Goal: Check status: Check status

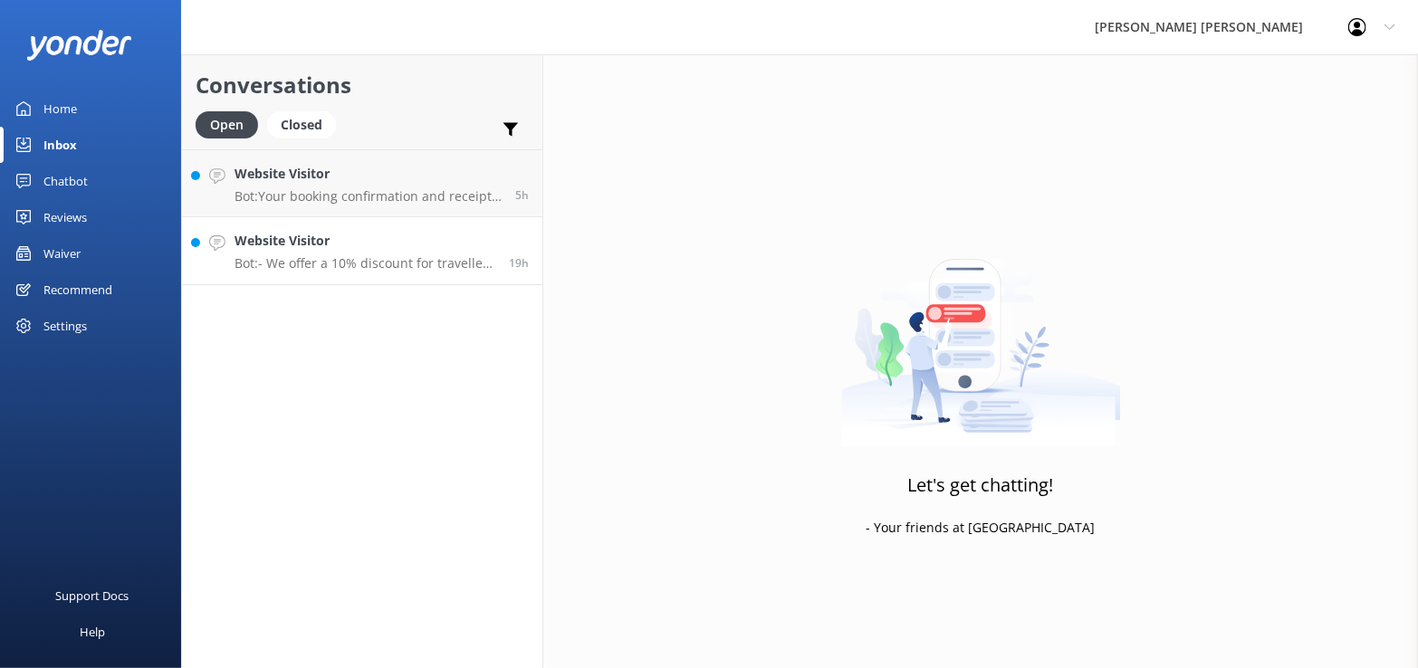
click at [355, 255] on p "Bot: - We offer a 10% discount for travellers with any valid senior's card, or …" at bounding box center [364, 263] width 261 height 16
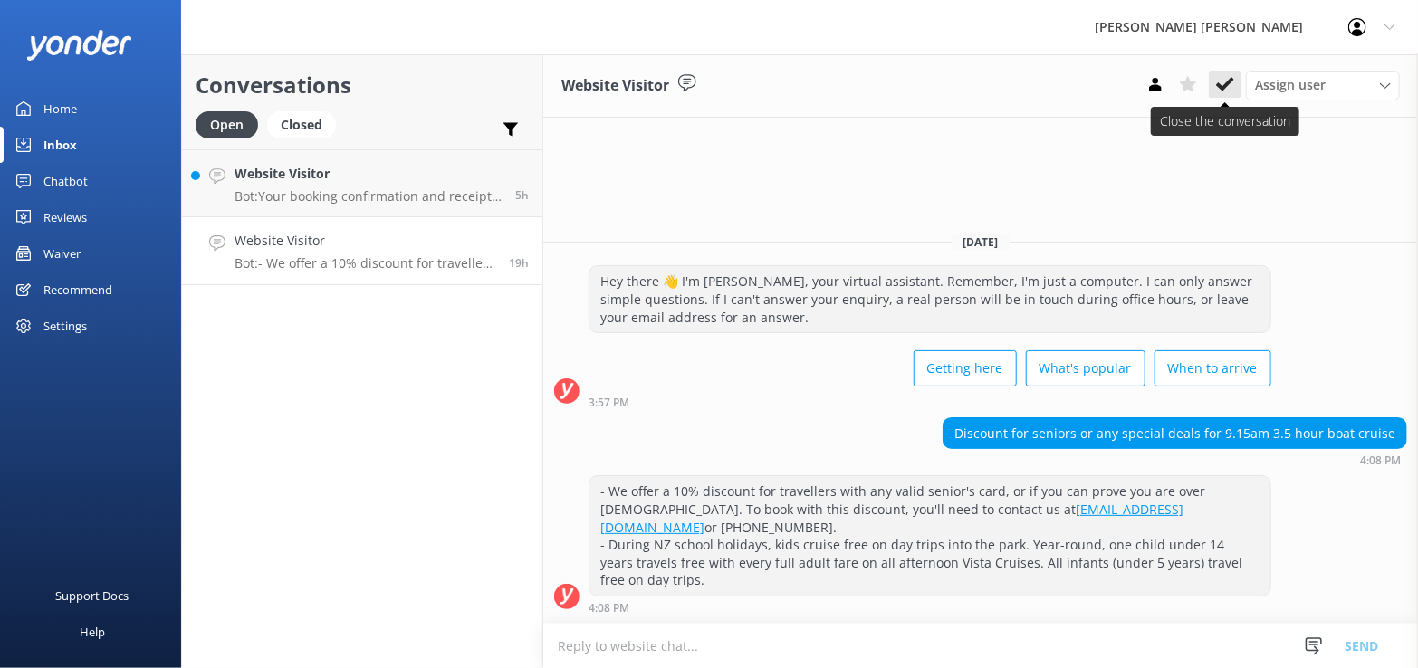
click at [1222, 87] on use at bounding box center [1225, 84] width 18 height 14
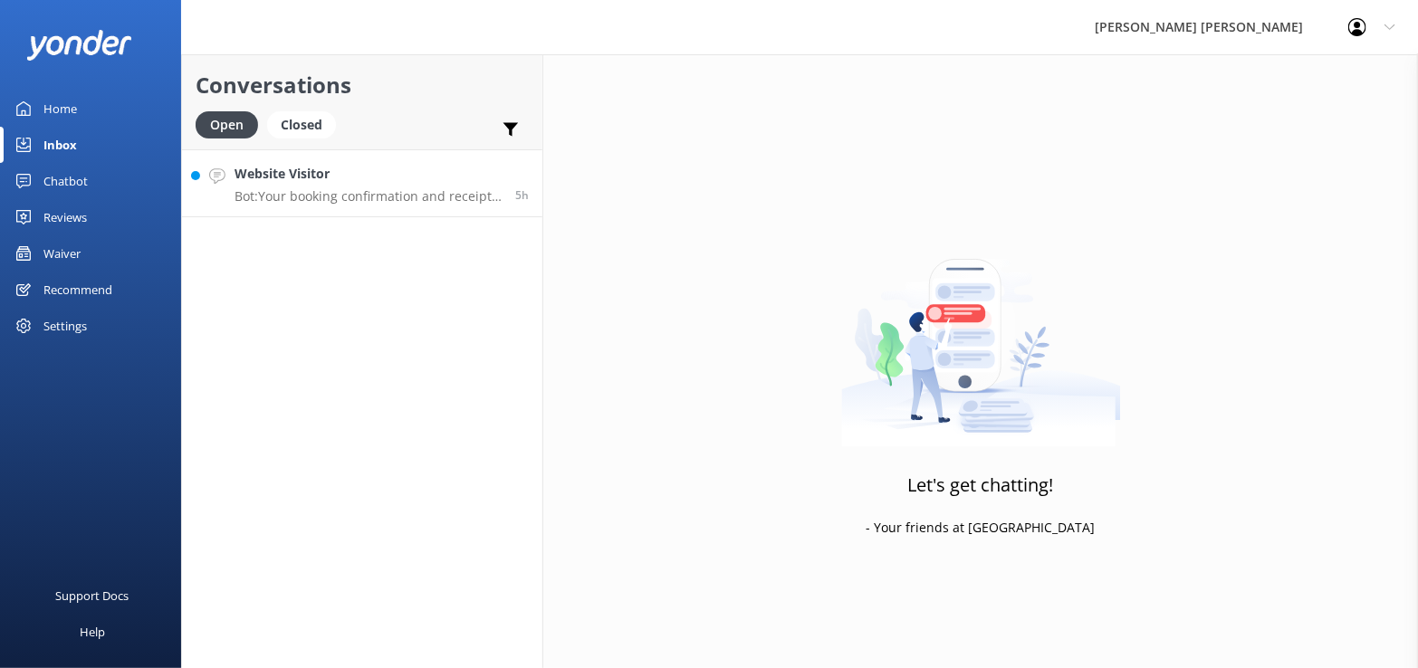
click at [304, 184] on div "Website Visitor Bot: Your booking confirmation and receipt may take up to 30 mi…" at bounding box center [367, 183] width 267 height 39
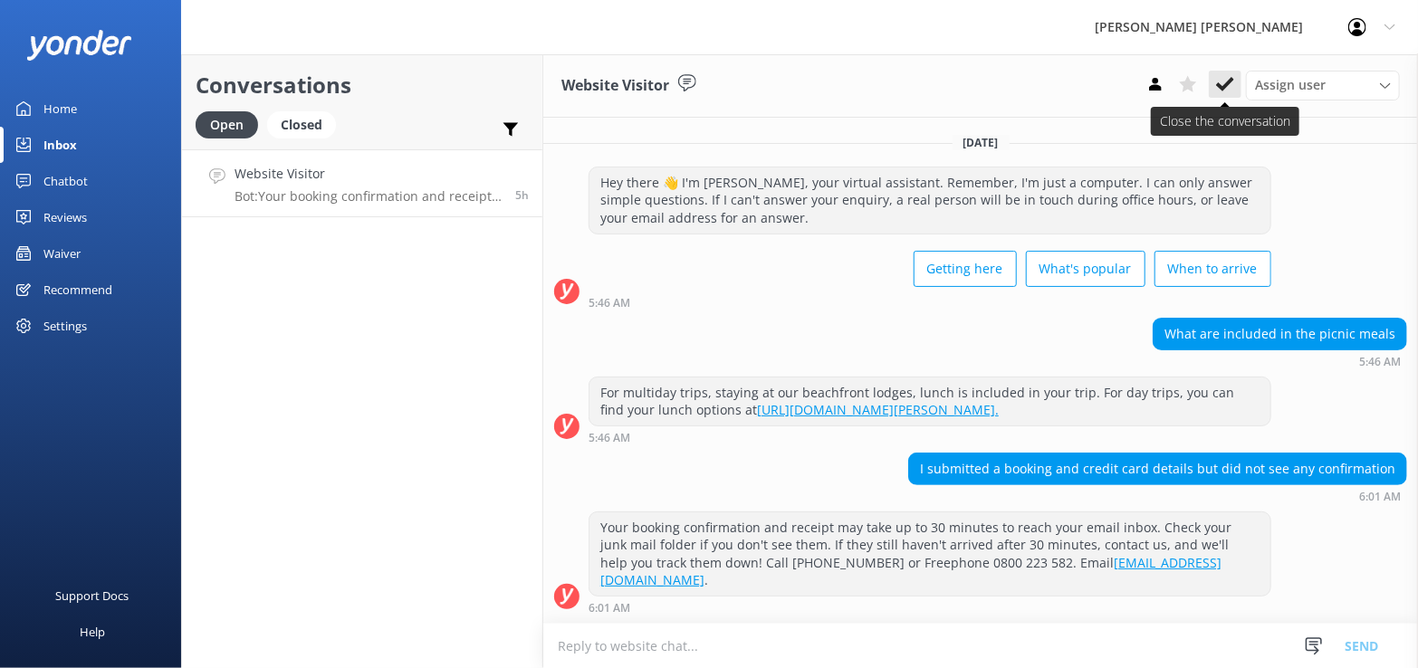
click at [1228, 84] on use at bounding box center [1225, 84] width 18 height 14
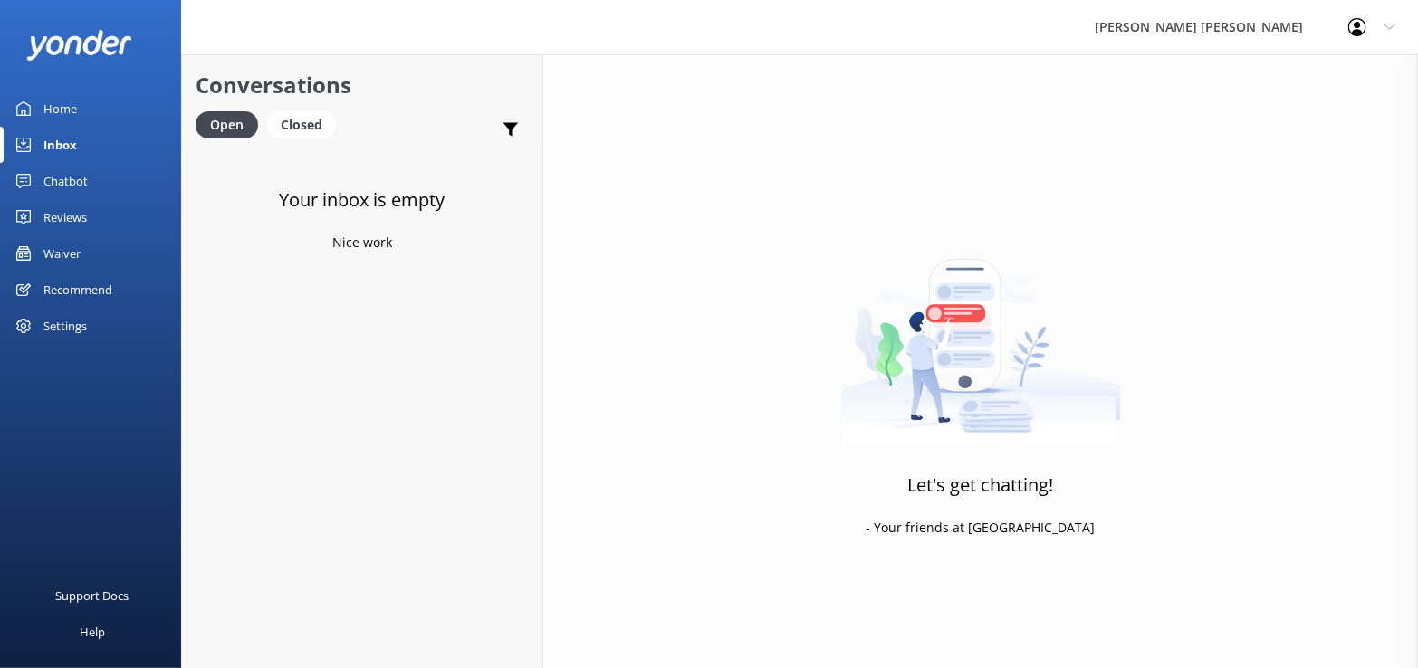
click at [64, 140] on div "Inbox" at bounding box center [59, 145] width 33 height 36
click at [304, 130] on div "Closed" at bounding box center [301, 124] width 69 height 27
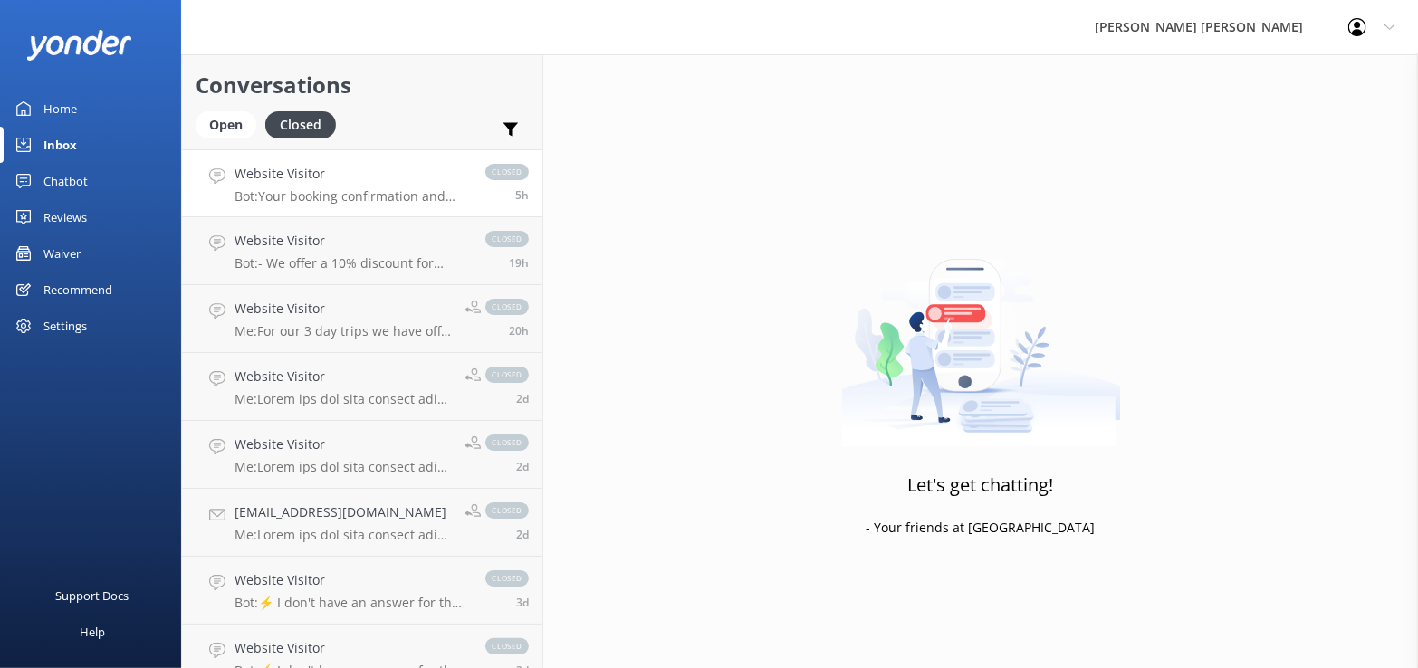
click at [323, 182] on h4 "Website Visitor" at bounding box center [350, 174] width 233 height 20
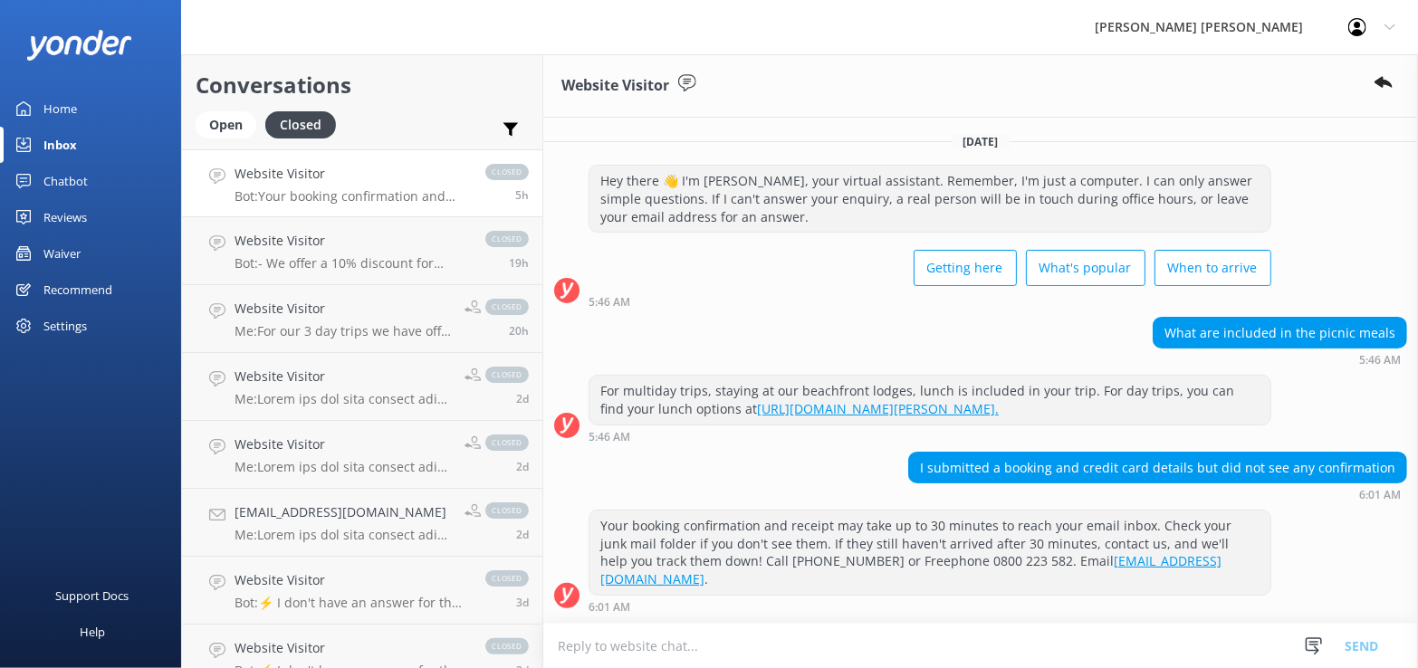
scroll to position [34, 0]
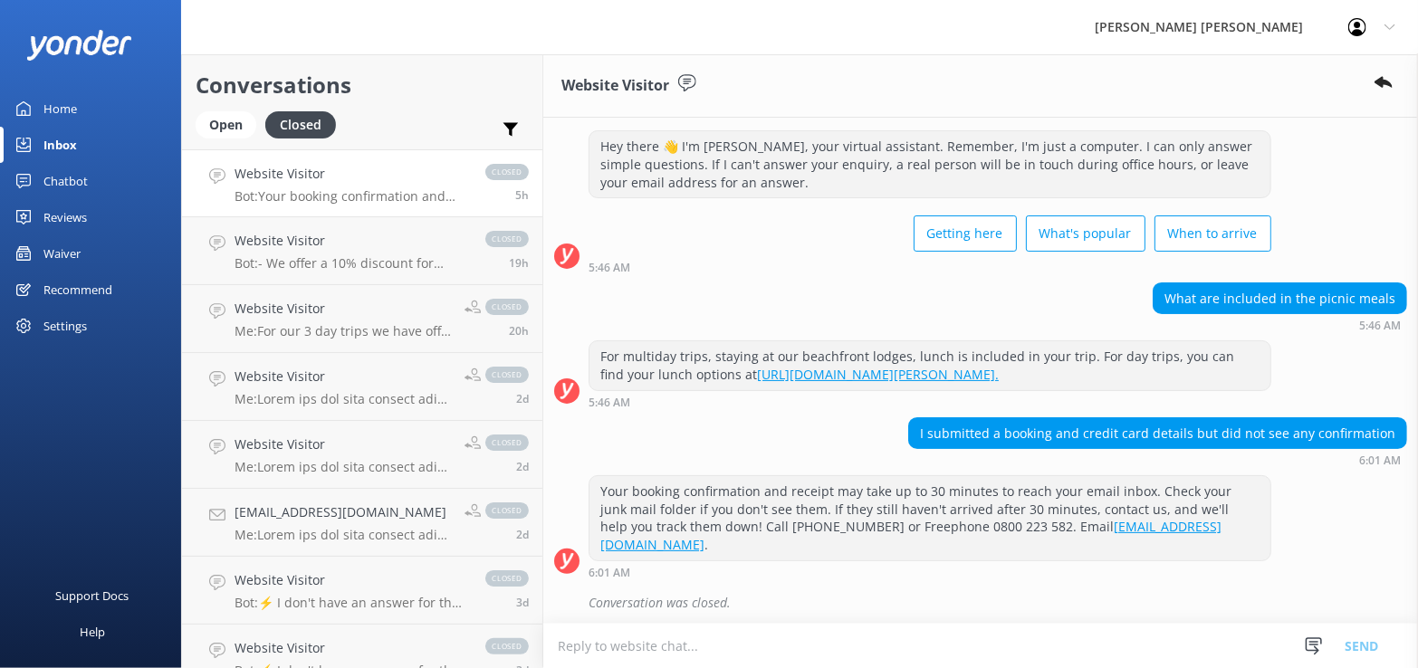
click at [67, 251] on div "Waiver" at bounding box center [61, 253] width 37 height 36
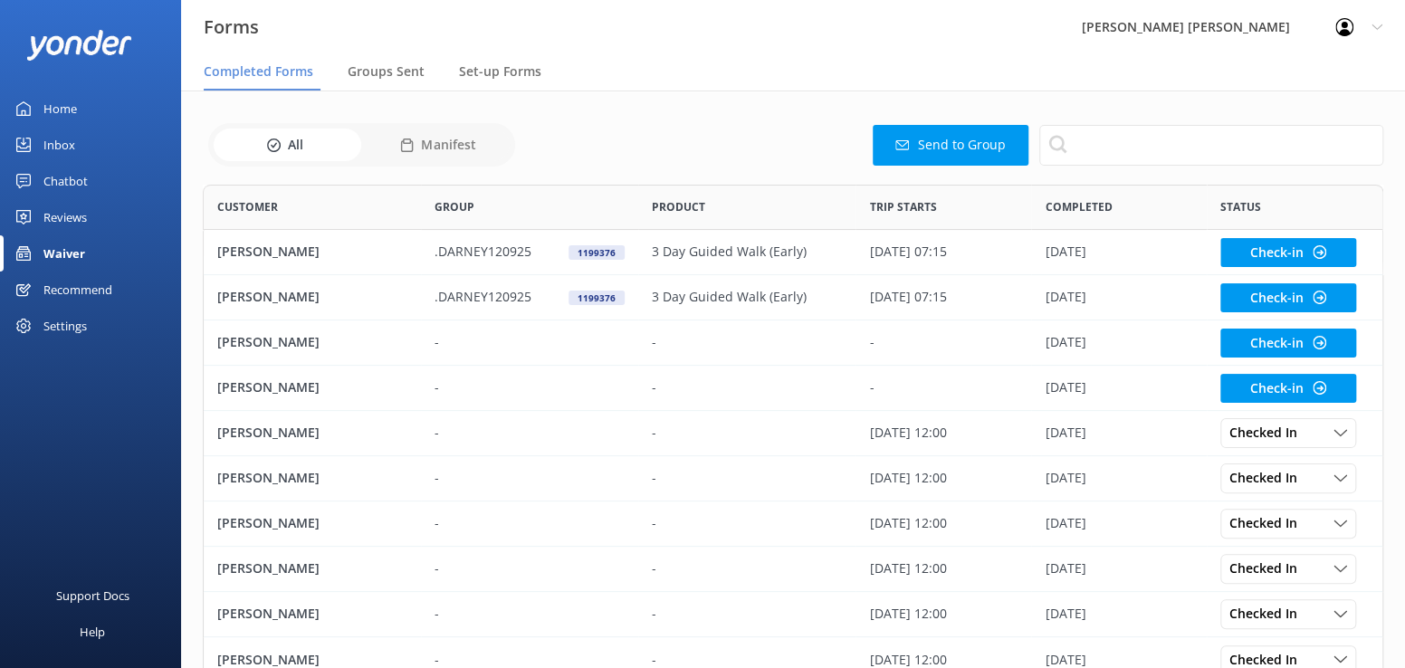
scroll to position [485, 1167]
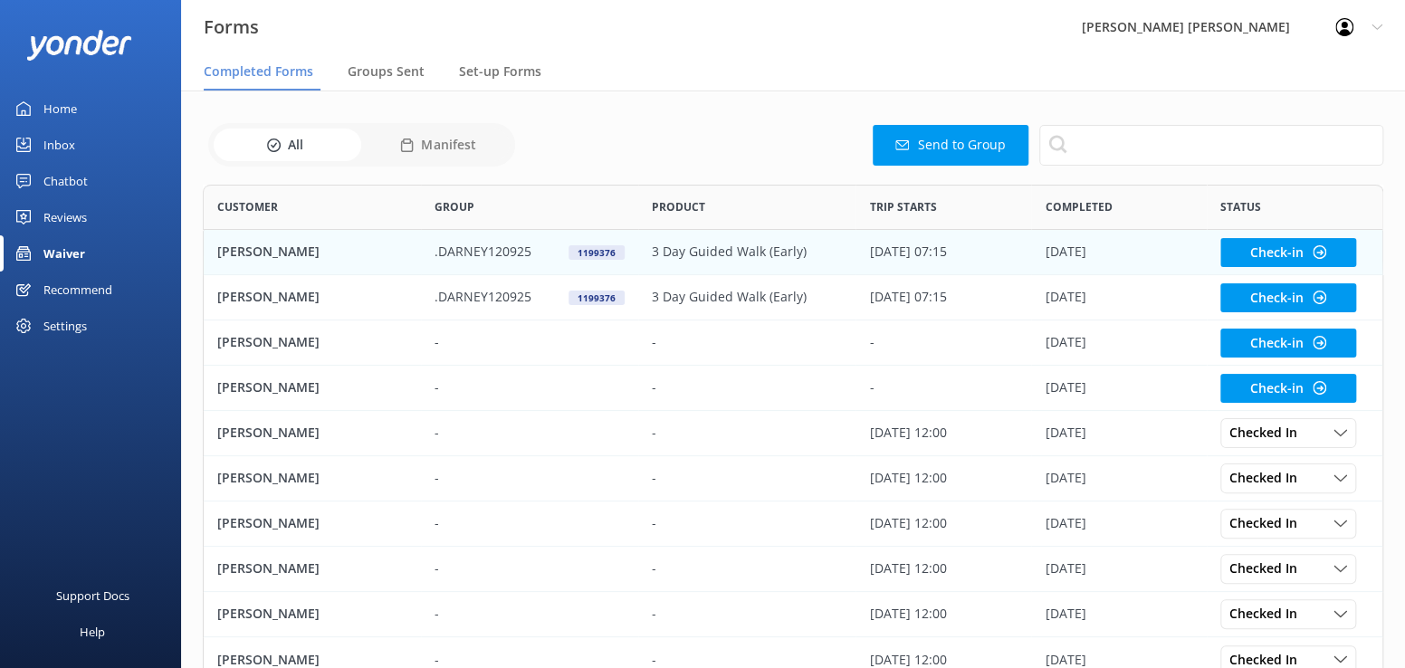
click at [259, 250] on p "[PERSON_NAME]" at bounding box center [268, 252] width 102 height 20
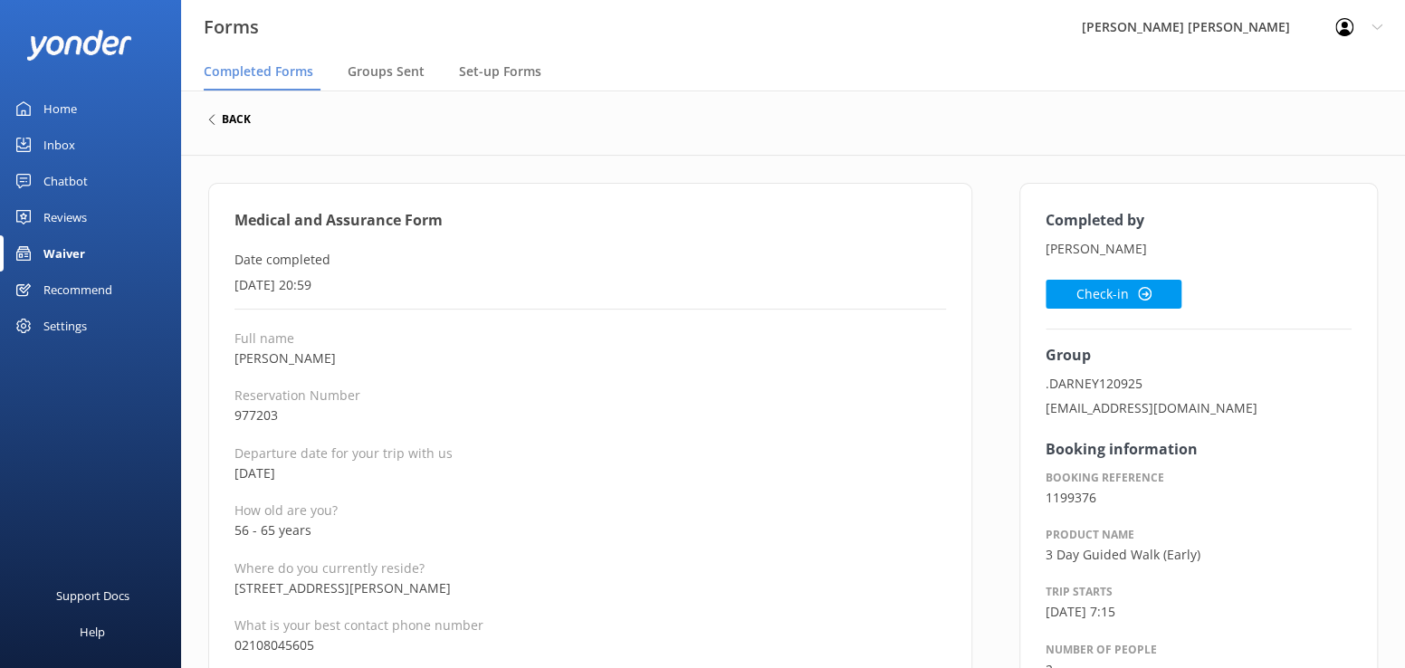
click at [211, 122] on use at bounding box center [211, 120] width 5 height 10
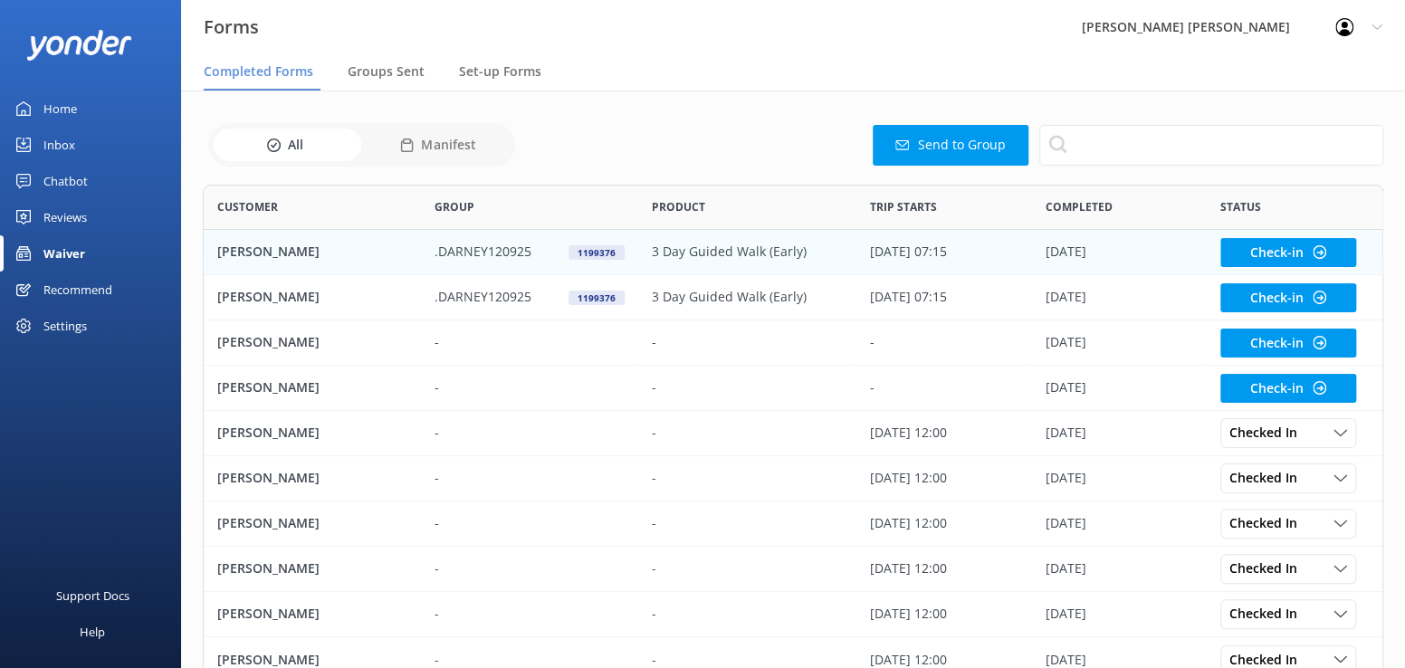
scroll to position [485, 1167]
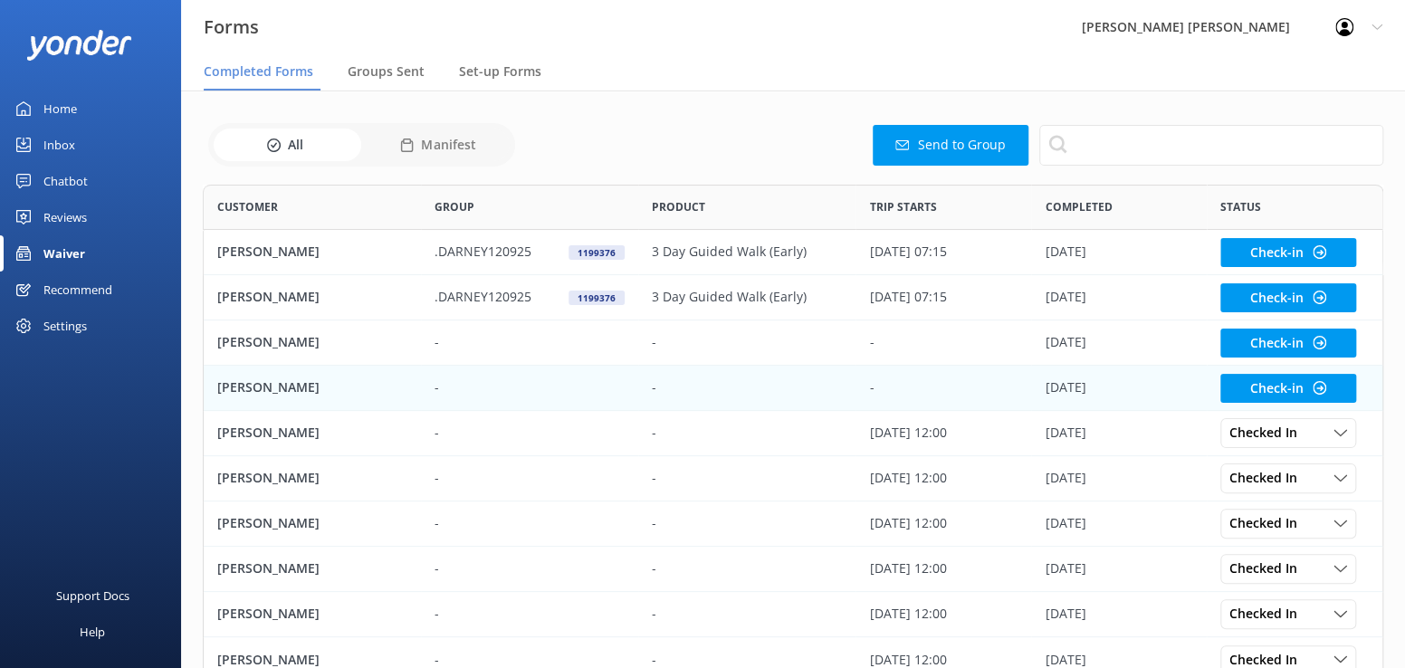
click at [255, 394] on p "[PERSON_NAME]" at bounding box center [268, 387] width 102 height 20
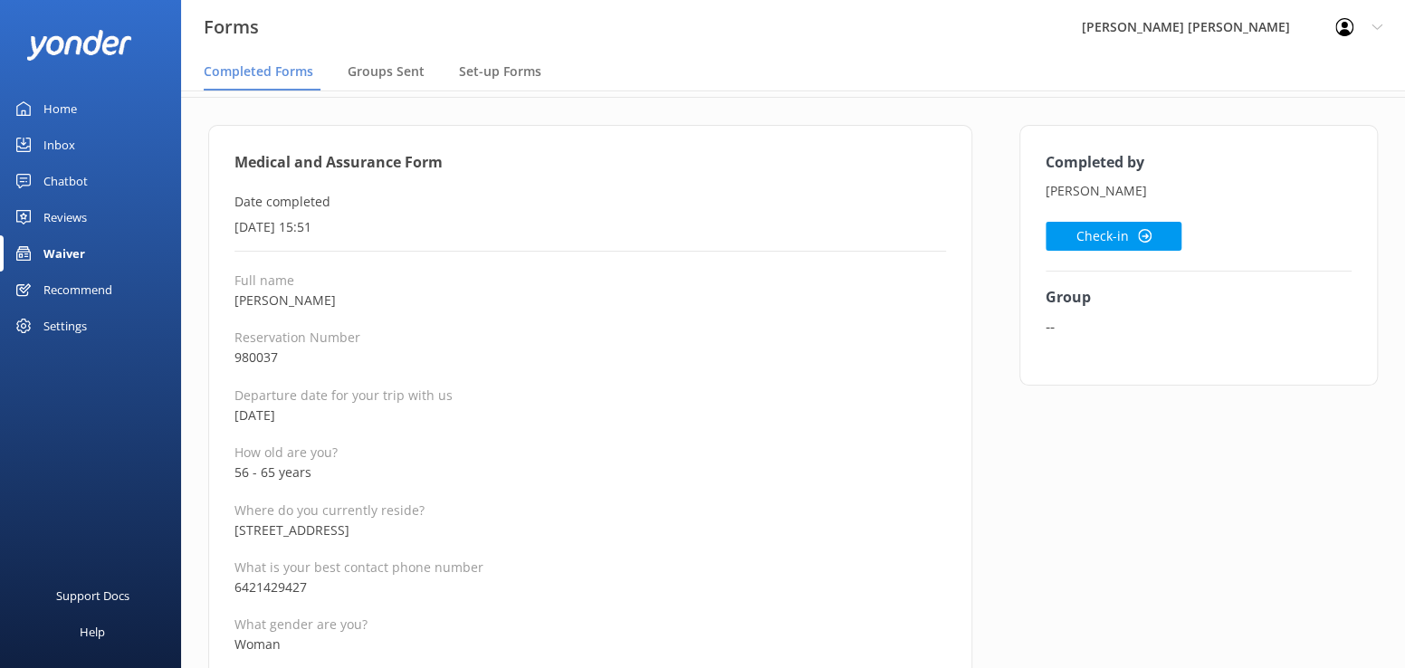
scroll to position [91, 0]
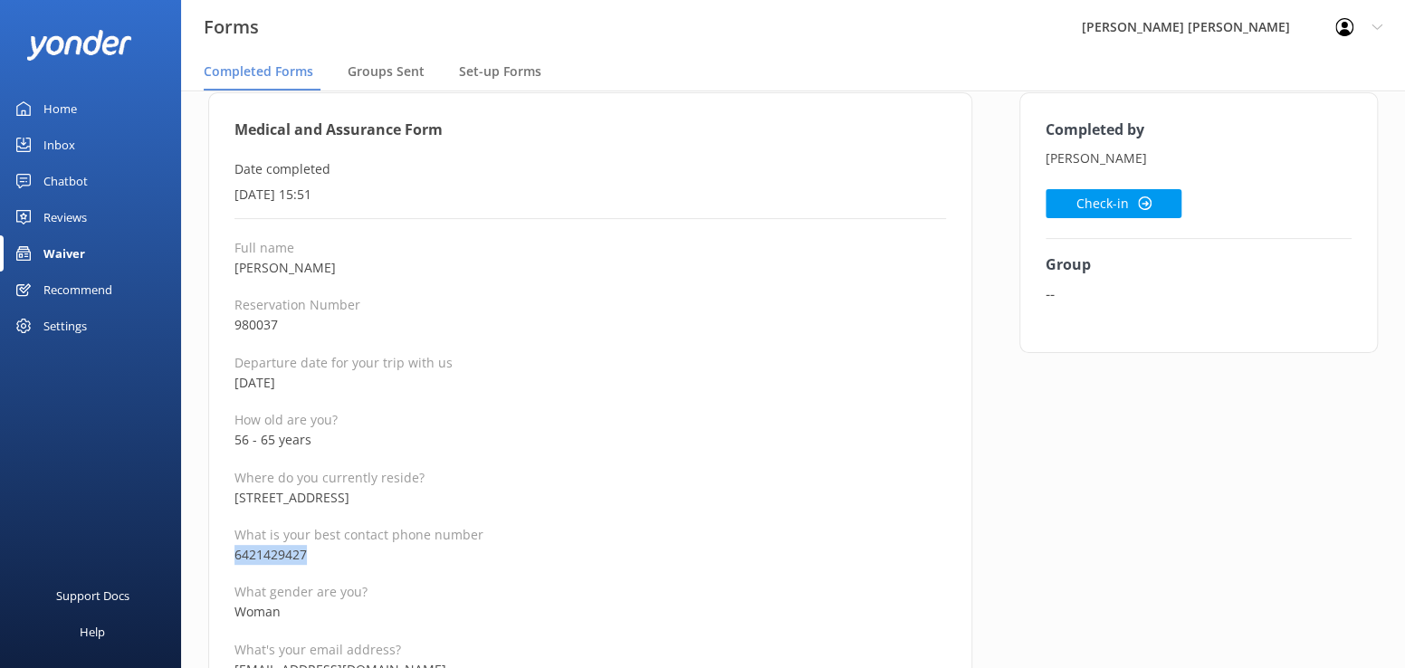
drag, startPoint x: 329, startPoint y: 559, endPoint x: 232, endPoint y: 549, distance: 97.4
copy p "6421429427"
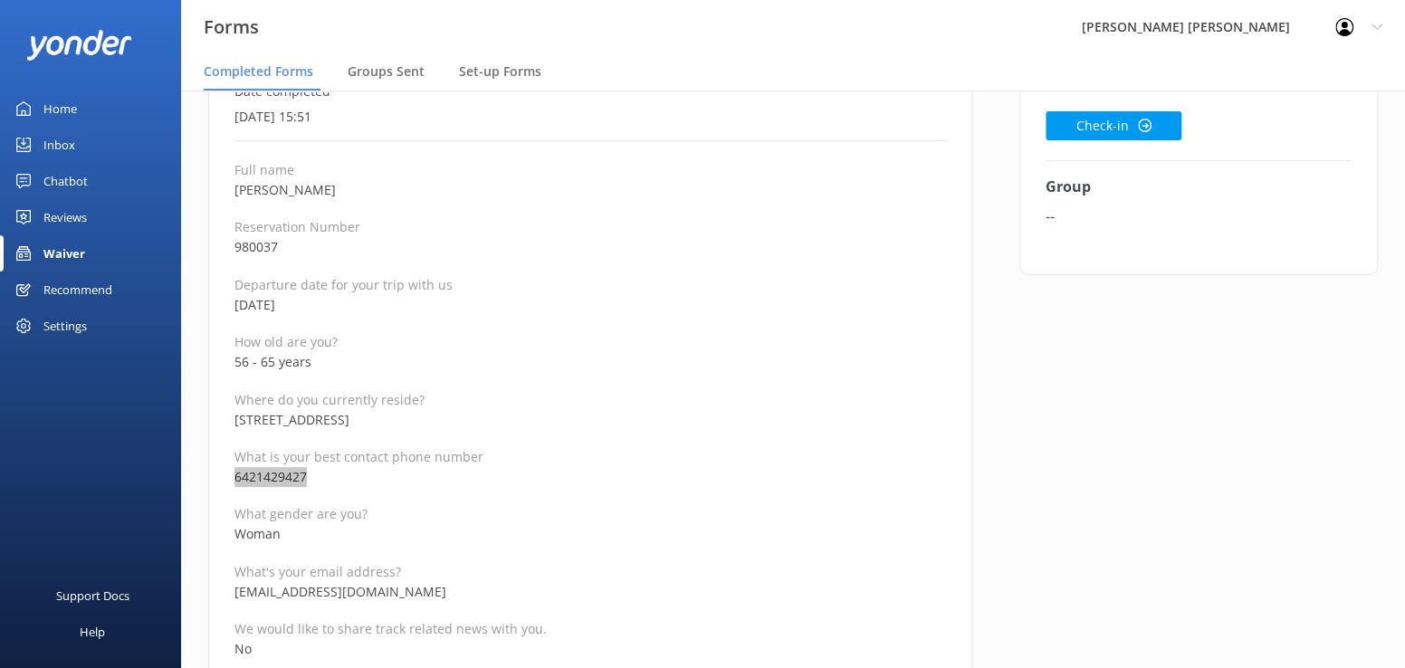
scroll to position [181, 0]
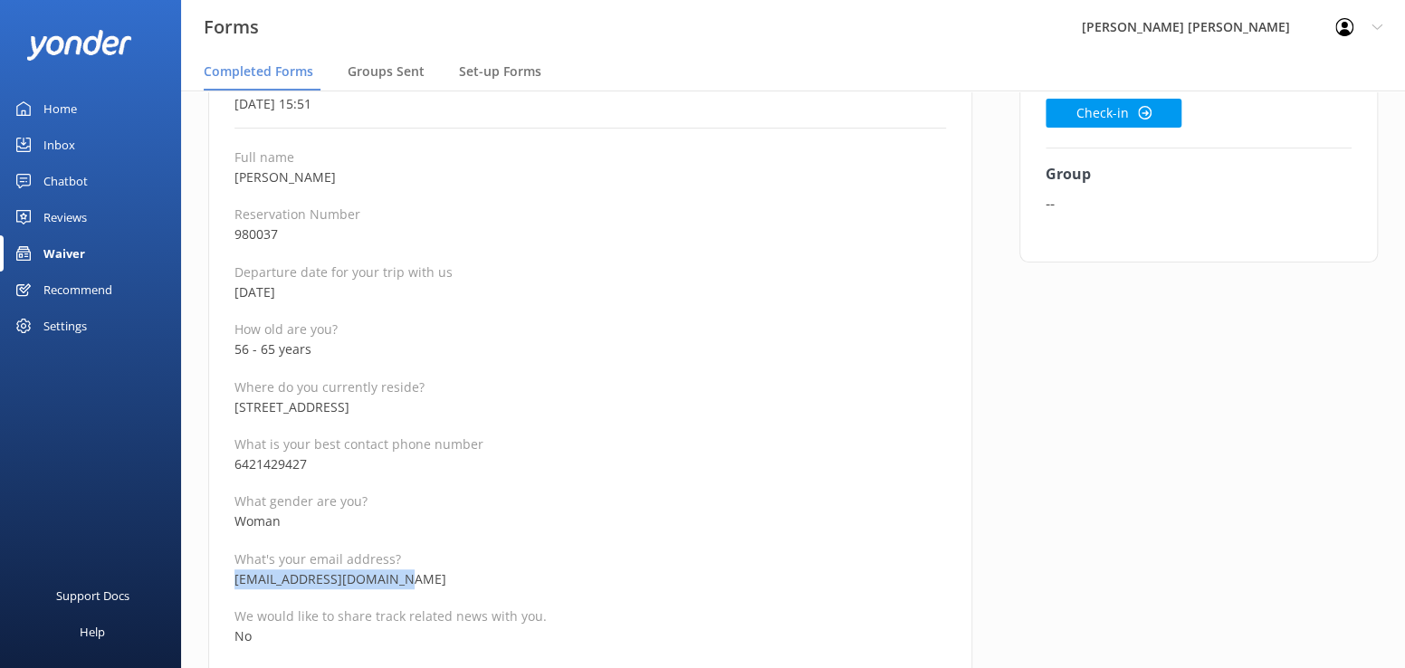
drag, startPoint x: 418, startPoint y: 579, endPoint x: 232, endPoint y: 573, distance: 186.6
copy p "[EMAIL_ADDRESS][DOMAIN_NAME]"
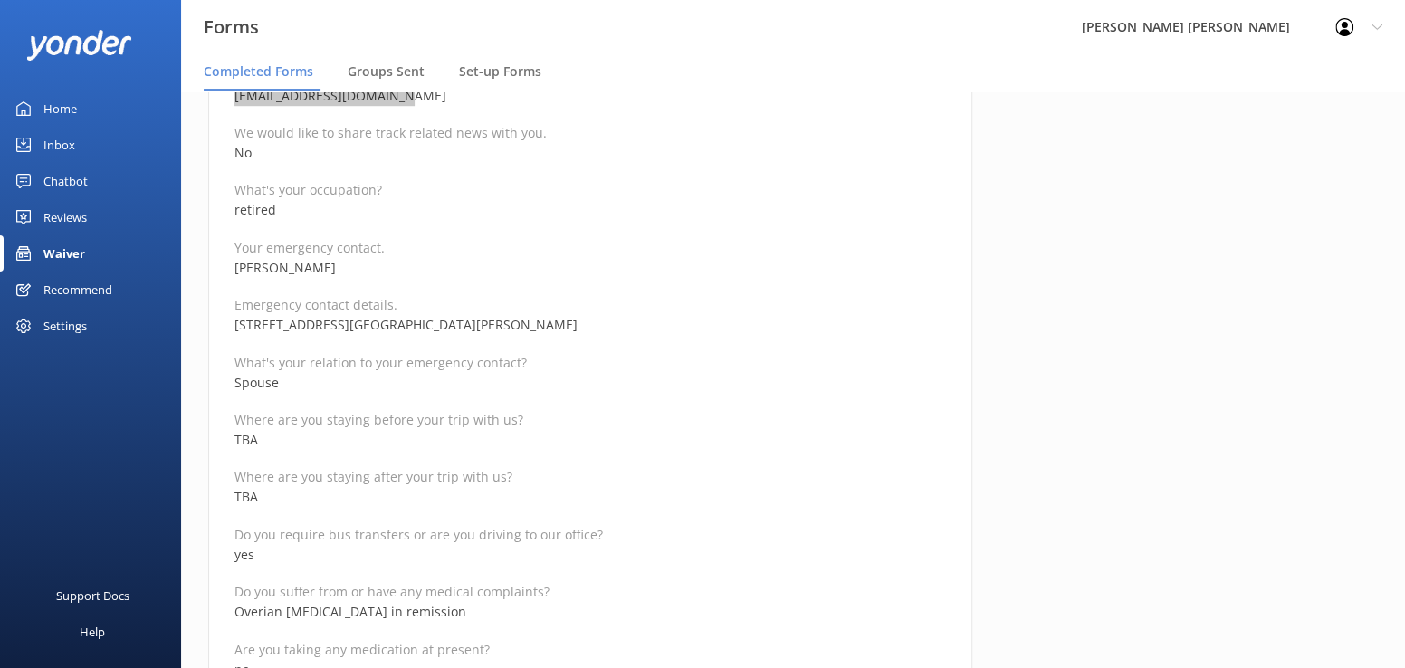
scroll to position [634, 0]
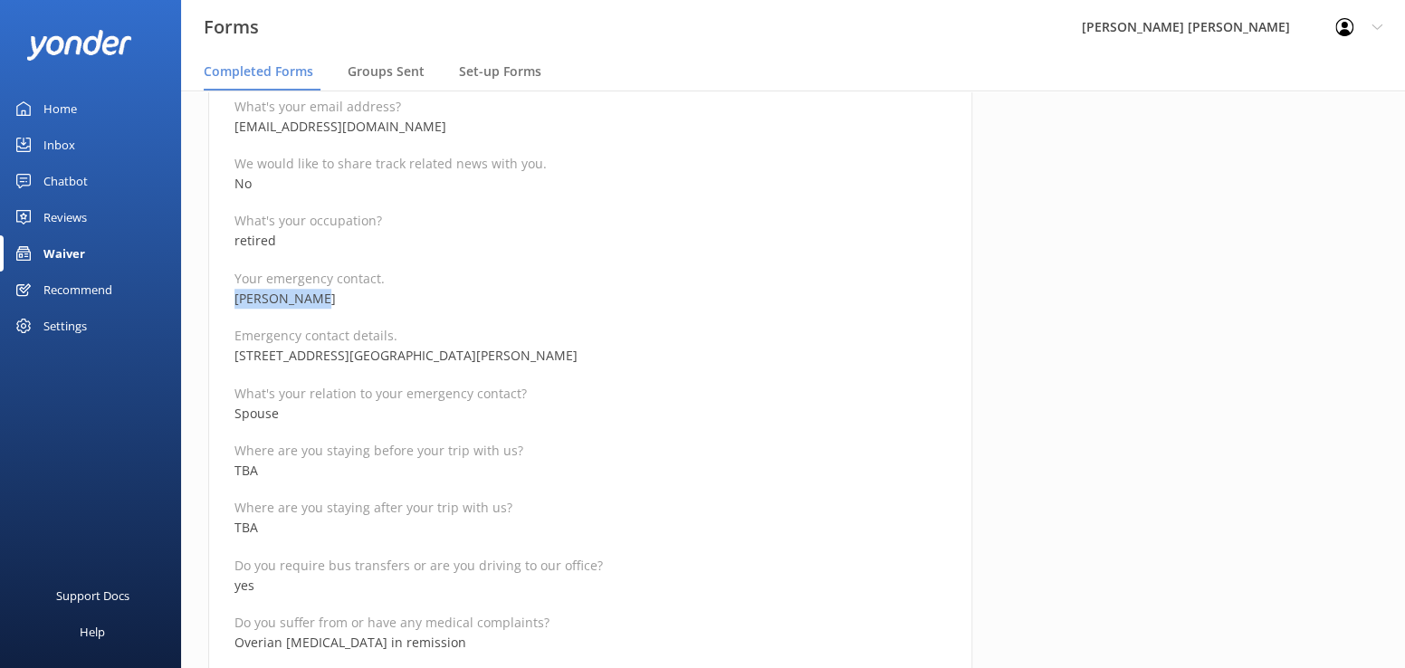
drag, startPoint x: 349, startPoint y: 298, endPoint x: 225, endPoint y: 293, distance: 124.1
copy p "[PERSON_NAME]"
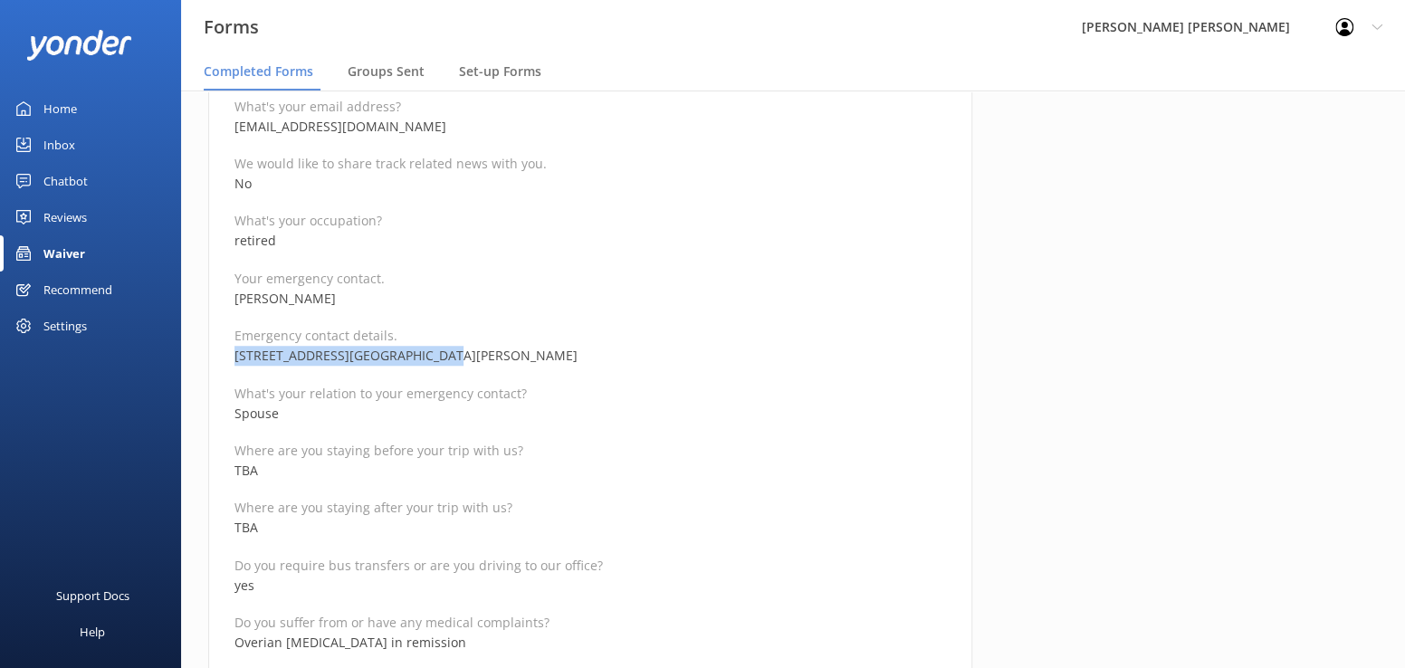
drag, startPoint x: 435, startPoint y: 358, endPoint x: 228, endPoint y: 349, distance: 207.5
copy p "[STREET_ADDRESS][PERSON_NAME]"
drag, startPoint x: 517, startPoint y: 353, endPoint x: 436, endPoint y: 350, distance: 80.6
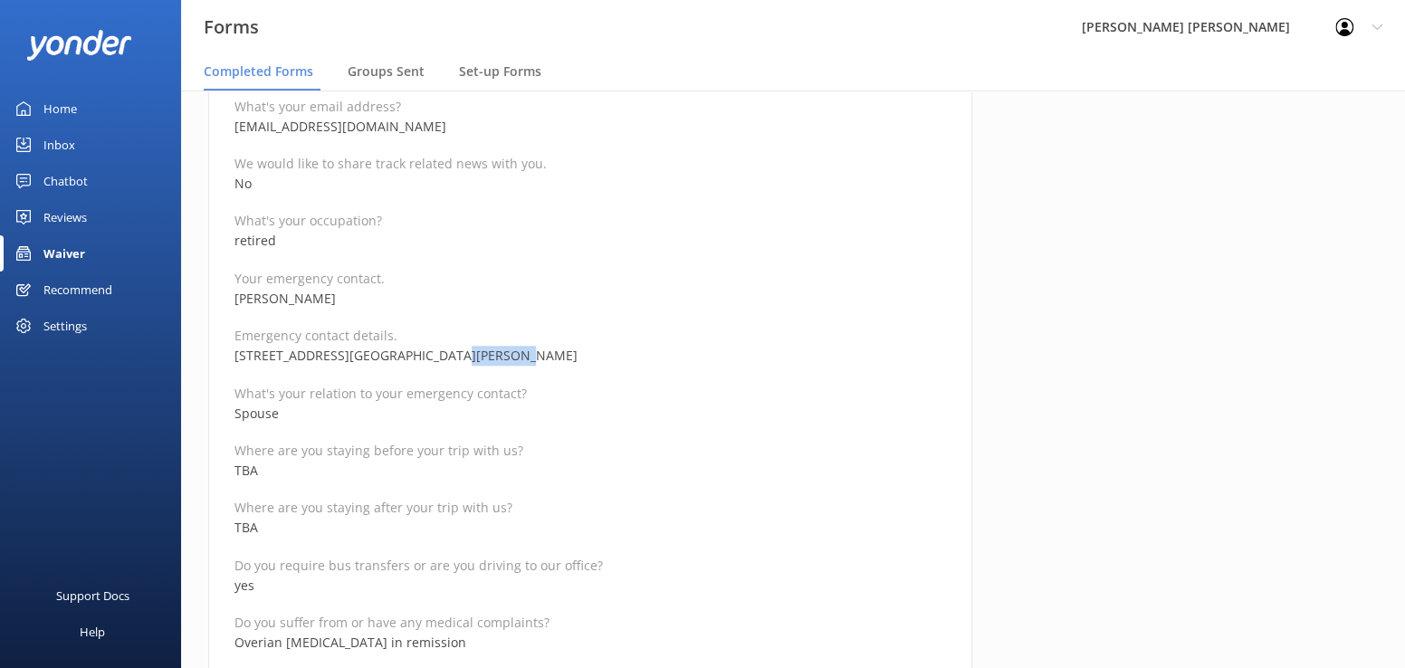
click at [436, 350] on p "[STREET_ADDRESS][GEOGRAPHIC_DATA][PERSON_NAME]" at bounding box center [590, 356] width 712 height 20
copy p "021454064"
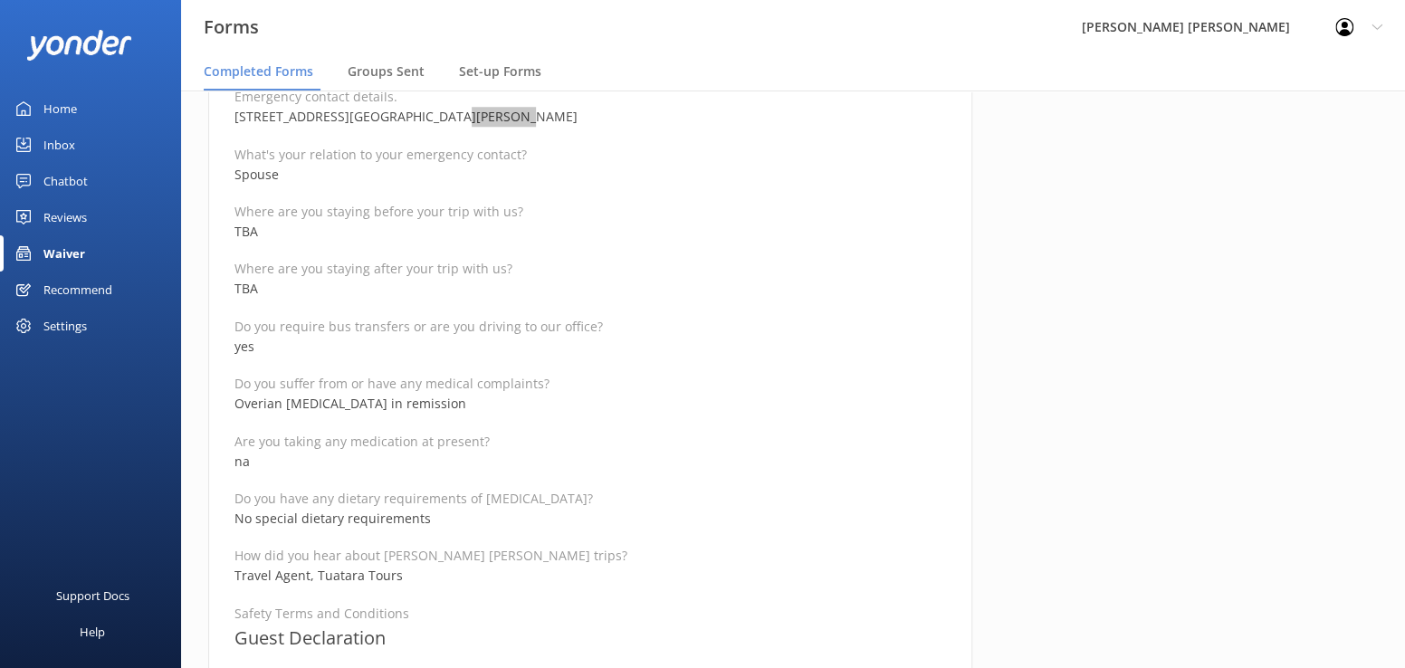
scroll to position [905, 0]
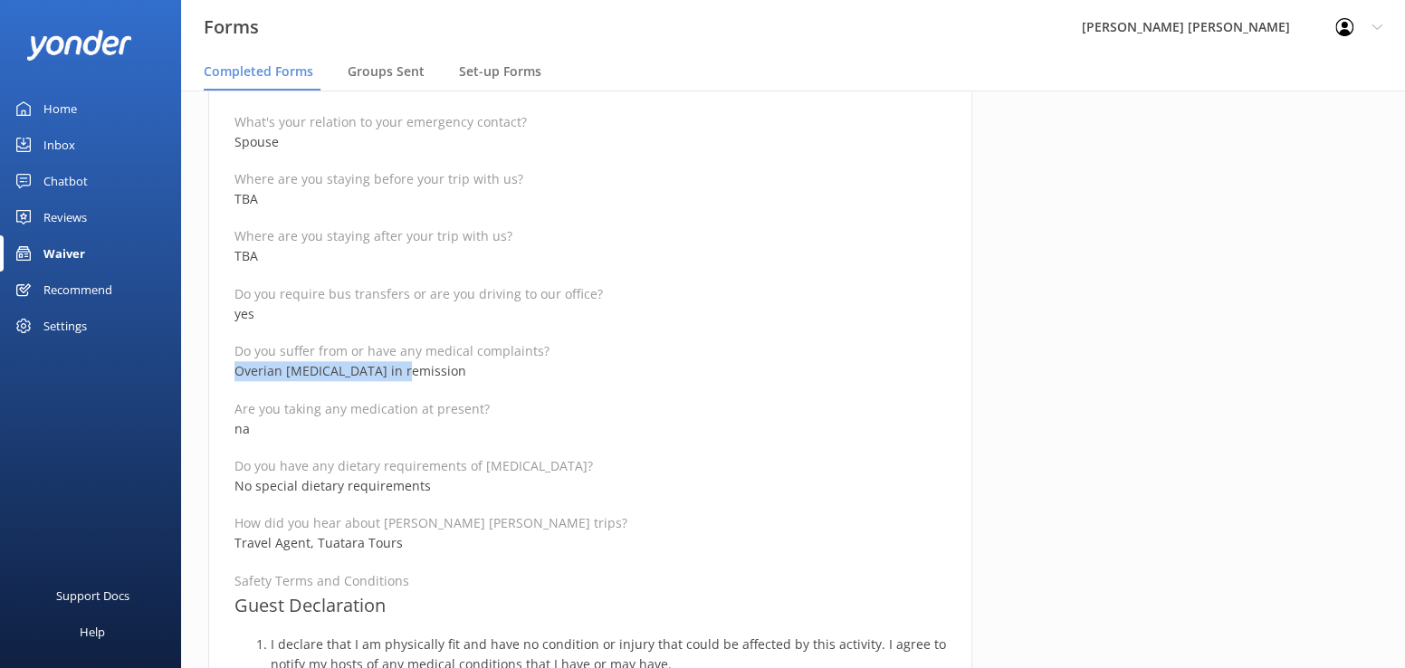
drag, startPoint x: 432, startPoint y: 375, endPoint x: 218, endPoint y: 366, distance: 213.8
click at [218, 366] on div "Medical and Assurance Form Date completed [DATE] 15:51 Full name [PERSON_NAME] …" at bounding box center [590, 492] width 764 height 2429
copy p "Overian [MEDICAL_DATA] in remission"
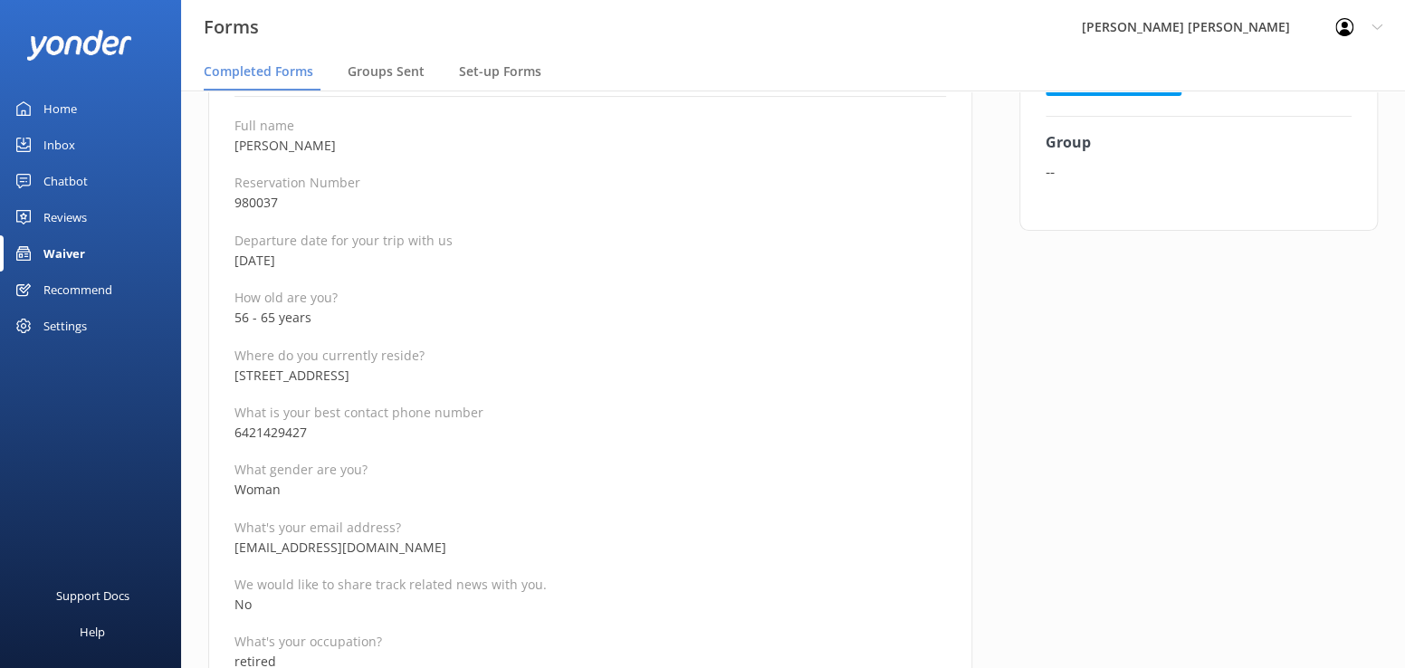
scroll to position [181, 0]
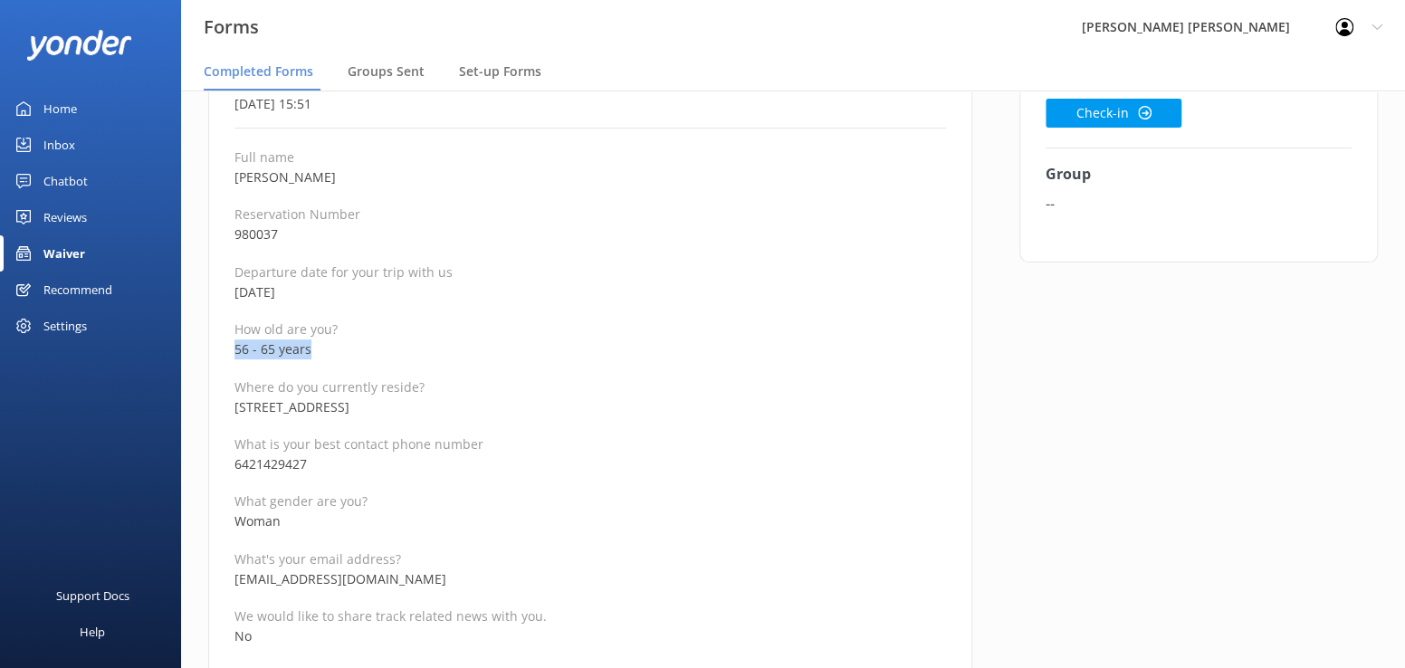
drag, startPoint x: 350, startPoint y: 351, endPoint x: 206, endPoint y: 349, distance: 143.9
copy p "56 - 65 years"
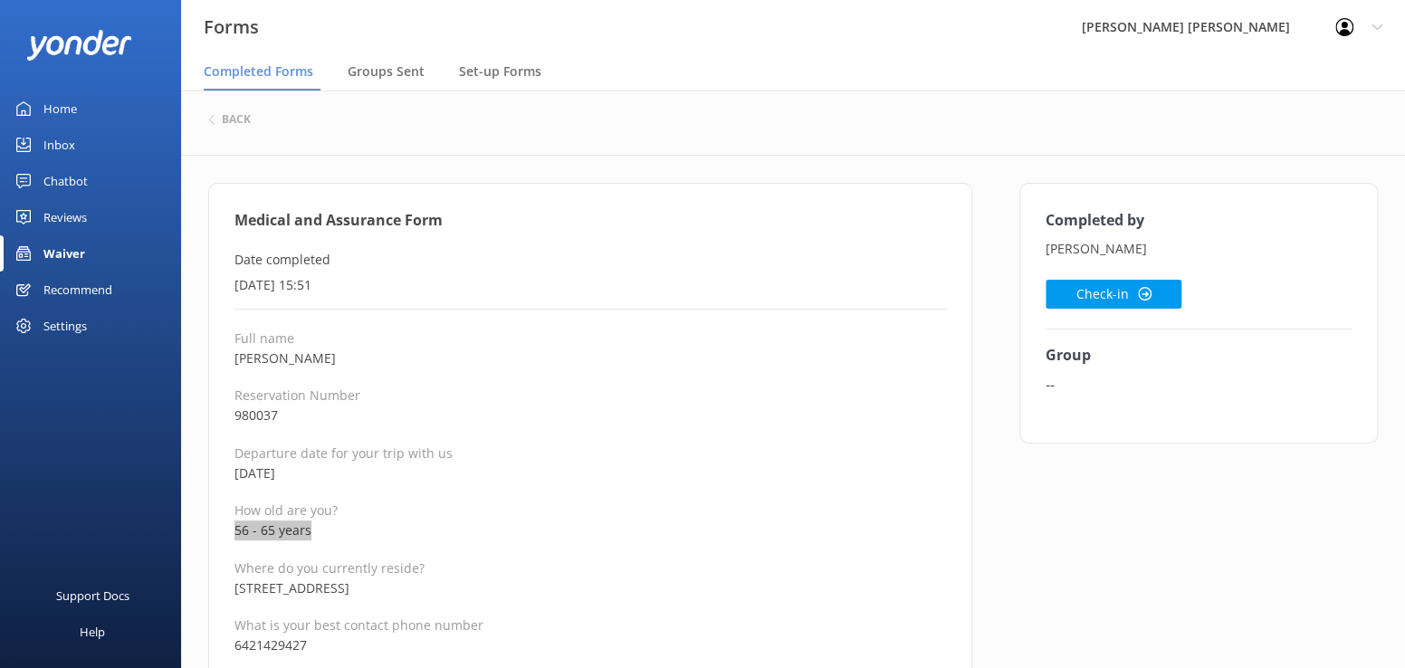
scroll to position [0, 0]
drag, startPoint x: 358, startPoint y: 356, endPoint x: 232, endPoint y: 356, distance: 125.8
copy p "[PERSON_NAME]"
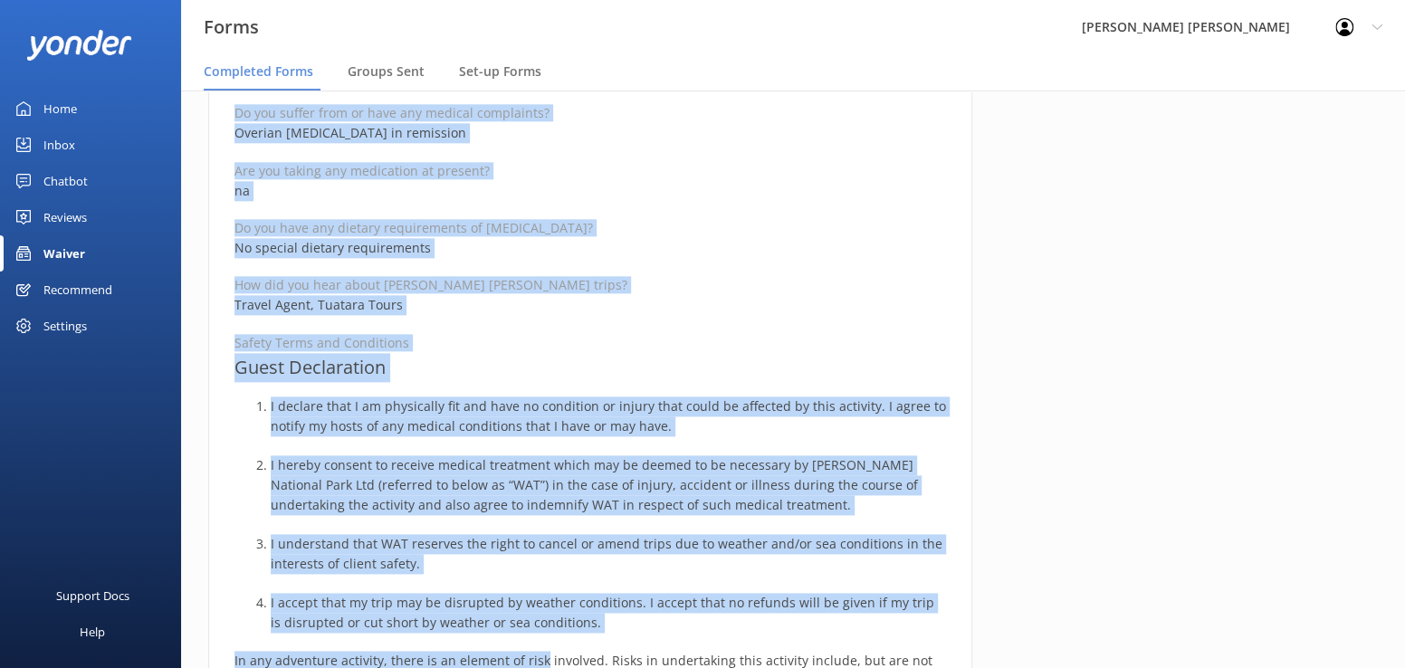
scroll to position [1149, 0]
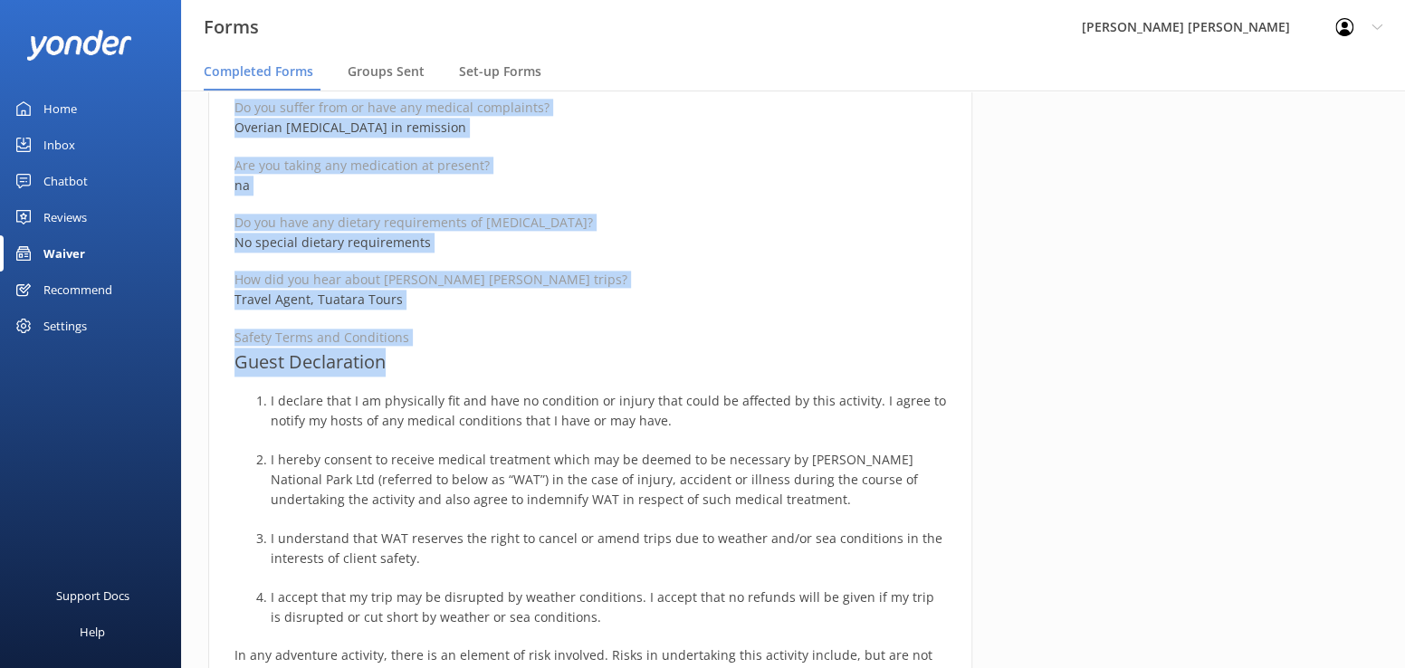
drag, startPoint x: 231, startPoint y: 218, endPoint x: 585, endPoint y: 363, distance: 382.5
click at [585, 363] on div "Medical and Assurance Form Date completed [DATE] 15:51 Full name [PERSON_NAME] …" at bounding box center [590, 248] width 764 height 2429
copy div "Medical and Assurance Form Date completed [DATE] 15:51 Full name [PERSON_NAME] …"
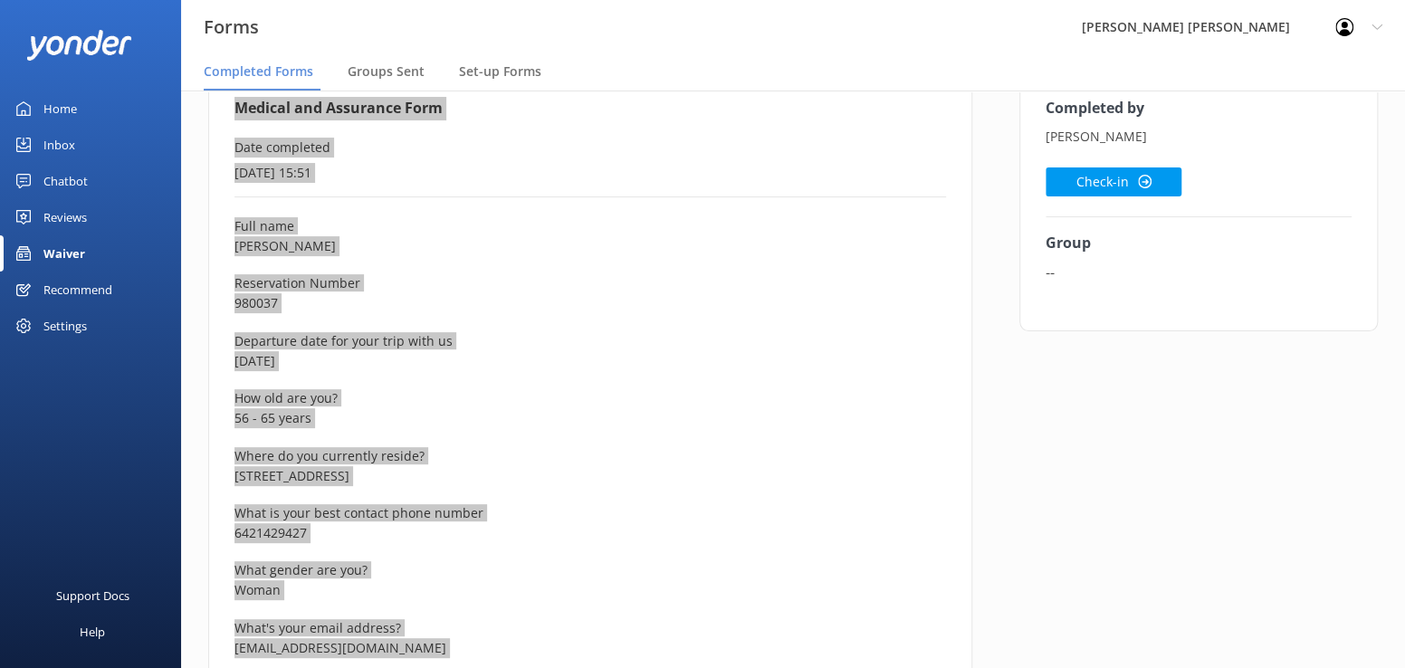
scroll to position [0, 0]
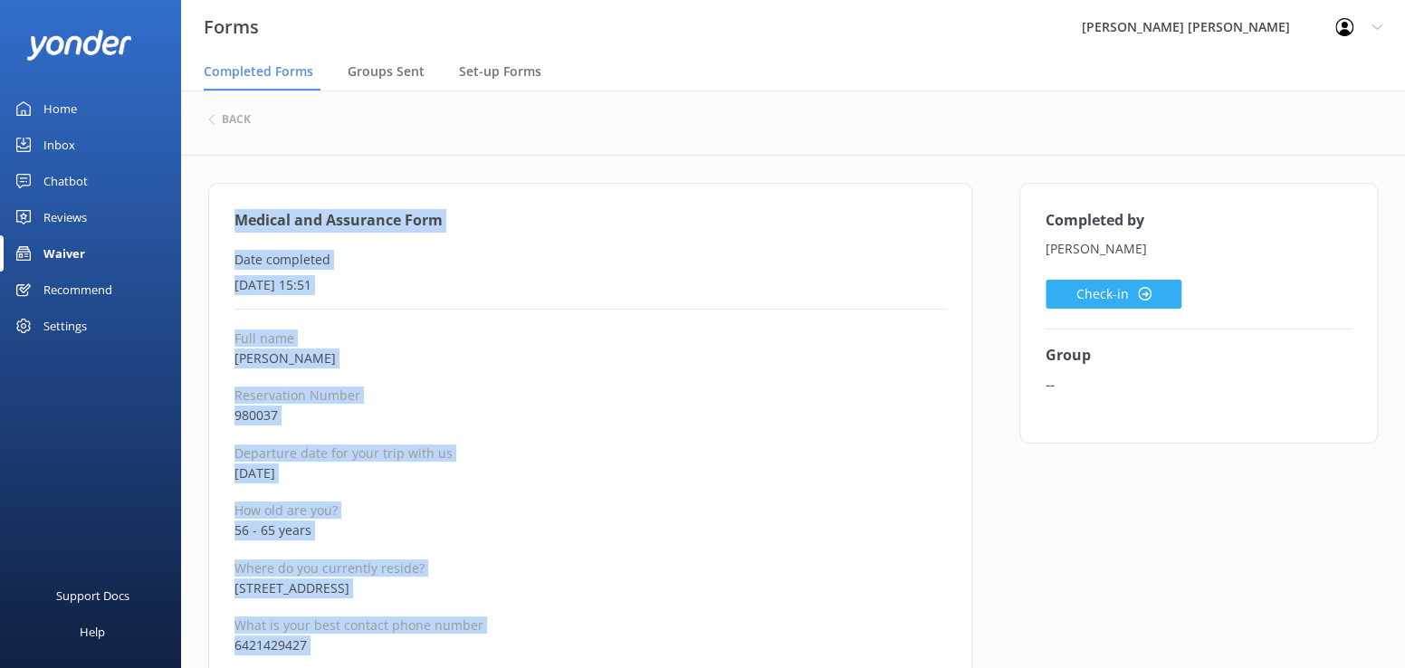
click at [1054, 294] on button "Check-in" at bounding box center [1114, 294] width 136 height 29
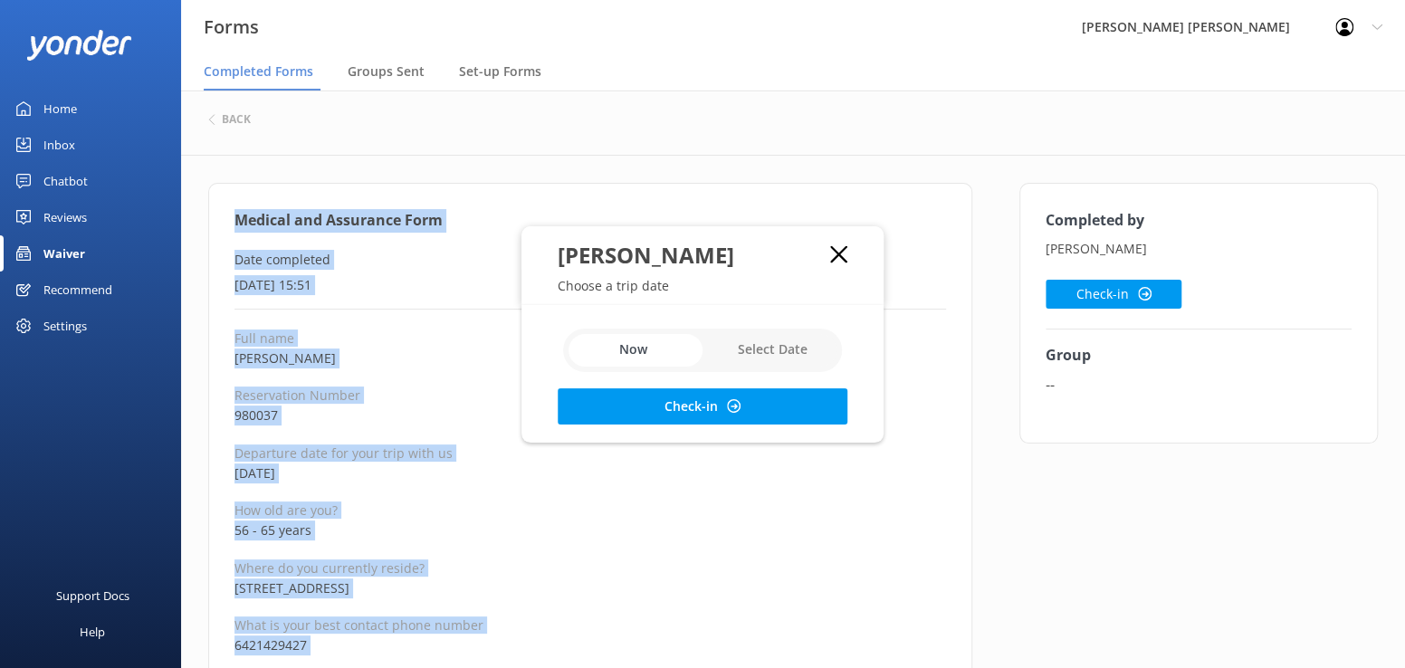
click at [760, 353] on input "checkbox" at bounding box center [702, 350] width 279 height 43
checkbox input "true"
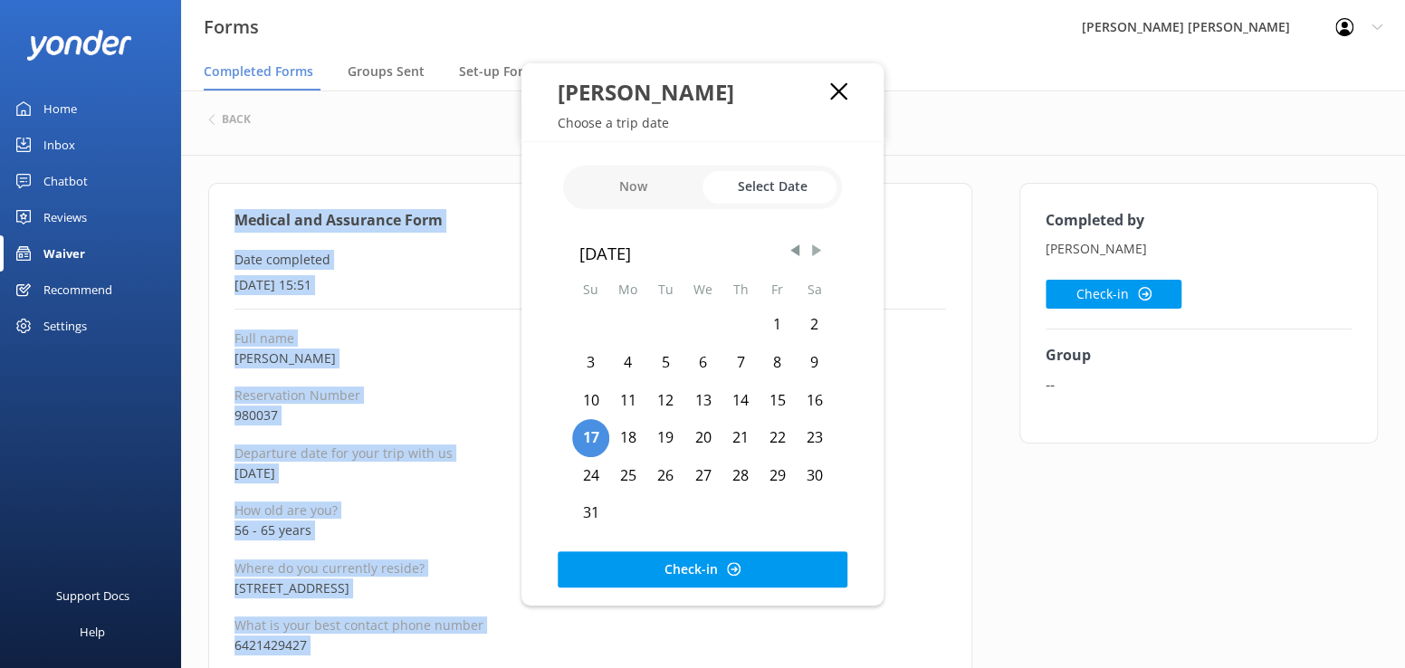
click at [815, 249] on span "Next Month" at bounding box center [817, 251] width 18 height 18
click at [811, 398] on div "18" at bounding box center [814, 401] width 37 height 38
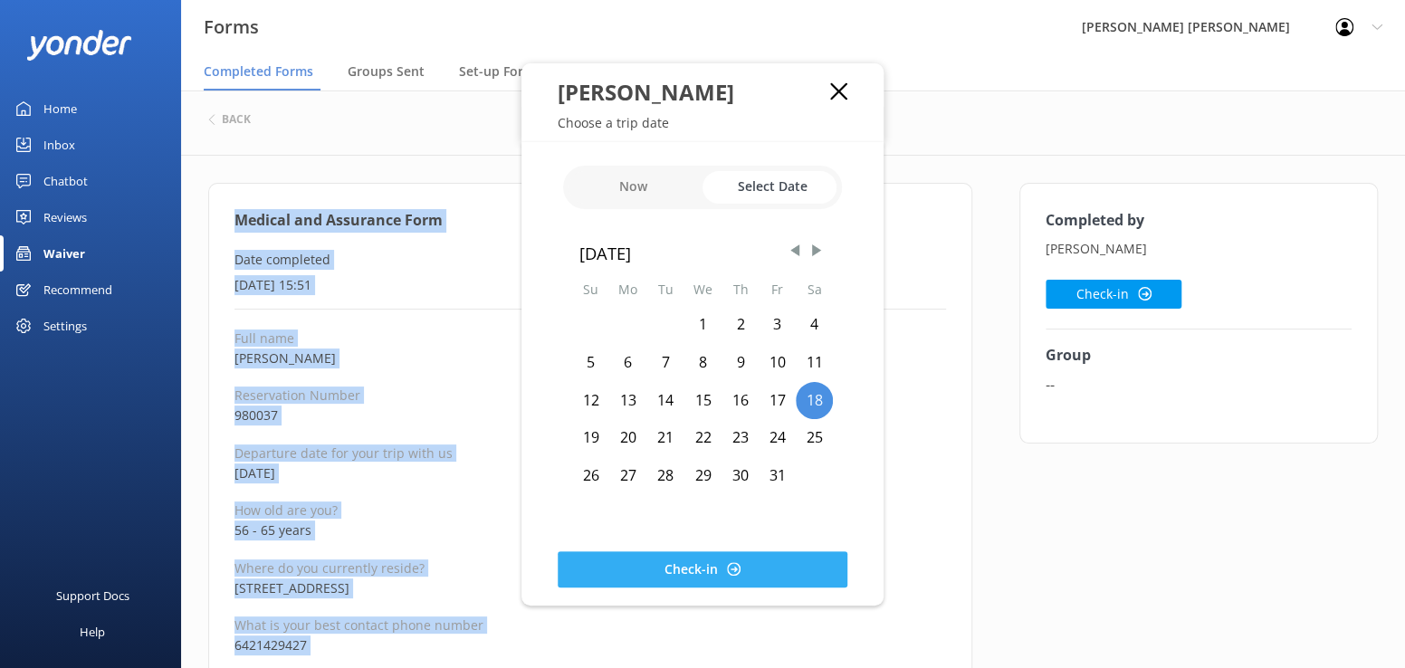
click at [663, 577] on button "Check-in" at bounding box center [703, 569] width 290 height 36
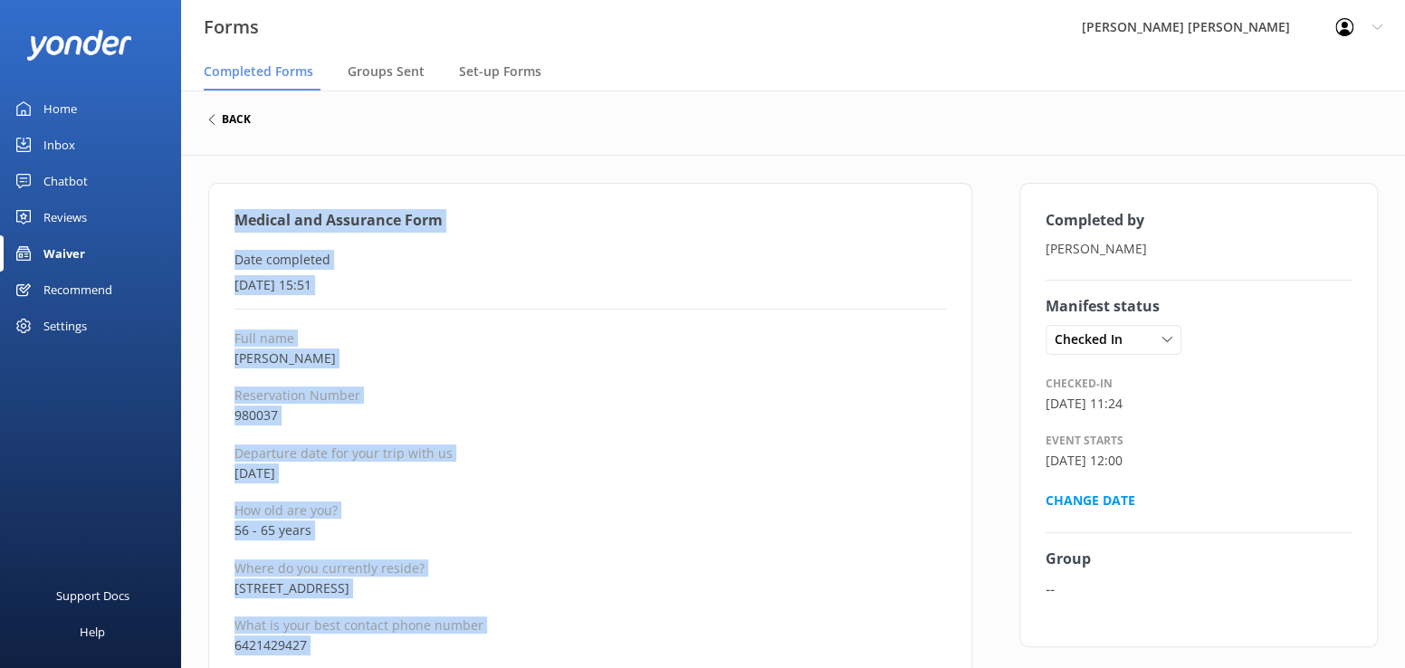
click at [236, 118] on h6 "back" at bounding box center [236, 119] width 29 height 11
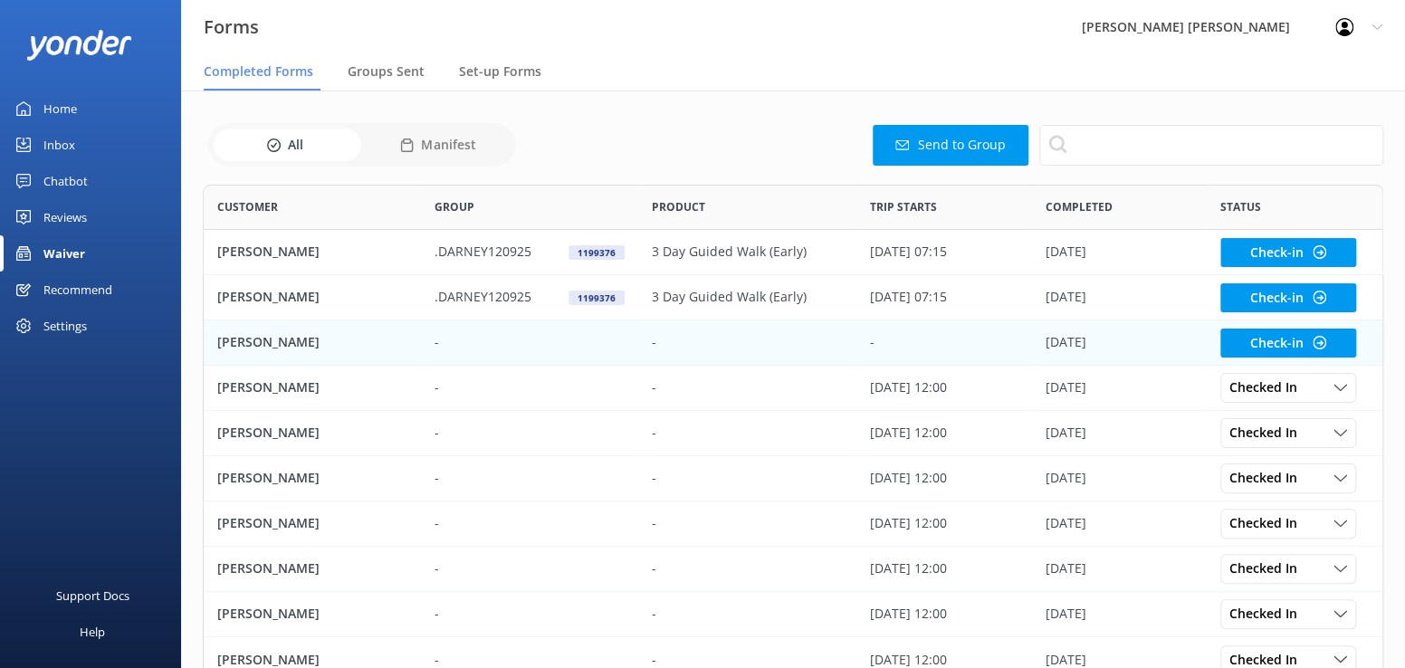
scroll to position [485, 1167]
click at [239, 343] on p "[PERSON_NAME]" at bounding box center [268, 342] width 102 height 20
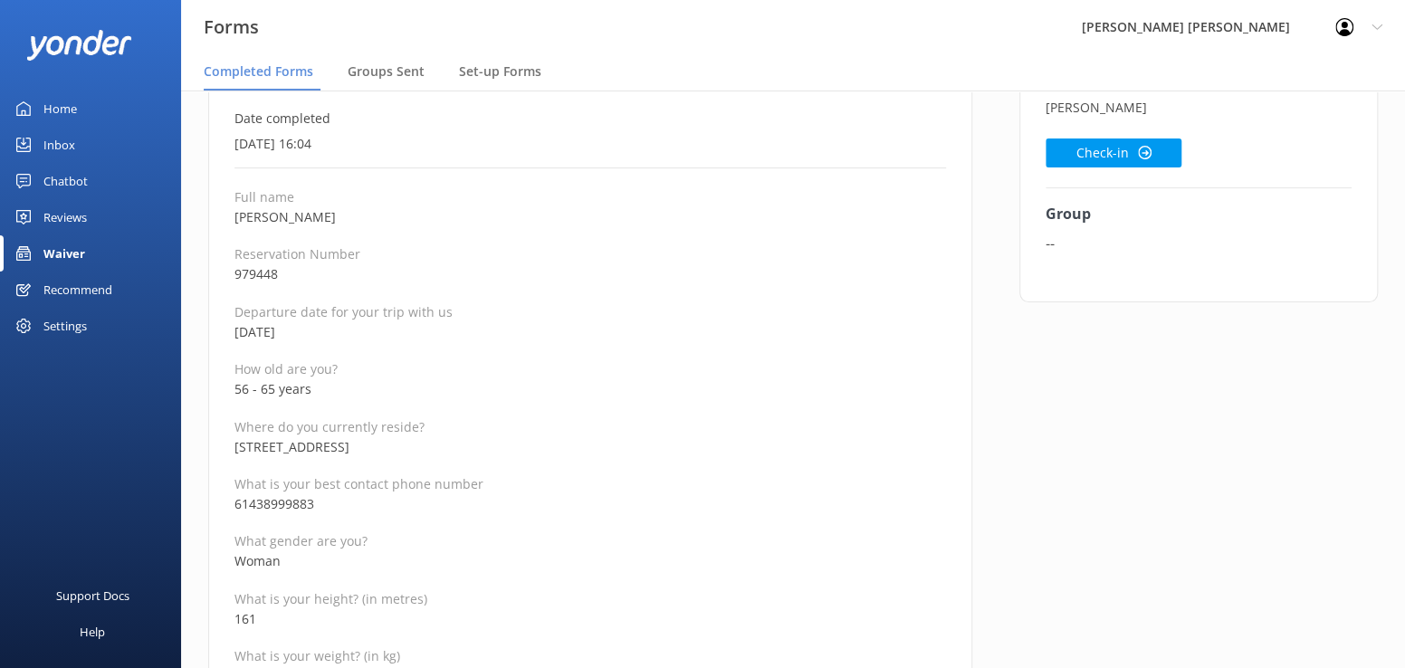
scroll to position [181, 0]
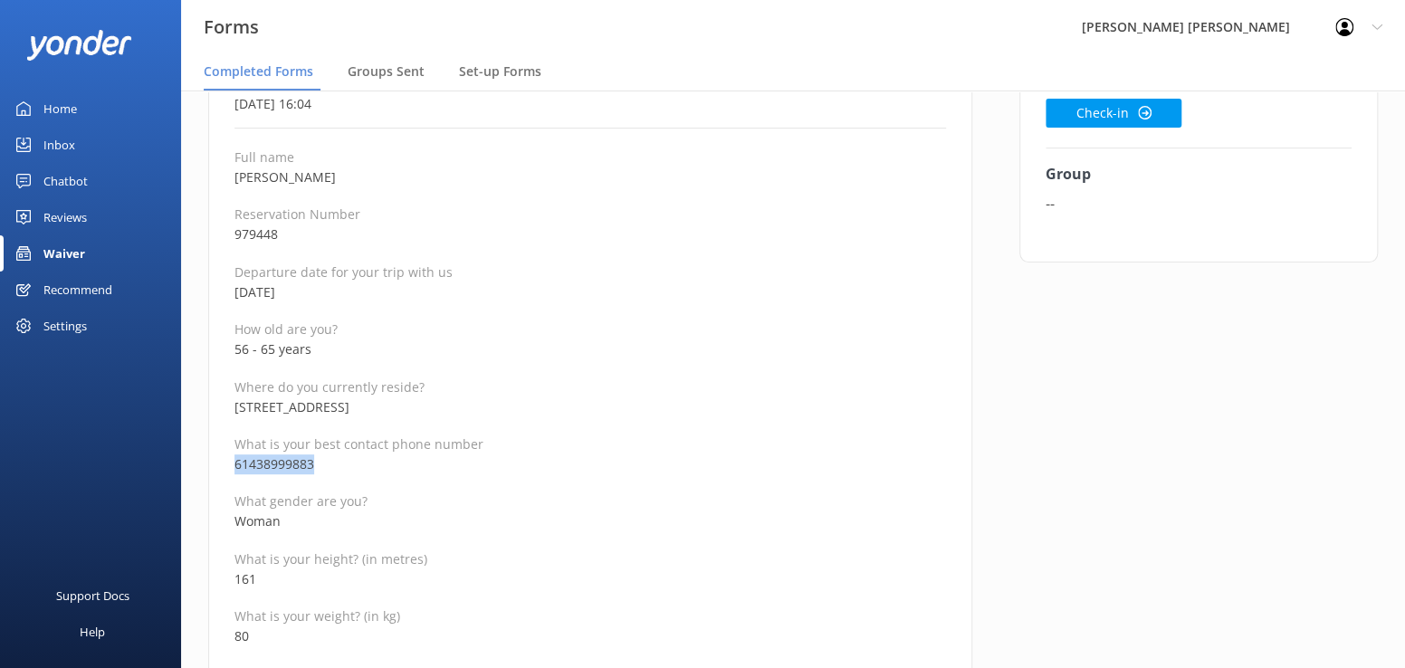
drag, startPoint x: 329, startPoint y: 461, endPoint x: 234, endPoint y: 467, distance: 95.3
click at [234, 467] on p "61438999883" at bounding box center [590, 464] width 712 height 20
copy p "61438999883"
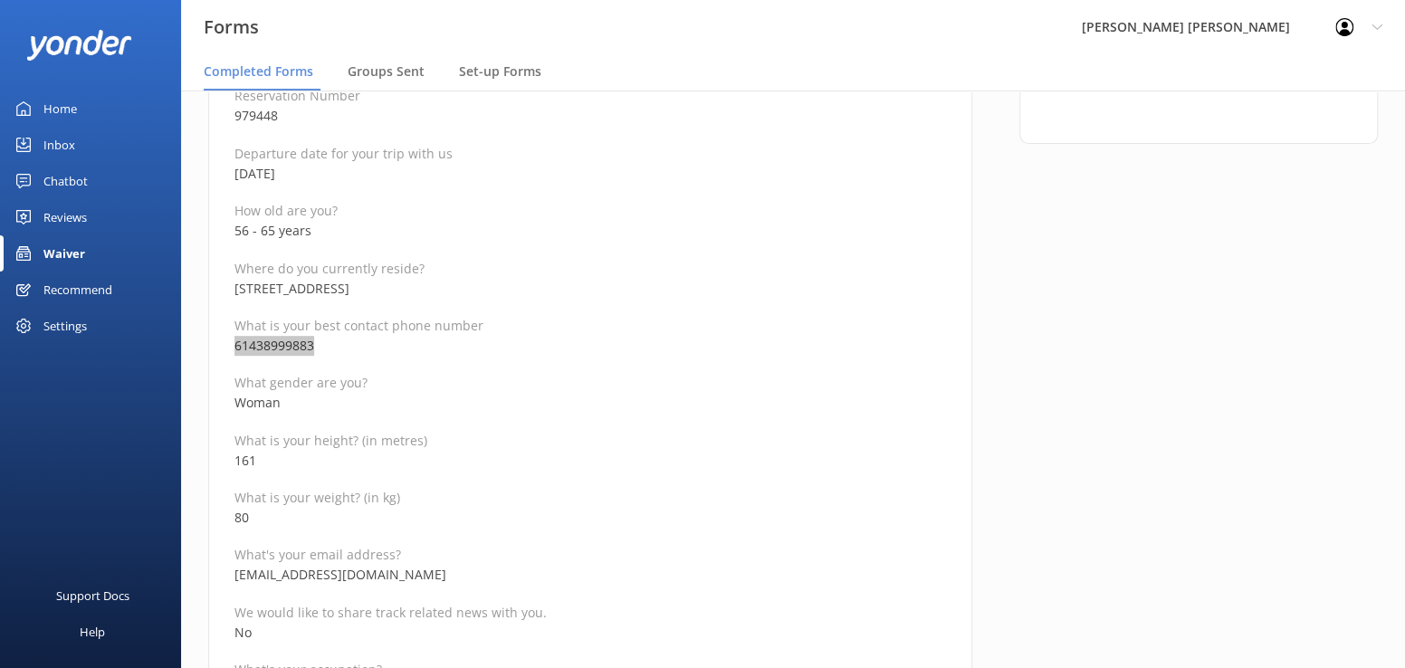
scroll to position [362, 0]
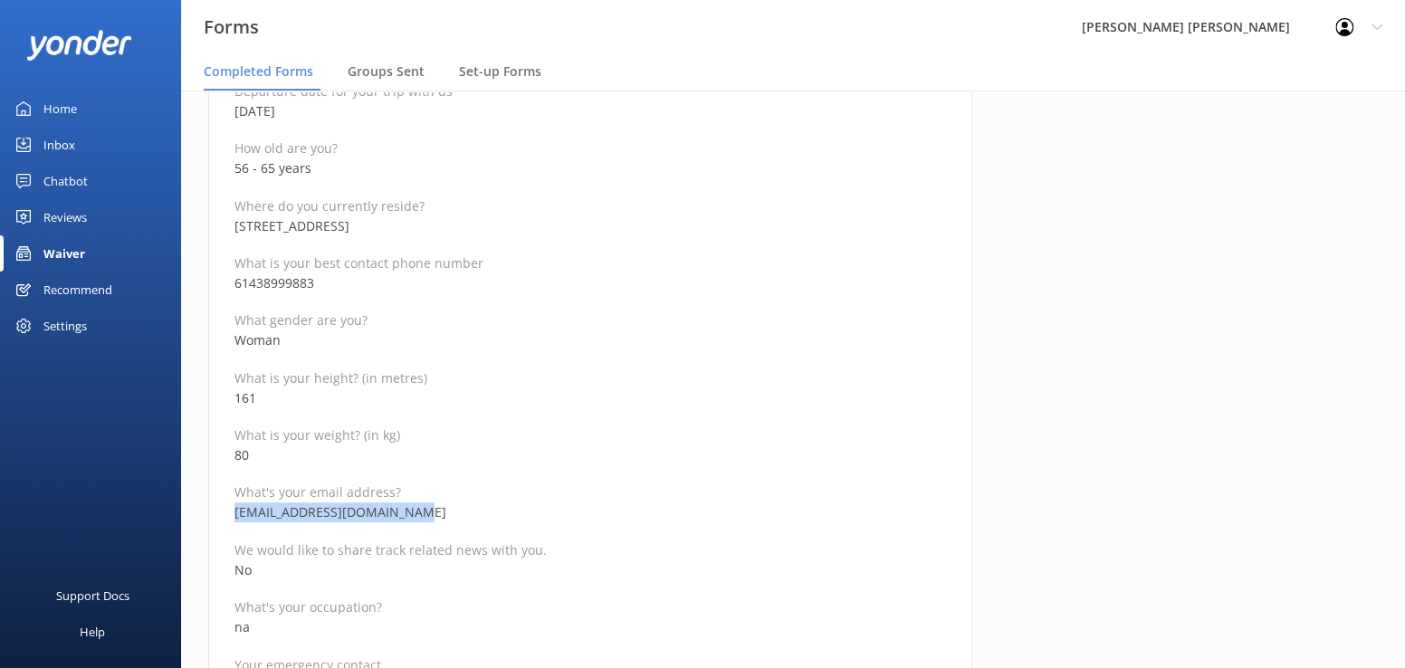
drag, startPoint x: 425, startPoint y: 515, endPoint x: 231, endPoint y: 520, distance: 193.8
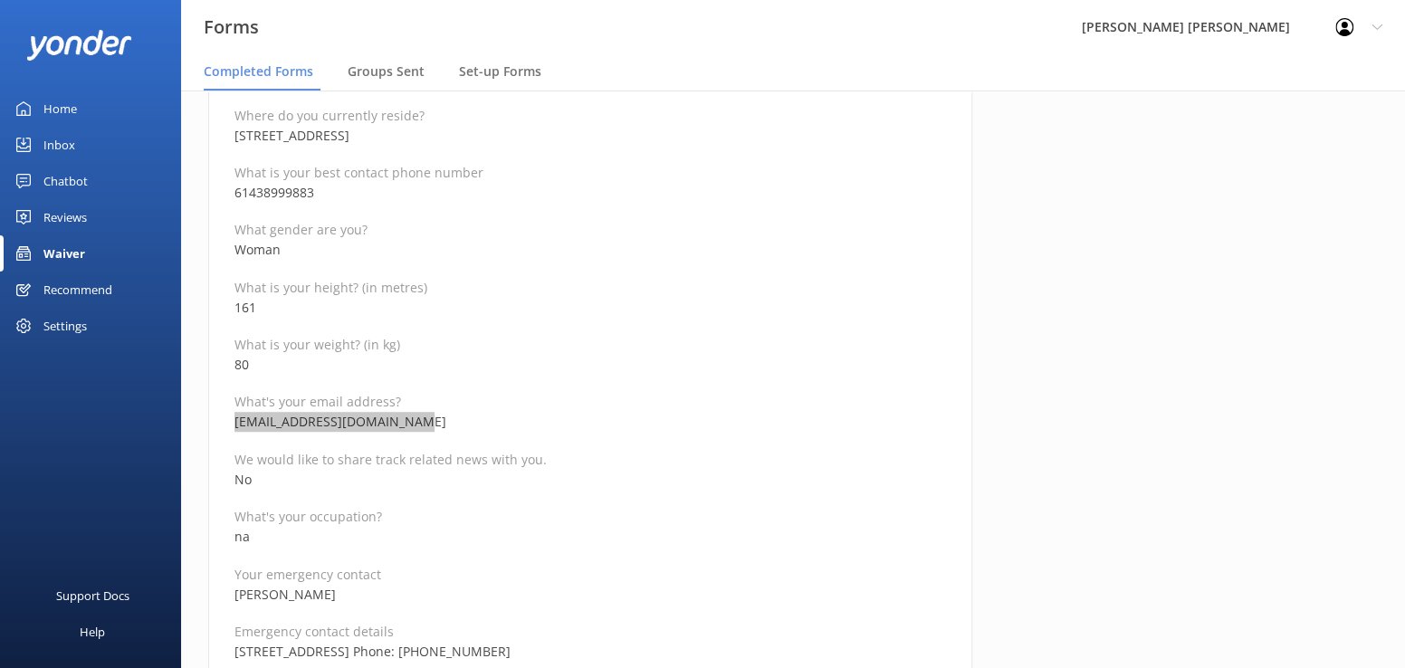
scroll to position [543, 0]
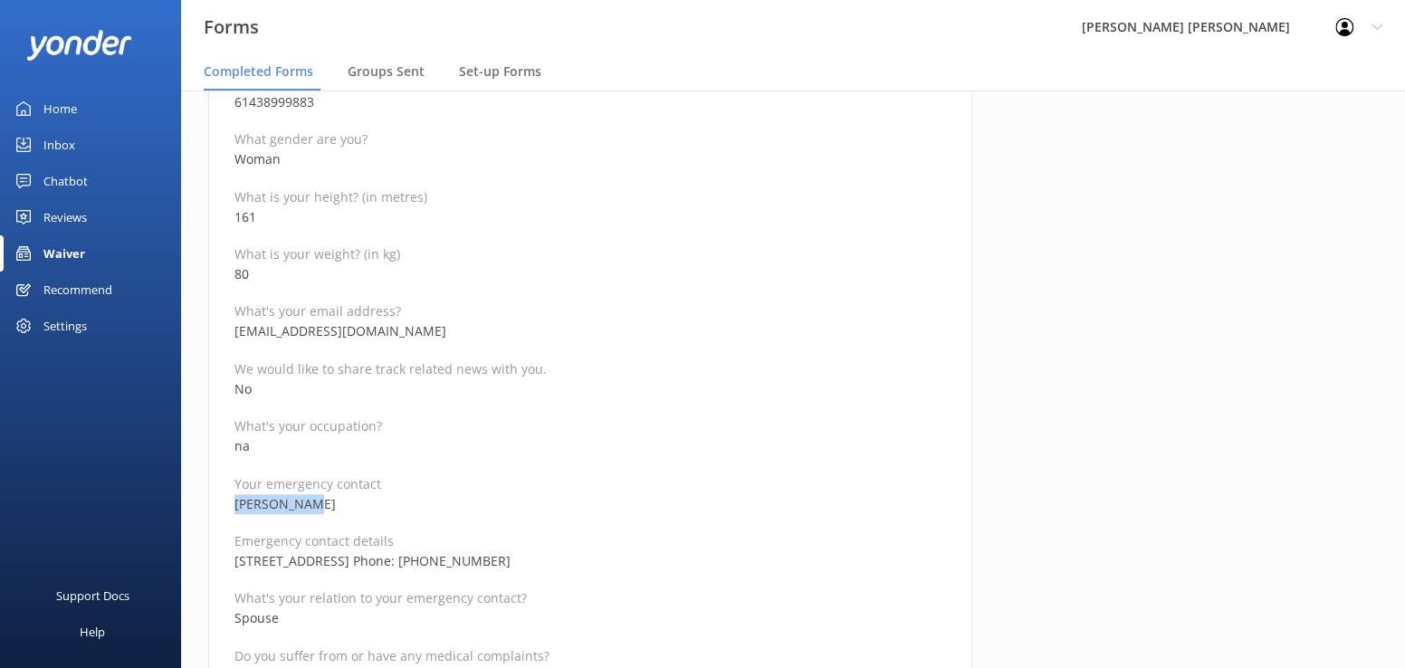
drag, startPoint x: 332, startPoint y: 503, endPoint x: 227, endPoint y: 509, distance: 105.2
click at [405, 569] on p "[STREET_ADDRESS] Phone: [PHONE_NUMBER]" at bounding box center [590, 561] width 712 height 20
drag, startPoint x: 435, startPoint y: 559, endPoint x: 234, endPoint y: 556, distance: 201.0
click at [234, 556] on p "[STREET_ADDRESS] Phone: [PHONE_NUMBER]" at bounding box center [590, 561] width 712 height 20
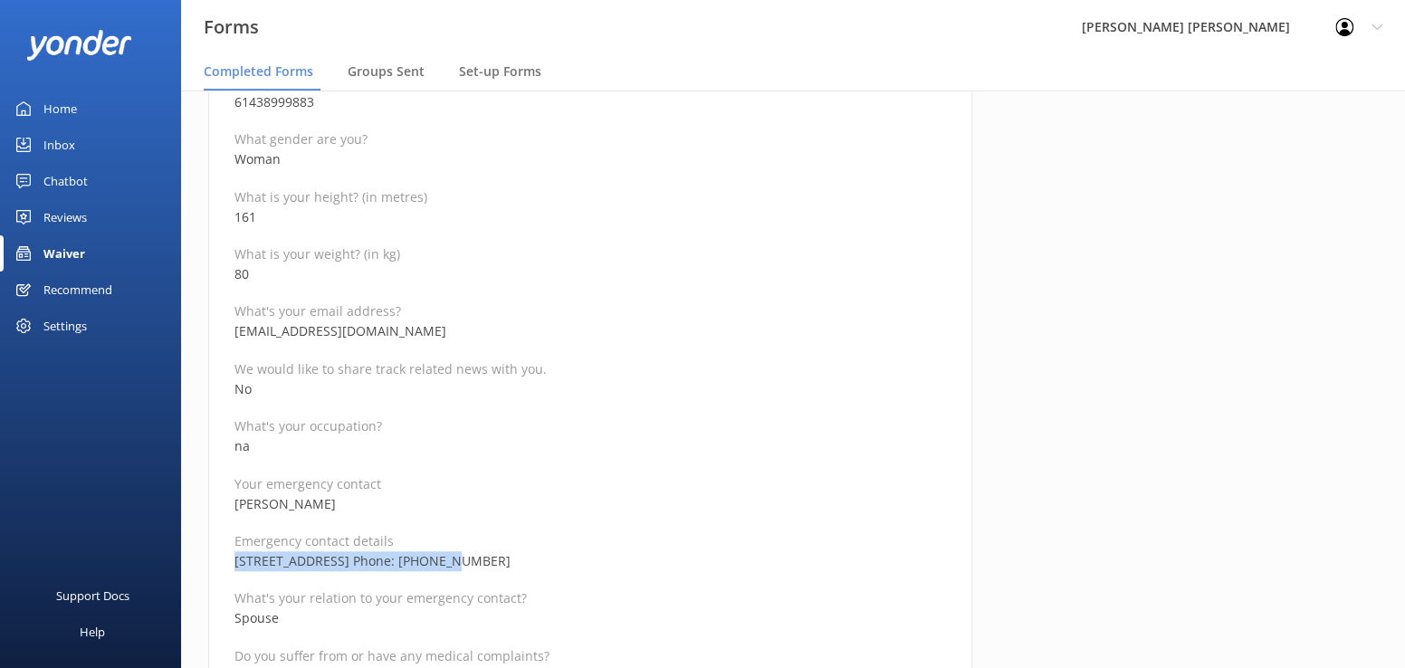
drag, startPoint x: 568, startPoint y: 559, endPoint x: 491, endPoint y: 559, distance: 77.0
click at [491, 559] on p "[STREET_ADDRESS] Phone: [PHONE_NUMBER]" at bounding box center [590, 561] width 712 height 20
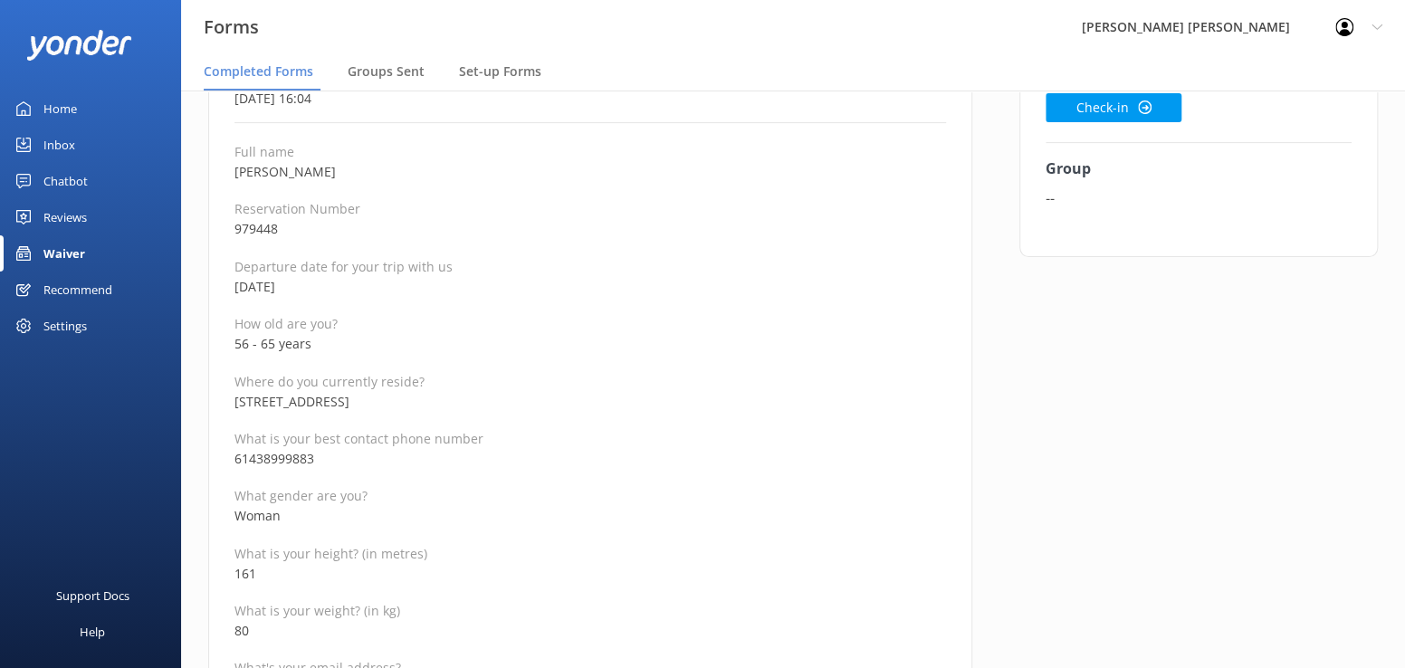
scroll to position [181, 0]
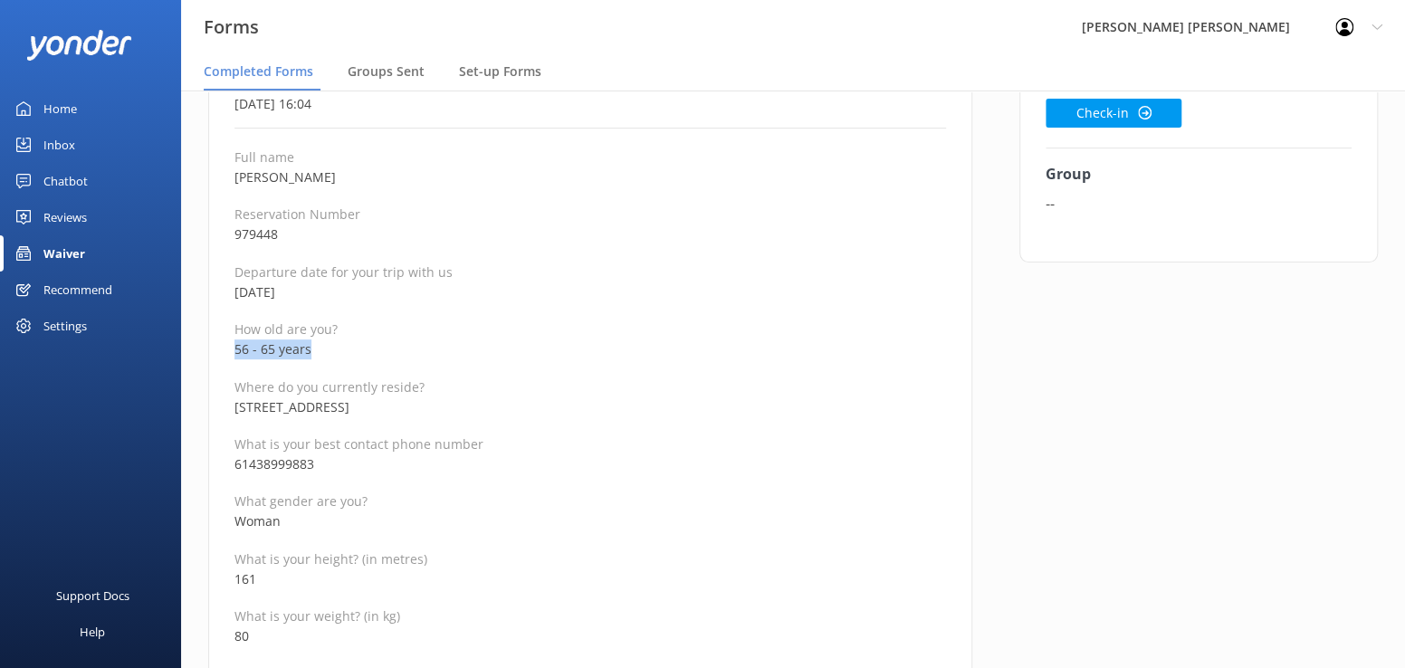
drag, startPoint x: 340, startPoint y: 352, endPoint x: 231, endPoint y: 350, distance: 109.6
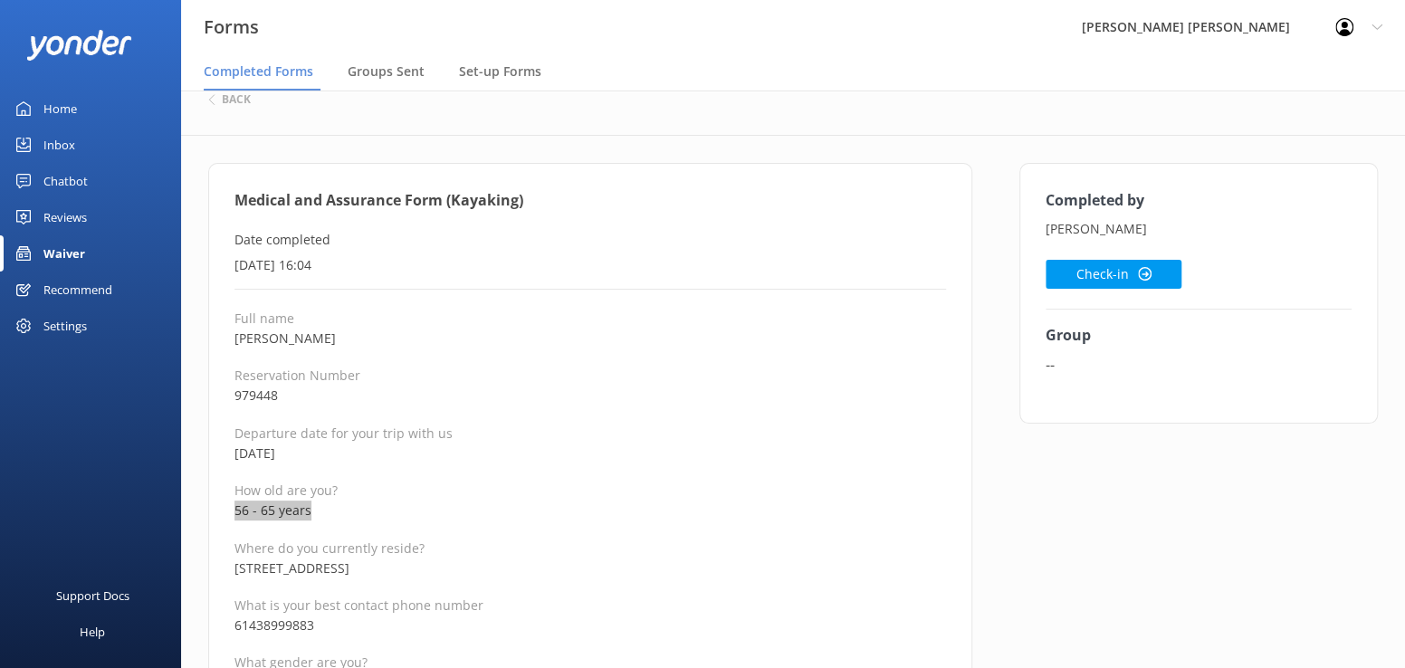
scroll to position [0, 0]
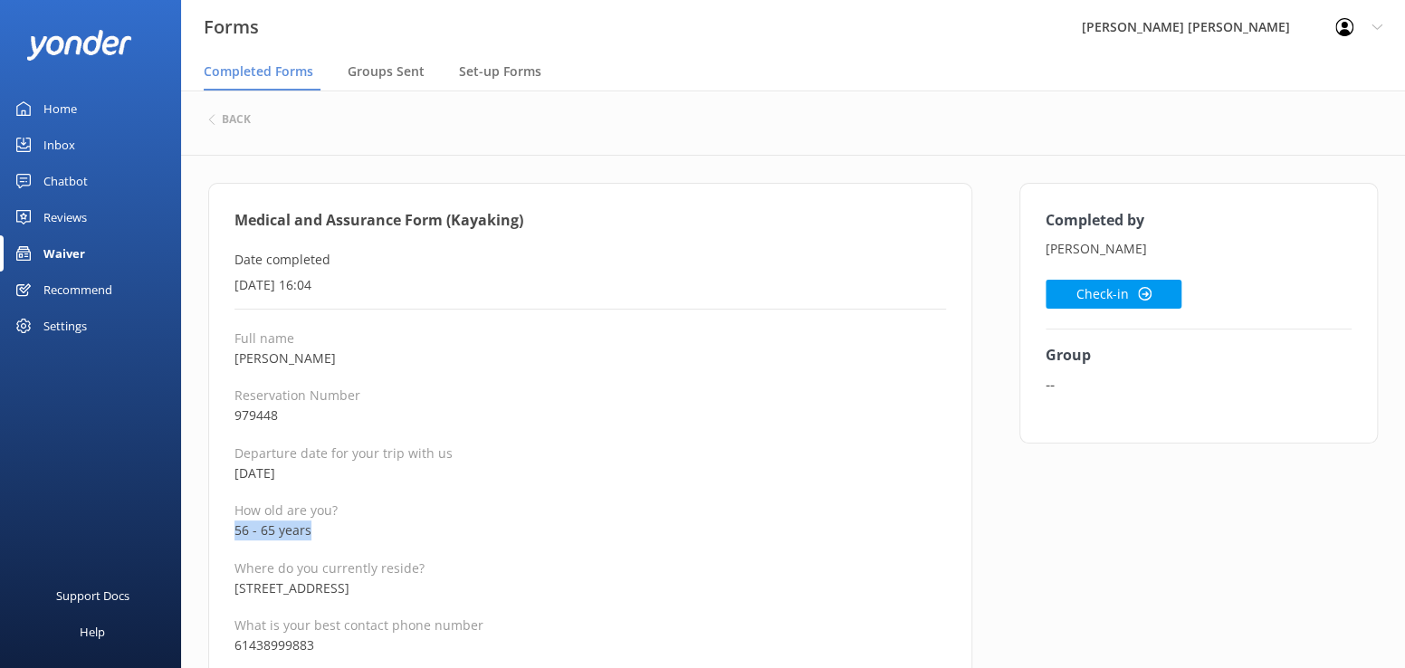
drag, startPoint x: 342, startPoint y: 352, endPoint x: 225, endPoint y: 354, distance: 116.8
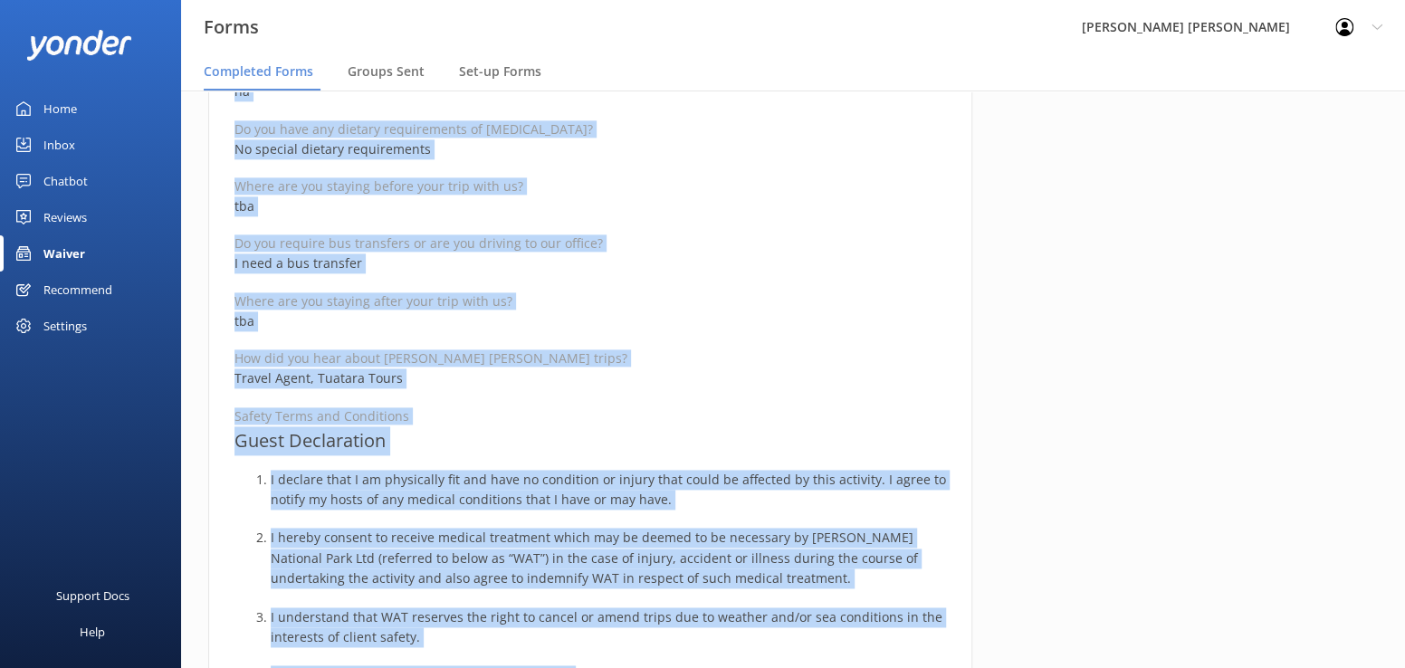
scroll to position [1193, 0]
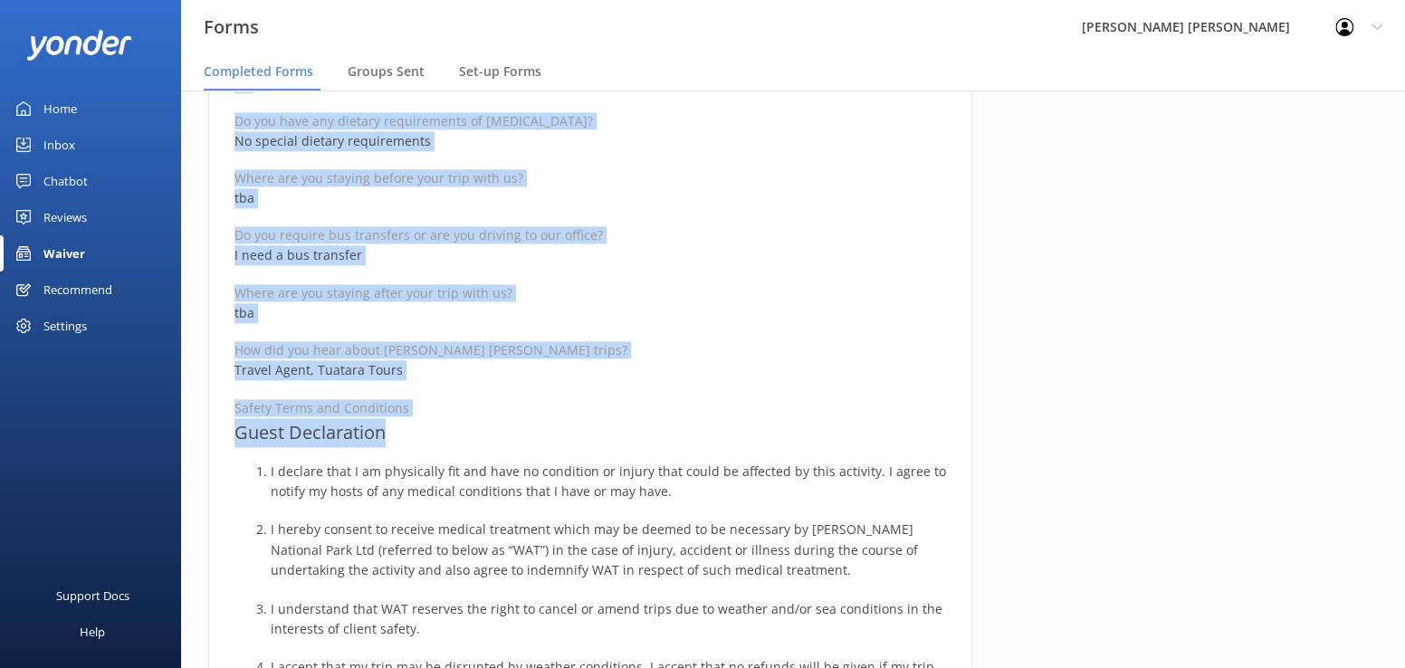
drag, startPoint x: 228, startPoint y: 215, endPoint x: 585, endPoint y: 442, distance: 422.4
click at [585, 442] on div "Medical and Assurance Form (Kayaking) Date completed [DATE] 16:04 Full name [PE…" at bounding box center [590, 262] width 764 height 2544
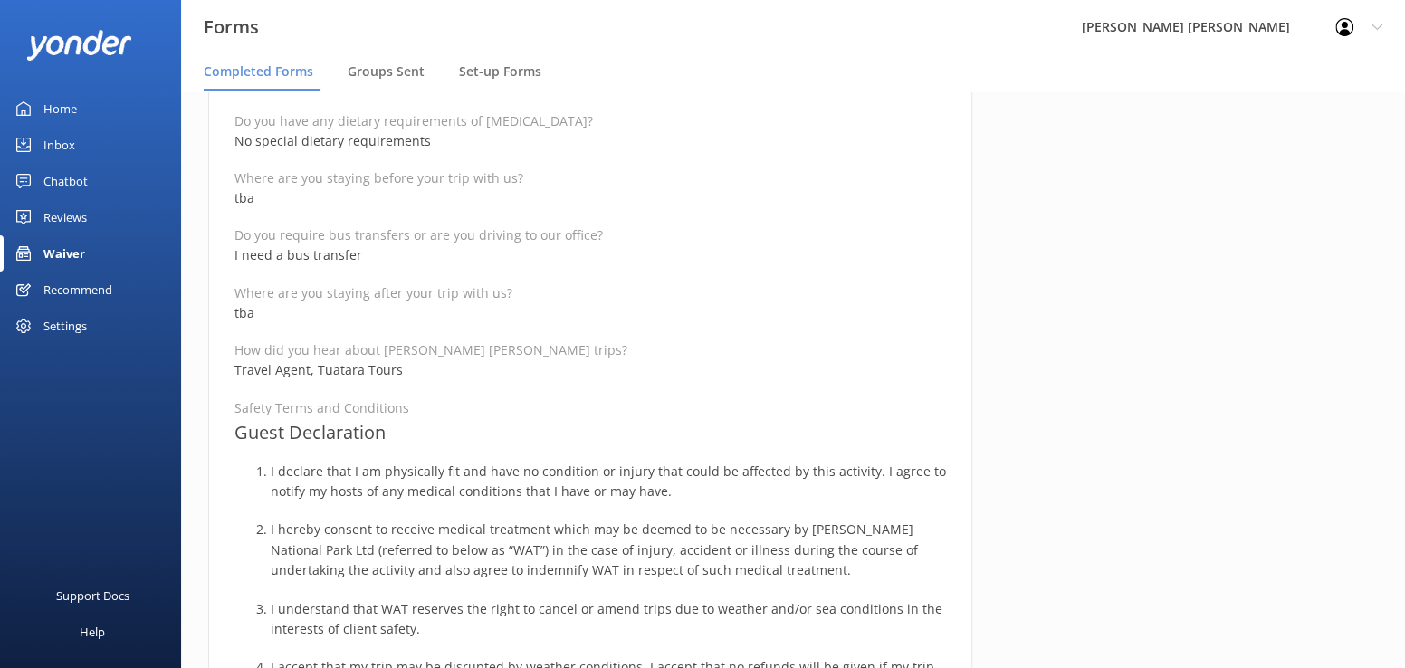
click at [84, 368] on div "Support Docs Help" at bounding box center [90, 515] width 181 height 306
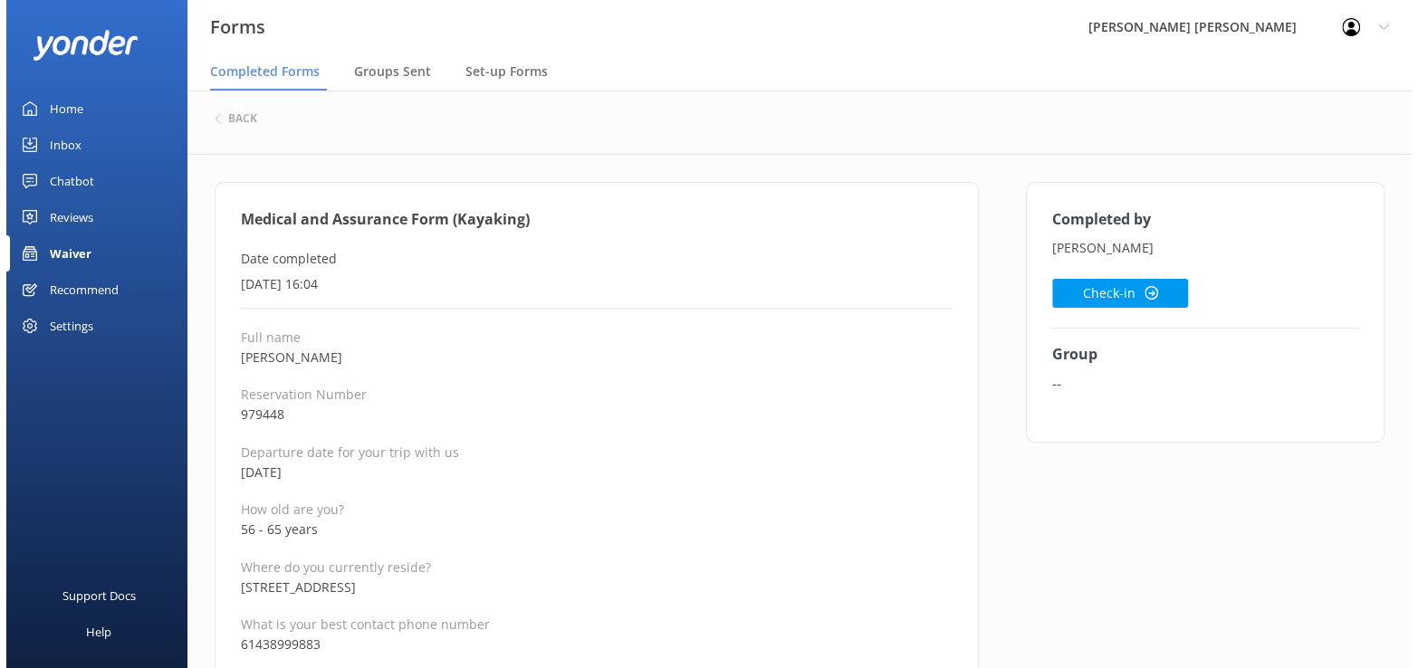
scroll to position [0, 0]
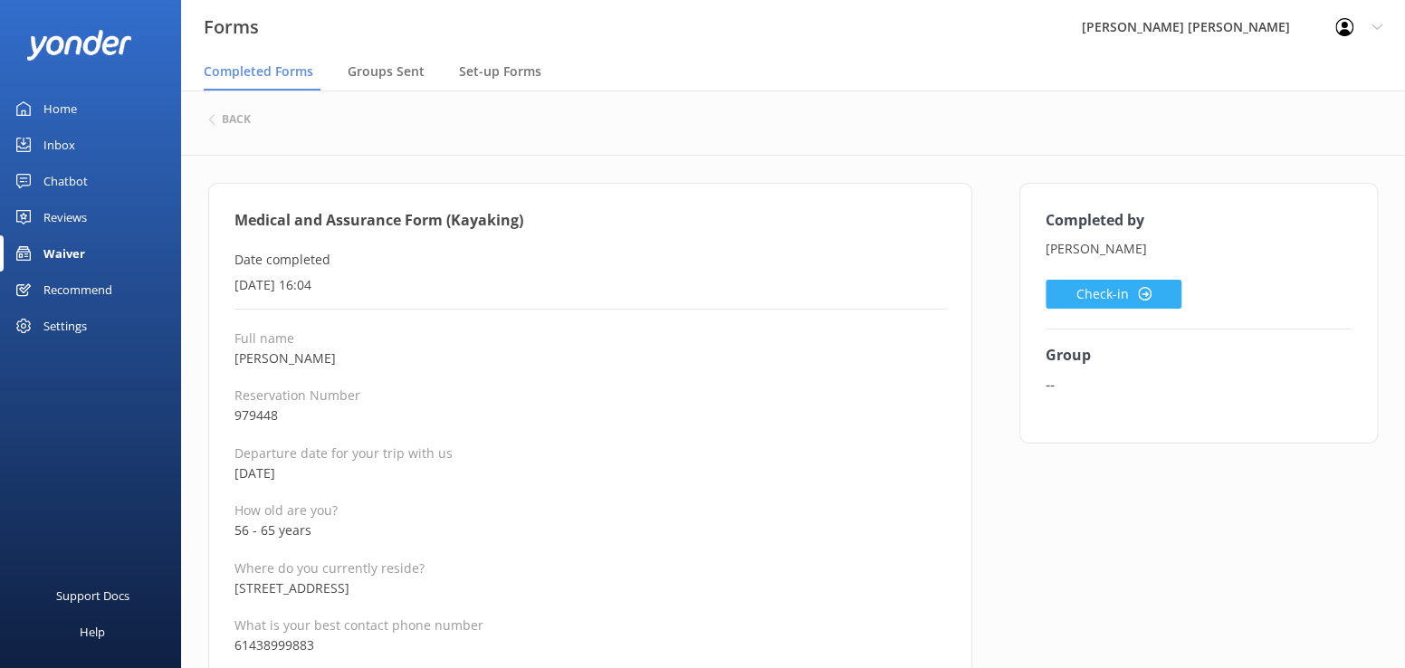
click at [1107, 285] on button "Check-in" at bounding box center [1114, 294] width 136 height 29
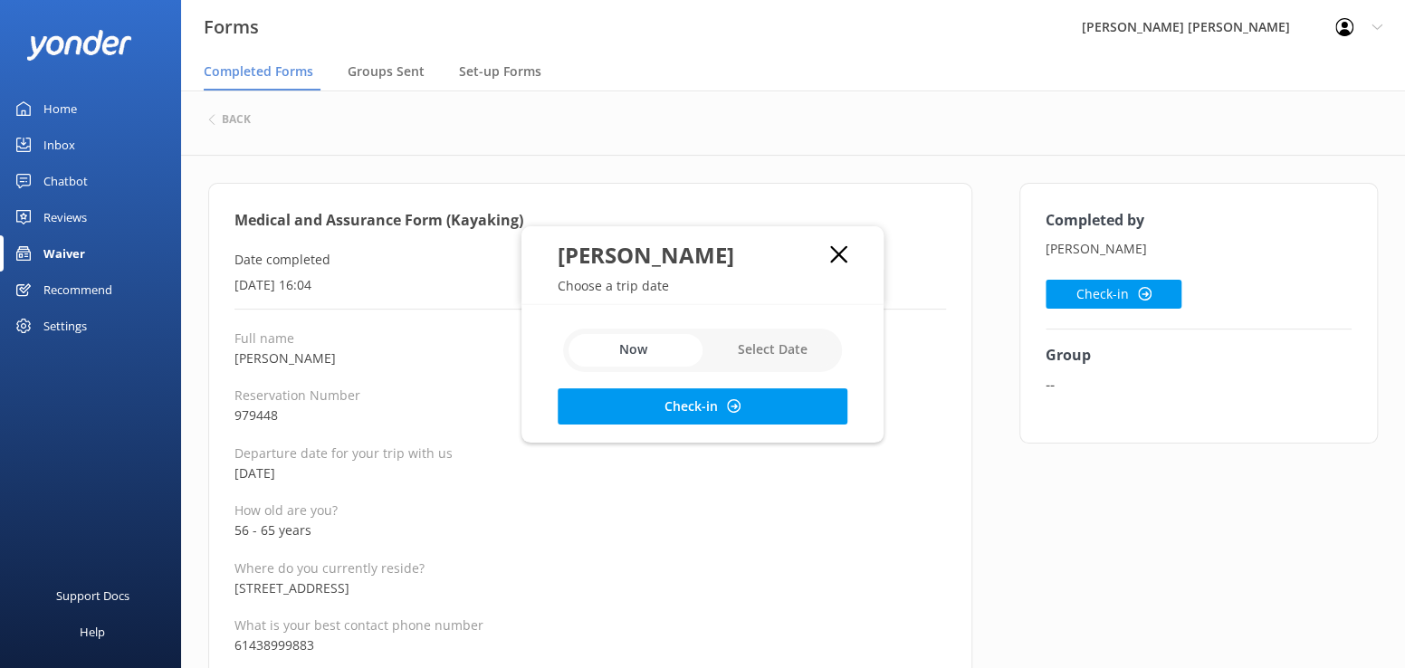
drag, startPoint x: 769, startPoint y: 353, endPoint x: 745, endPoint y: 375, distance: 32.7
click at [769, 353] on input "checkbox" at bounding box center [702, 350] width 279 height 43
checkbox input "true"
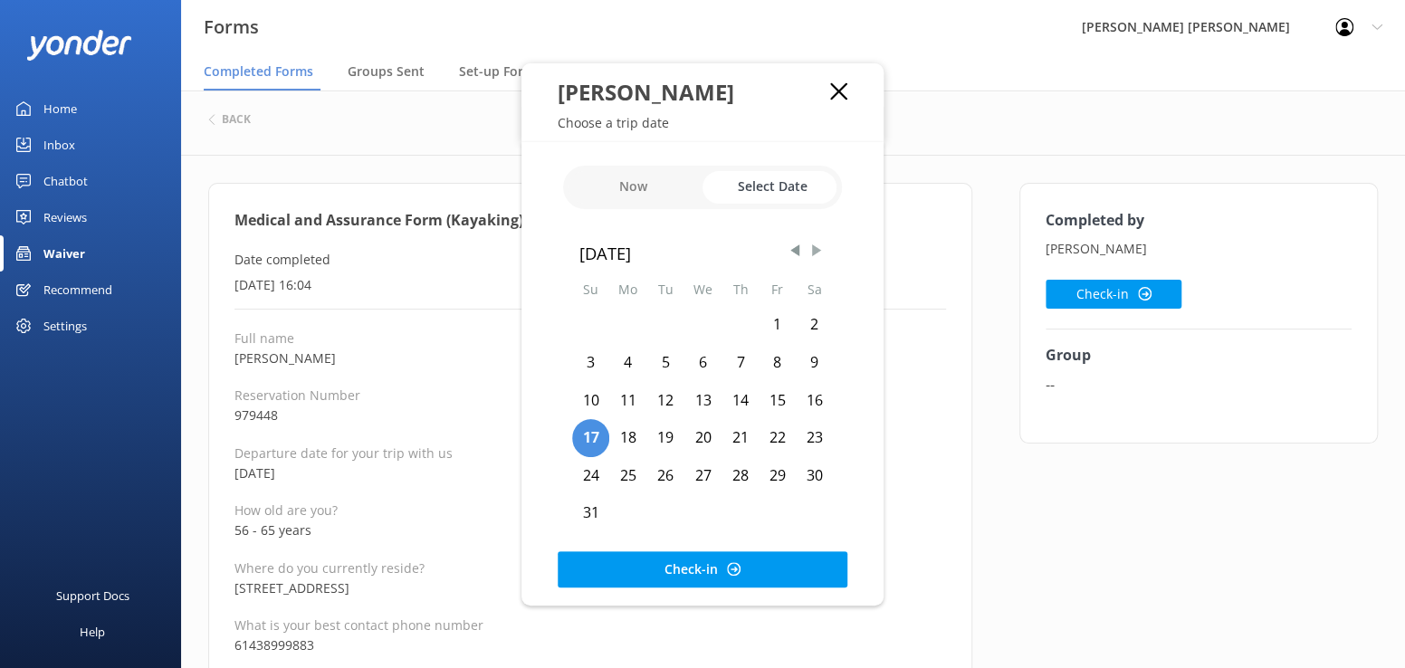
click at [818, 252] on span "Next Month" at bounding box center [817, 251] width 18 height 18
click at [793, 253] on span "Previous Month" at bounding box center [795, 251] width 18 height 18
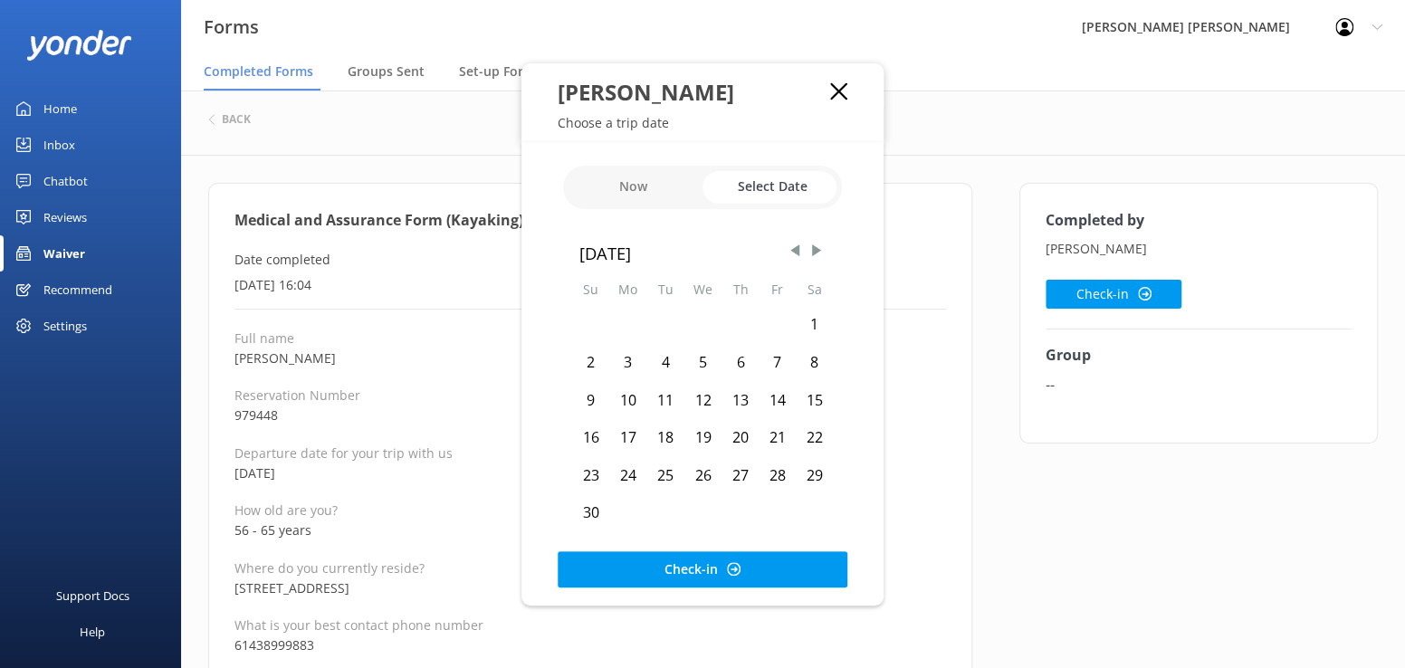
click at [664, 360] on div "4" at bounding box center [665, 363] width 37 height 38
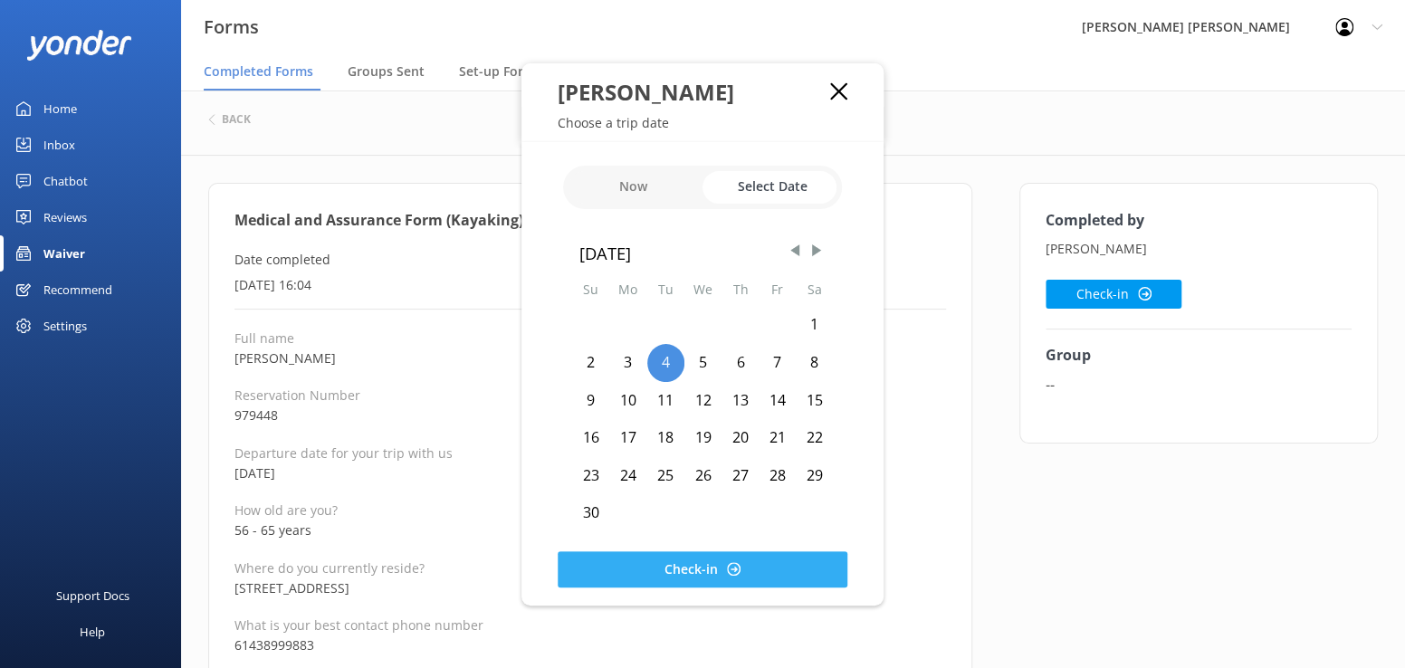
click at [650, 577] on button "Check-in" at bounding box center [703, 569] width 290 height 36
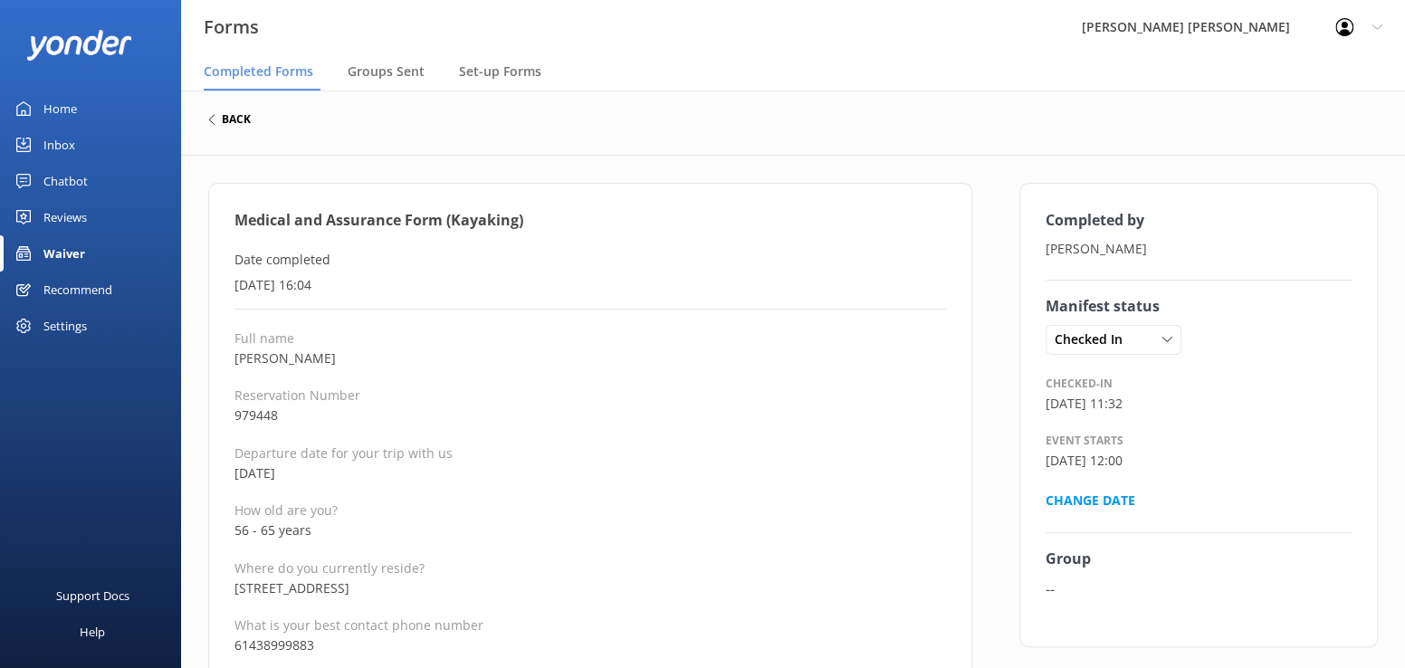
click at [225, 120] on h6 "back" at bounding box center [236, 119] width 29 height 11
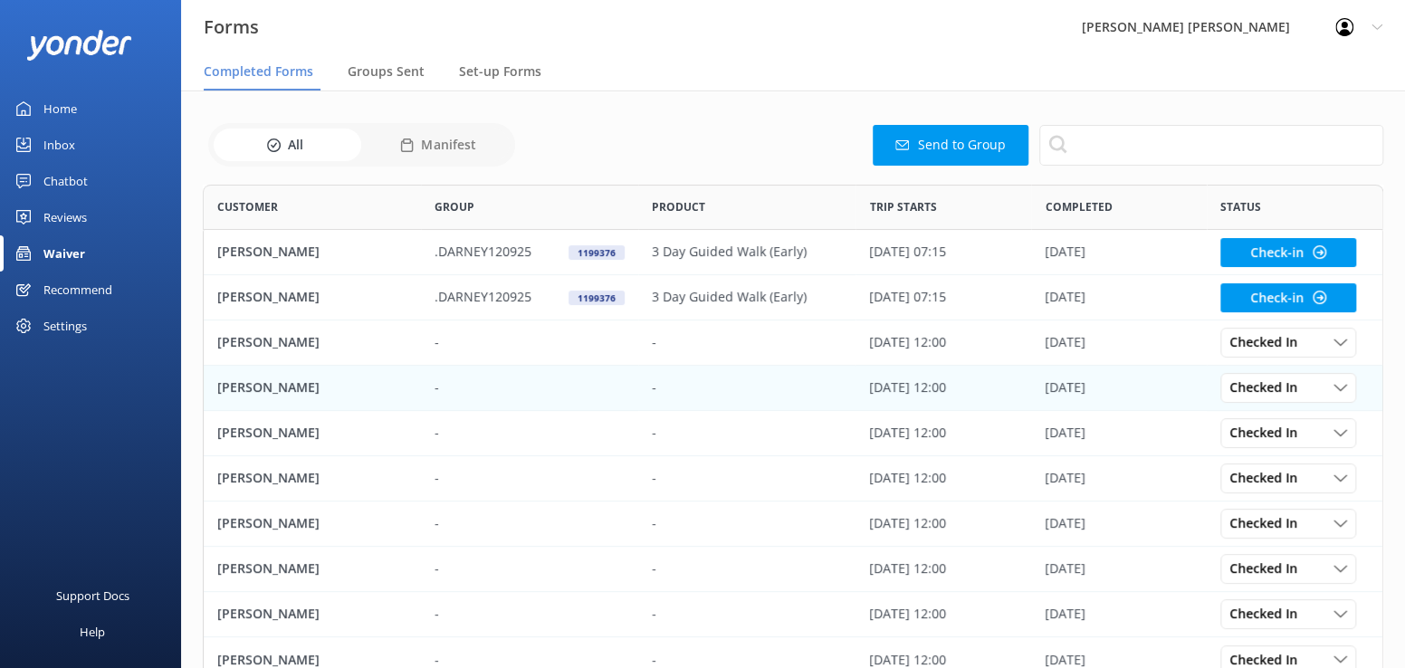
scroll to position [485, 1167]
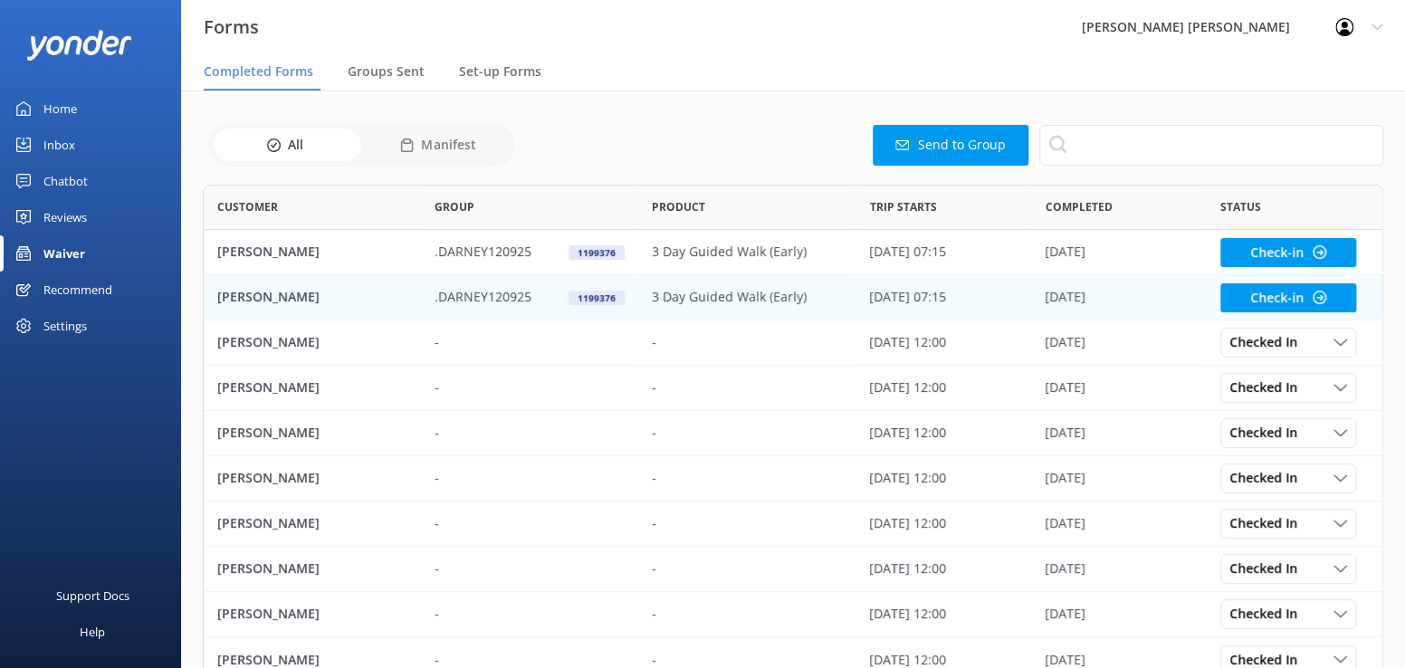
click at [277, 296] on p "[PERSON_NAME]" at bounding box center [268, 297] width 102 height 20
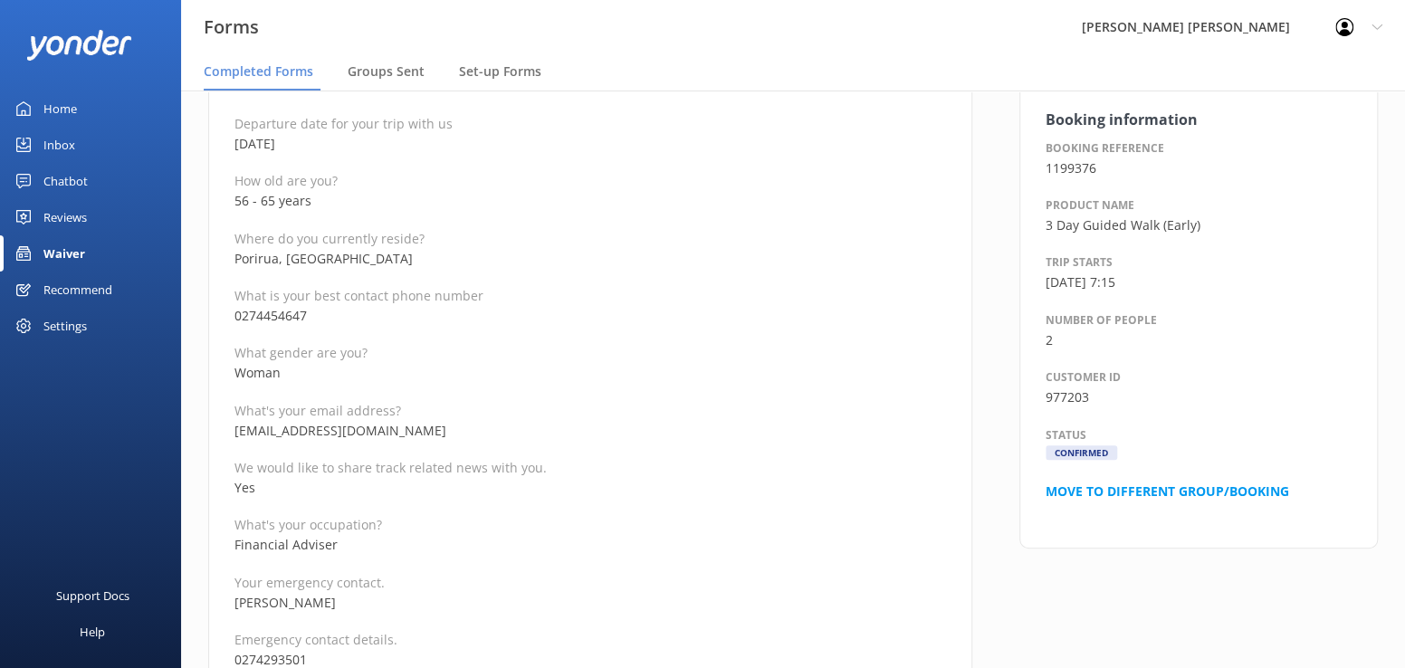
scroll to position [362, 0]
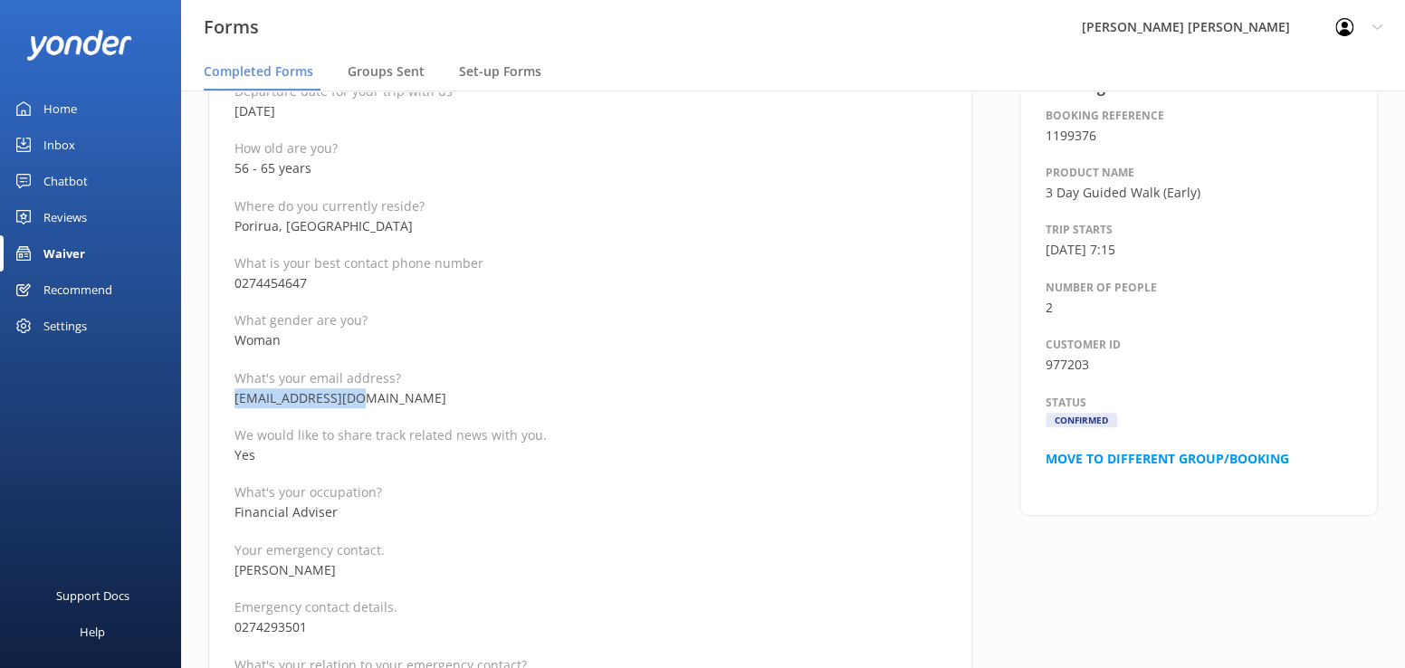
drag, startPoint x: 363, startPoint y: 397, endPoint x: 231, endPoint y: 405, distance: 132.4
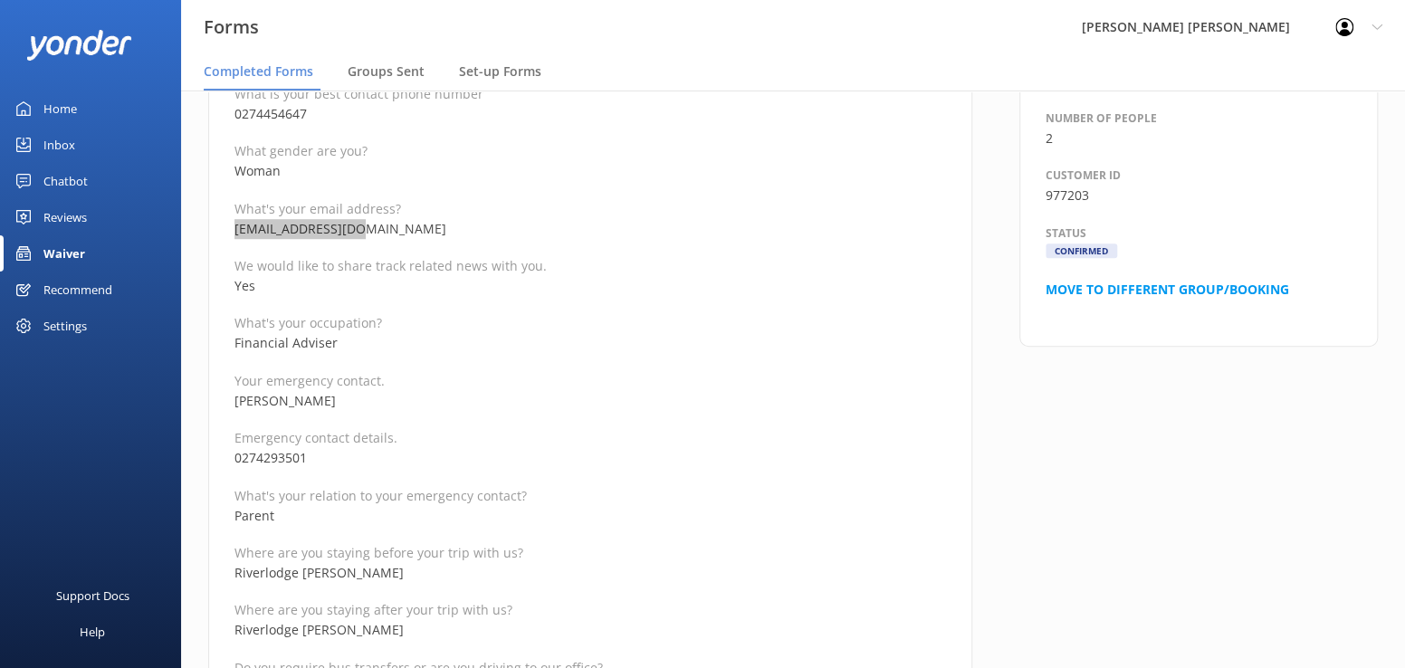
scroll to position [543, 0]
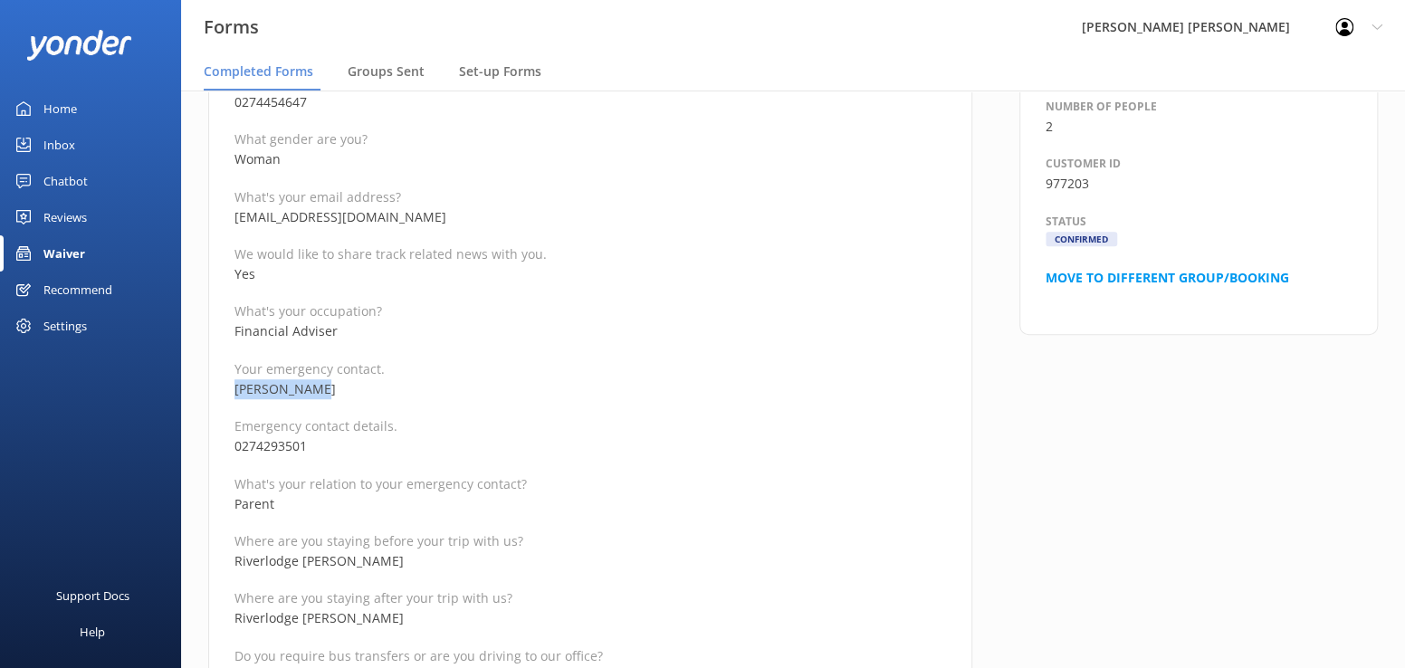
drag, startPoint x: 343, startPoint y: 395, endPoint x: 227, endPoint y: 391, distance: 115.9
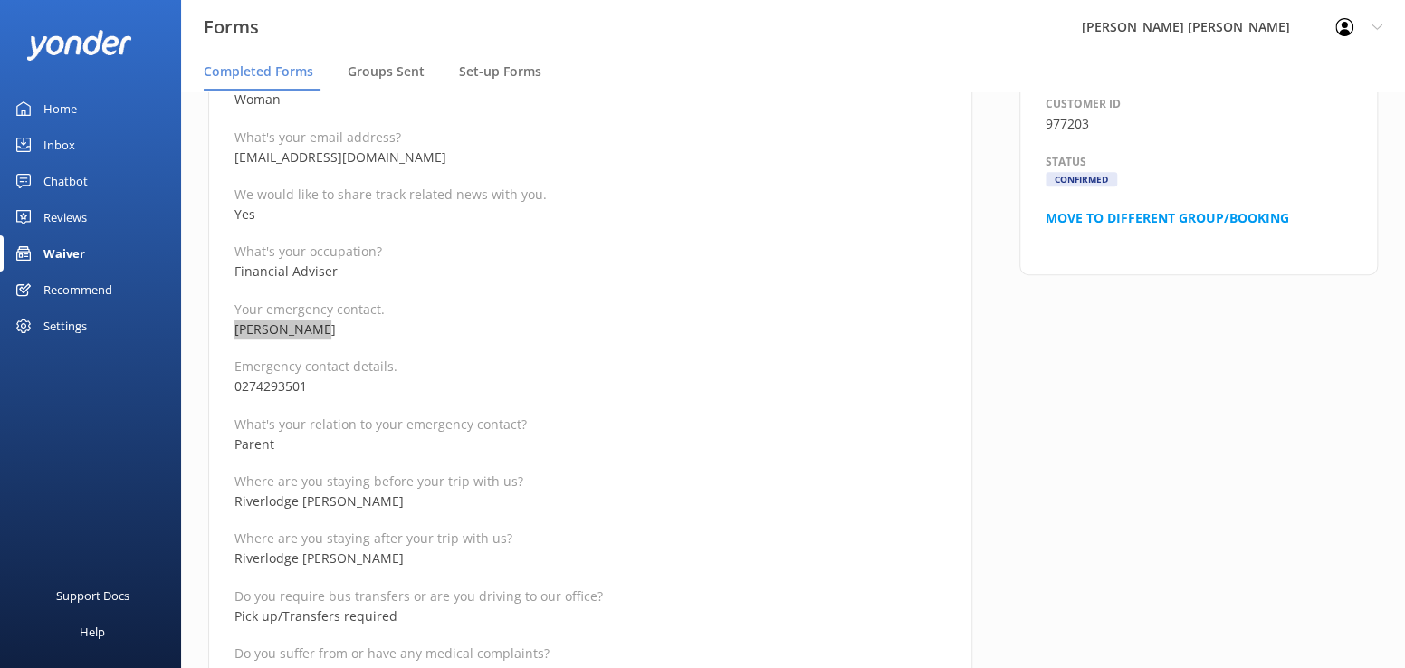
scroll to position [634, 0]
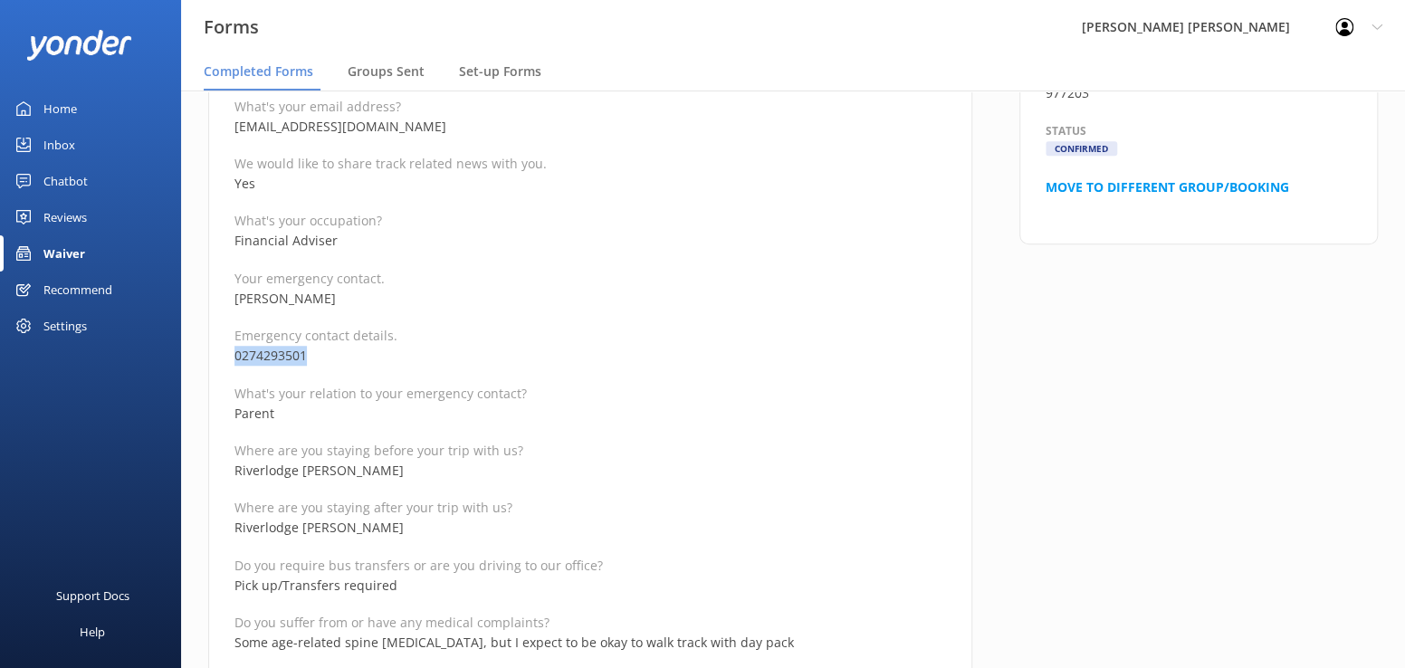
drag, startPoint x: 324, startPoint y: 356, endPoint x: 226, endPoint y: 354, distance: 97.8
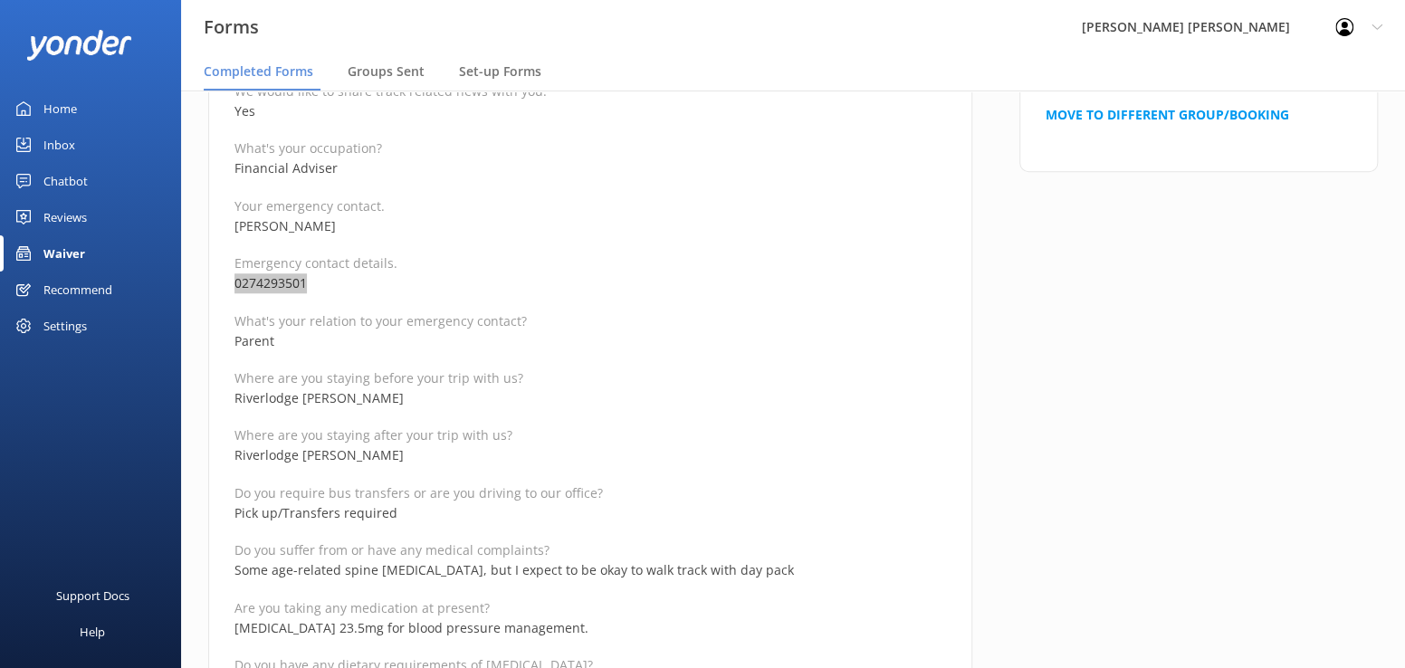
scroll to position [815, 0]
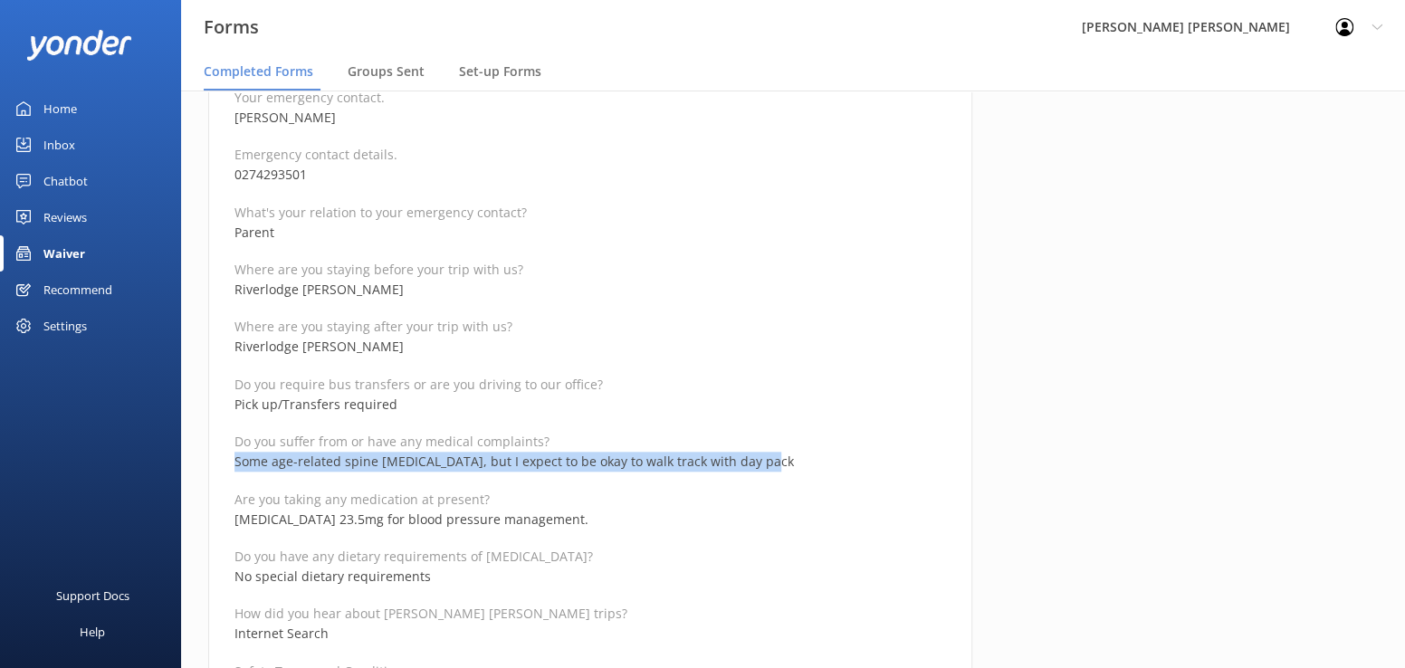
drag, startPoint x: 235, startPoint y: 459, endPoint x: 772, endPoint y: 464, distance: 536.9
click at [772, 464] on p "Some age-related spine [MEDICAL_DATA], but I expect to be okay to walk track wi…" at bounding box center [590, 462] width 712 height 20
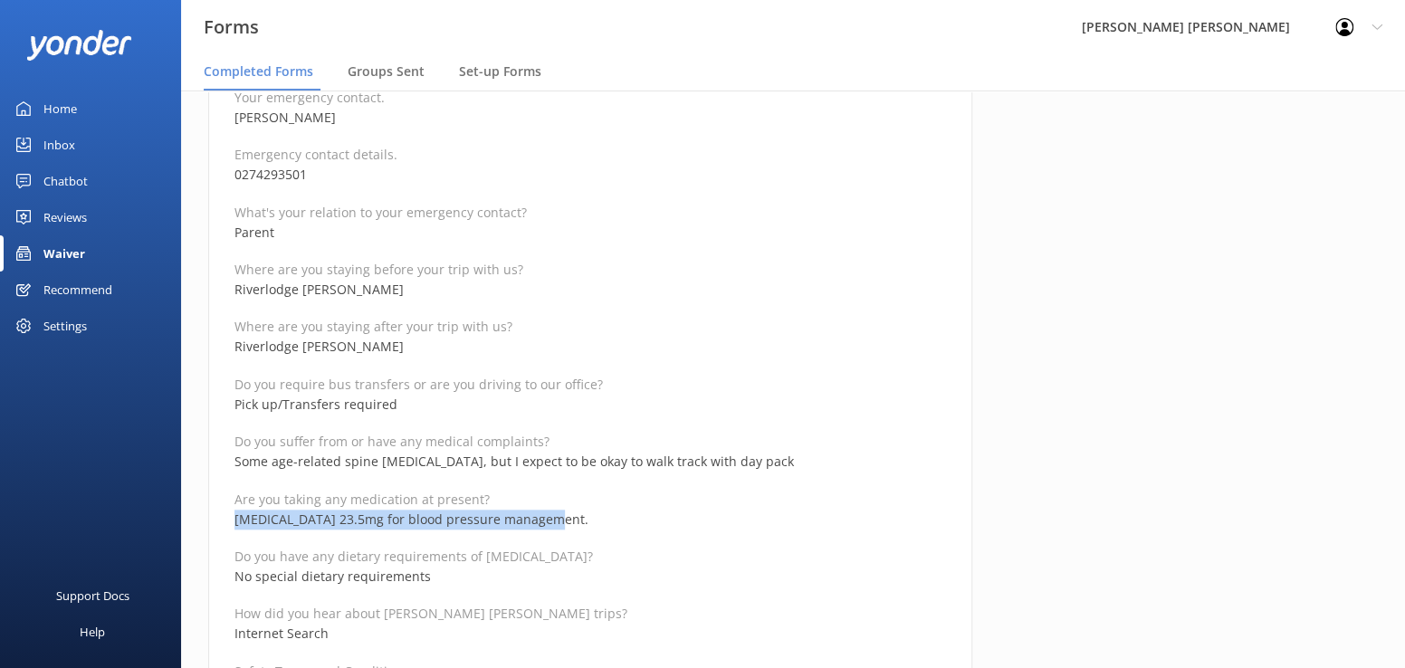
drag, startPoint x: 576, startPoint y: 516, endPoint x: 222, endPoint y: 525, distance: 354.1
click at [222, 525] on div "Medical and Assurance Form Date completed [DATE] 15:03 Full name [PERSON_NAME] …" at bounding box center [590, 582] width 764 height 2429
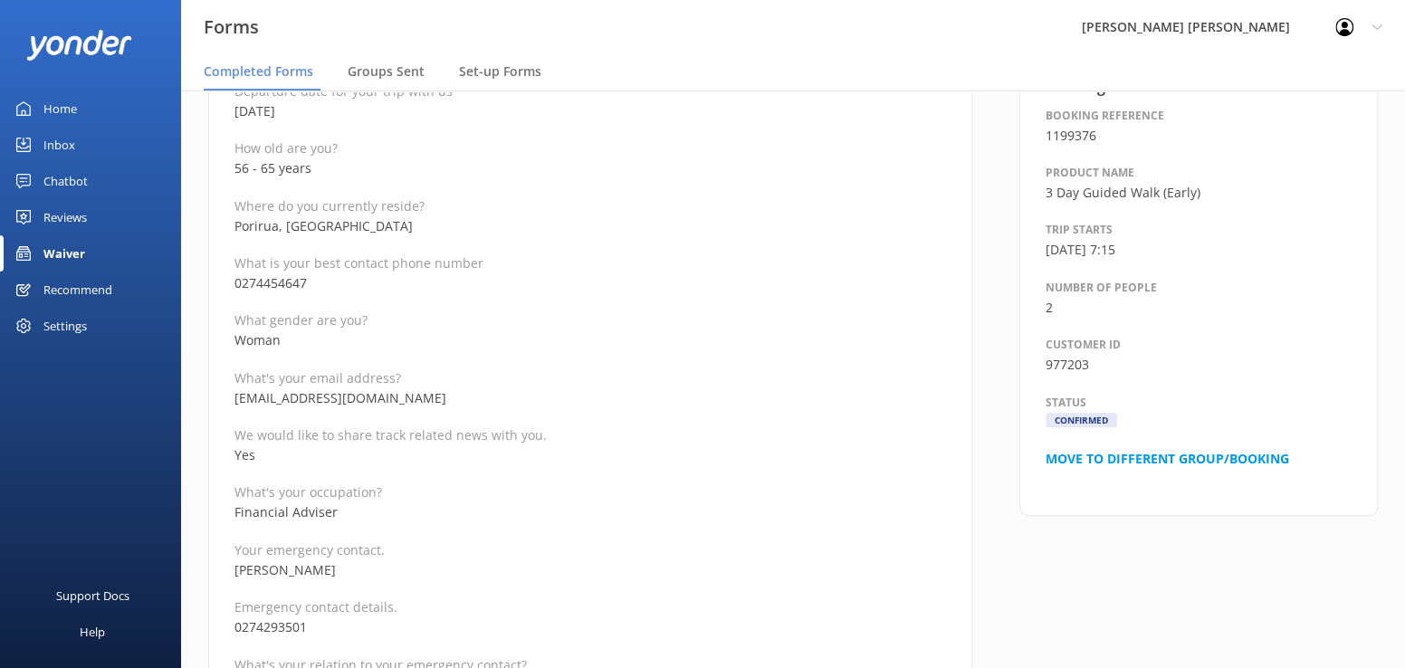
scroll to position [181, 0]
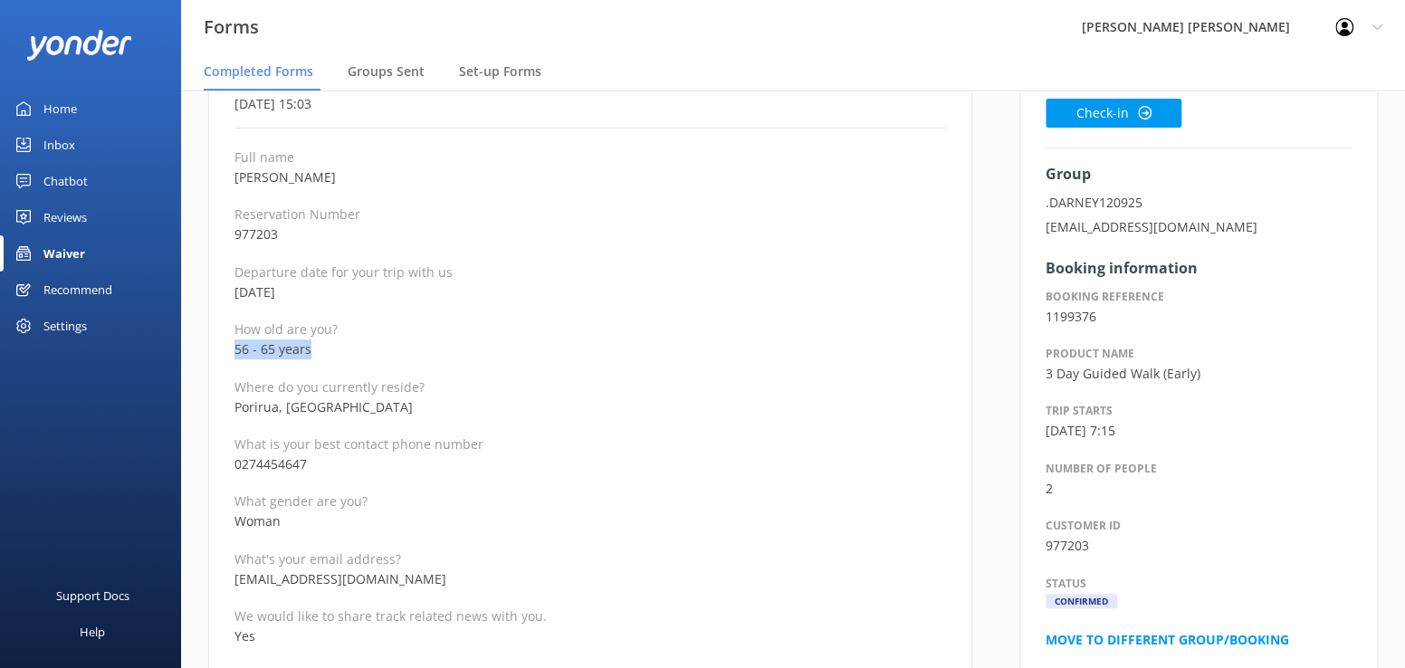
drag, startPoint x: 336, startPoint y: 352, endPoint x: 232, endPoint y: 348, distance: 104.2
drag, startPoint x: 383, startPoint y: 177, endPoint x: 223, endPoint y: 186, distance: 160.5
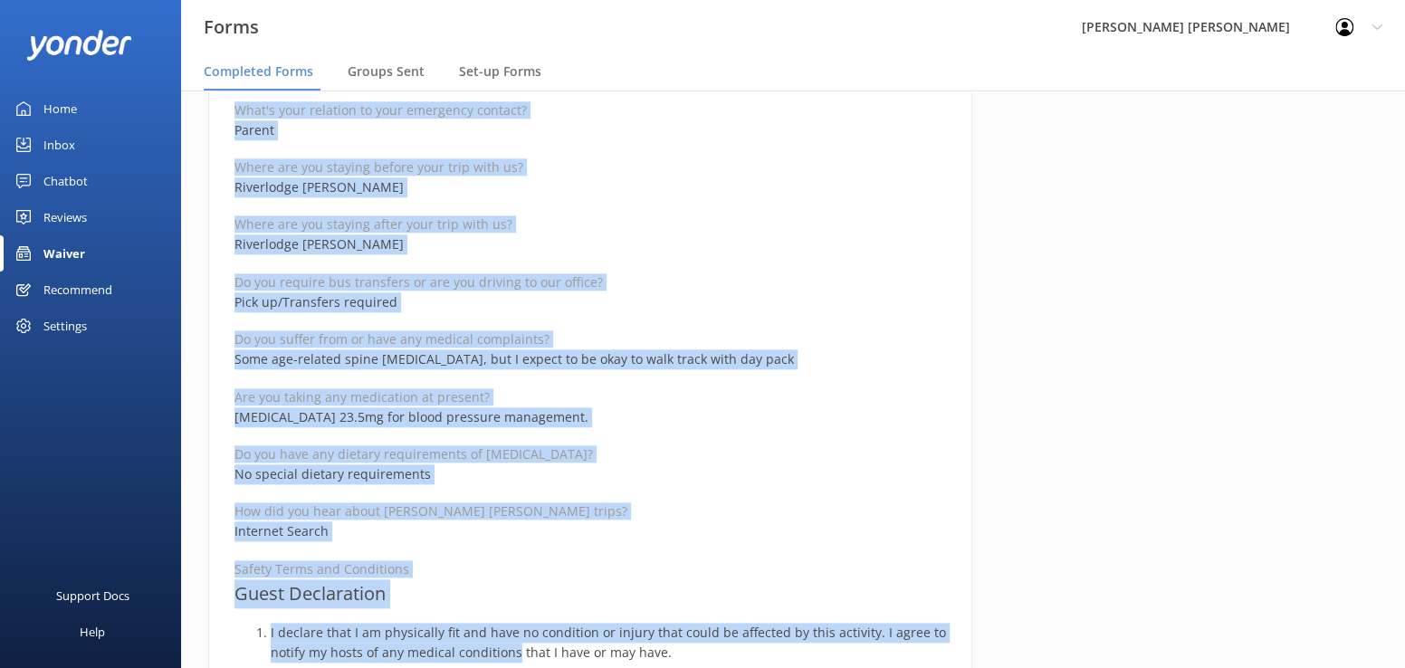
scroll to position [973, 0]
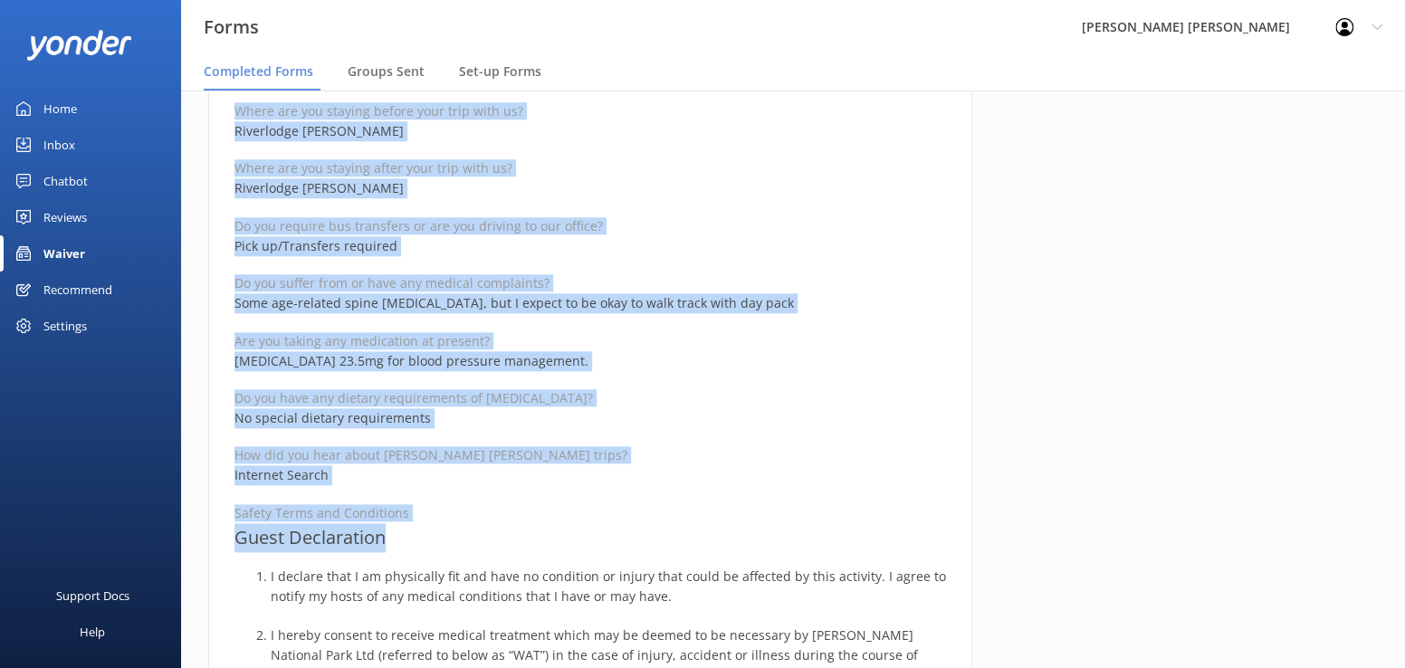
drag, startPoint x: 226, startPoint y: 217, endPoint x: 490, endPoint y: 533, distance: 411.4
click at [490, 533] on div "Medical and Assurance Form Date completed [DATE] 15:03 Full name [PERSON_NAME] …" at bounding box center [590, 424] width 764 height 2429
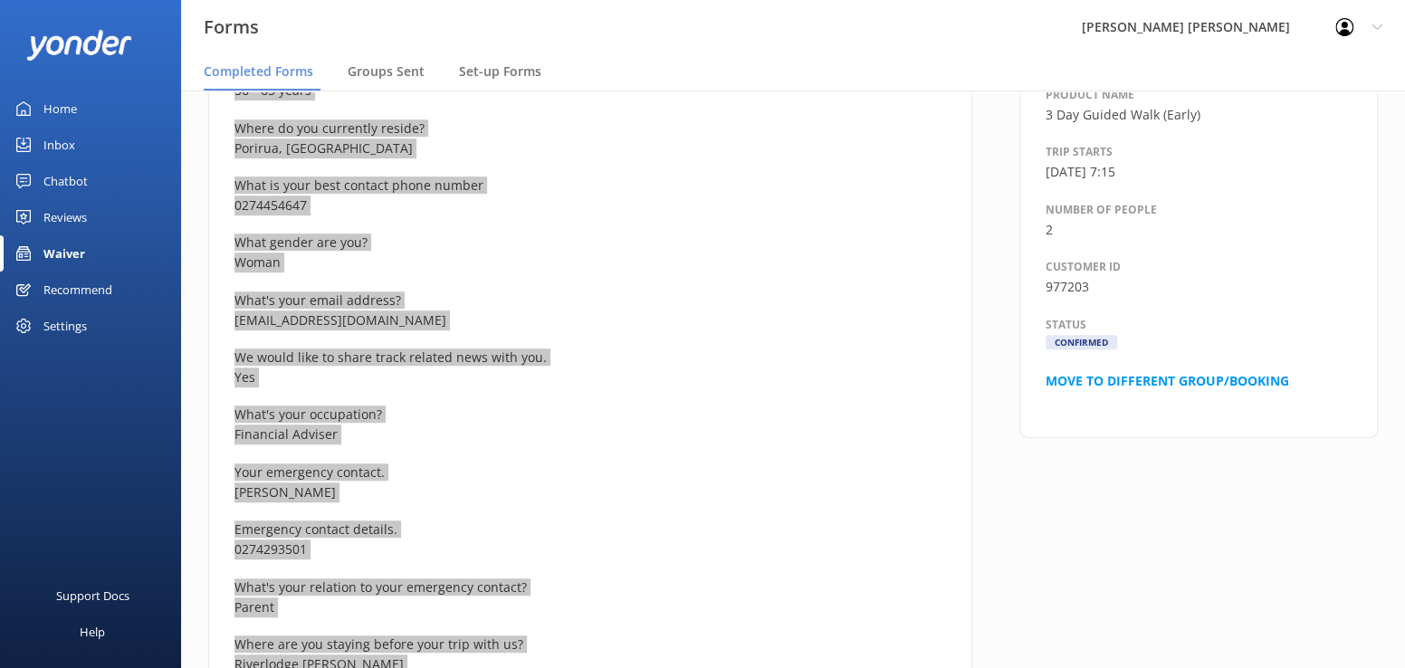
scroll to position [158, 0]
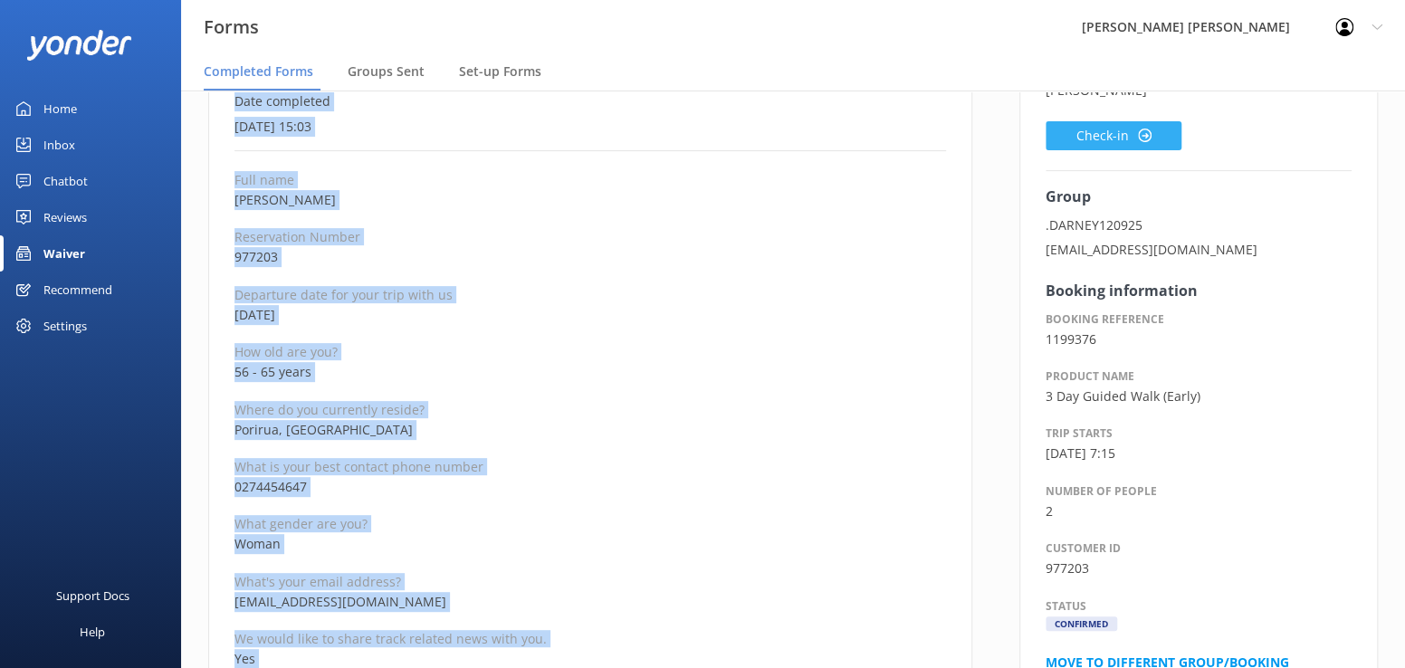
drag, startPoint x: 1079, startPoint y: 132, endPoint x: 1066, endPoint y: 132, distance: 12.7
click at [1079, 132] on button "Check-in" at bounding box center [1114, 135] width 136 height 29
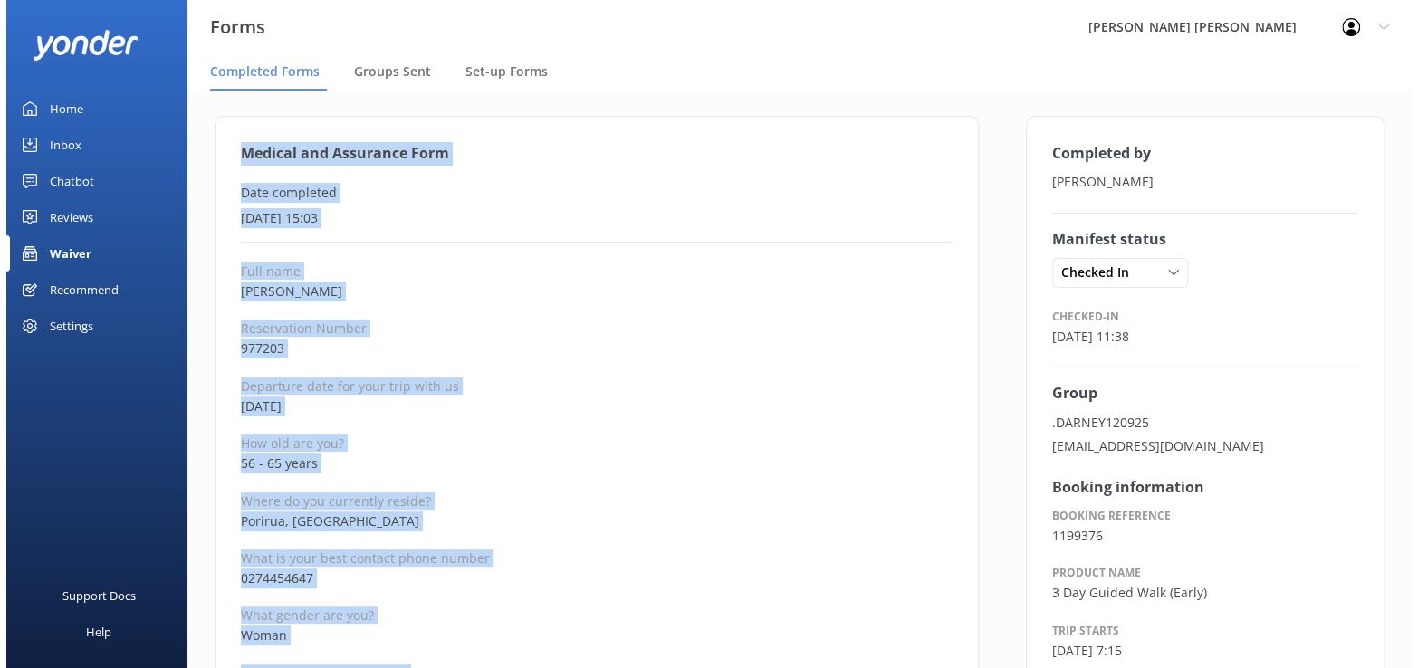
scroll to position [0, 0]
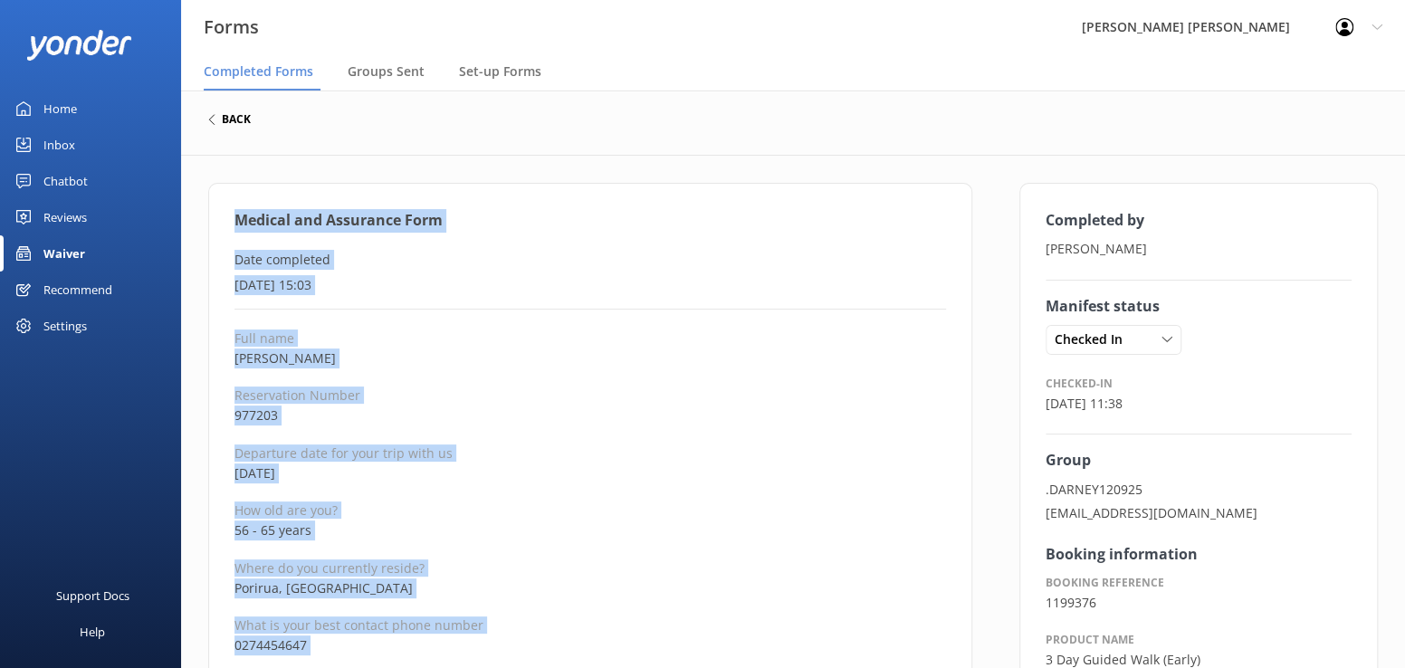
click at [230, 121] on h6 "back" at bounding box center [236, 119] width 29 height 11
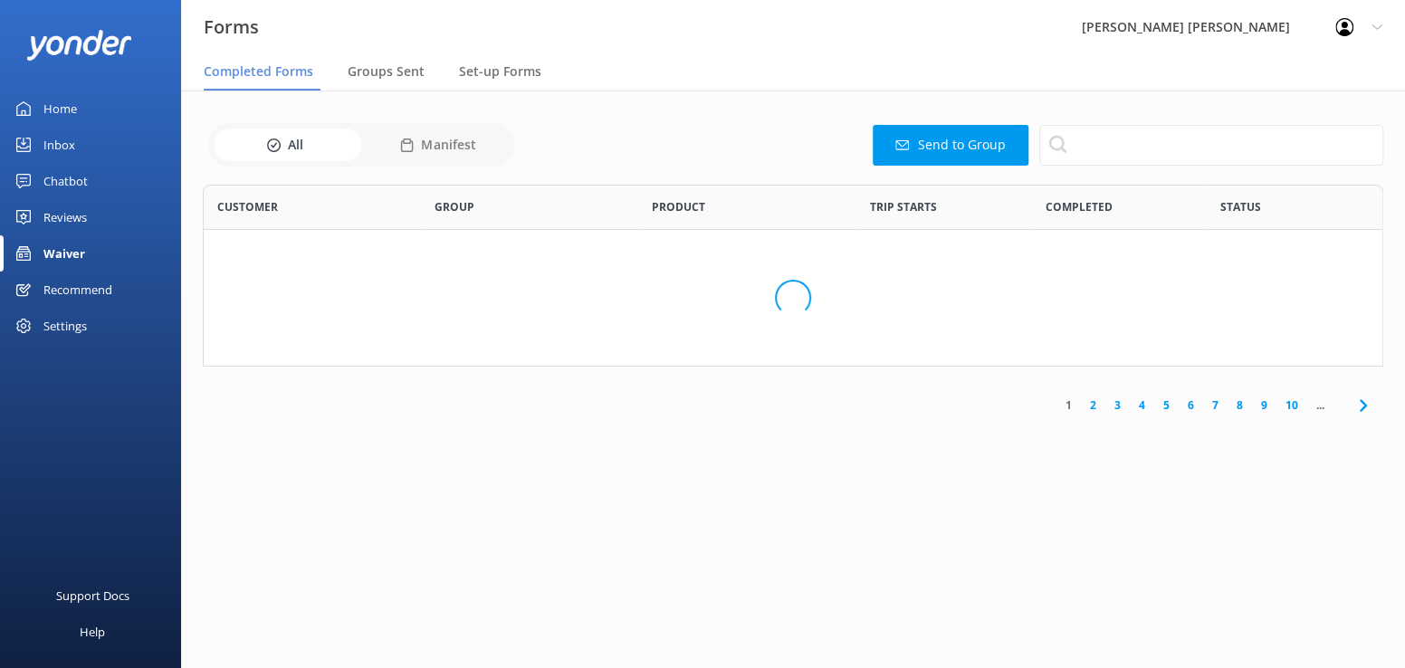
scroll to position [485, 1167]
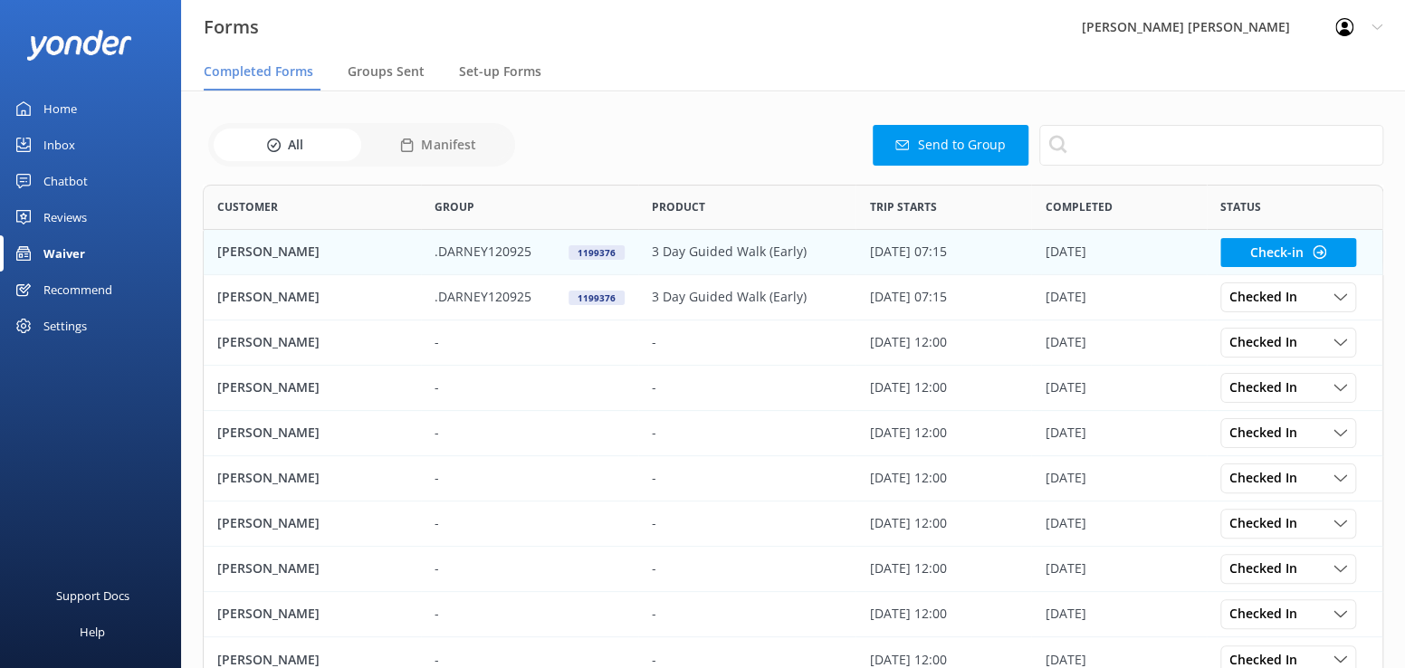
click at [256, 253] on p "[PERSON_NAME]" at bounding box center [268, 252] width 102 height 20
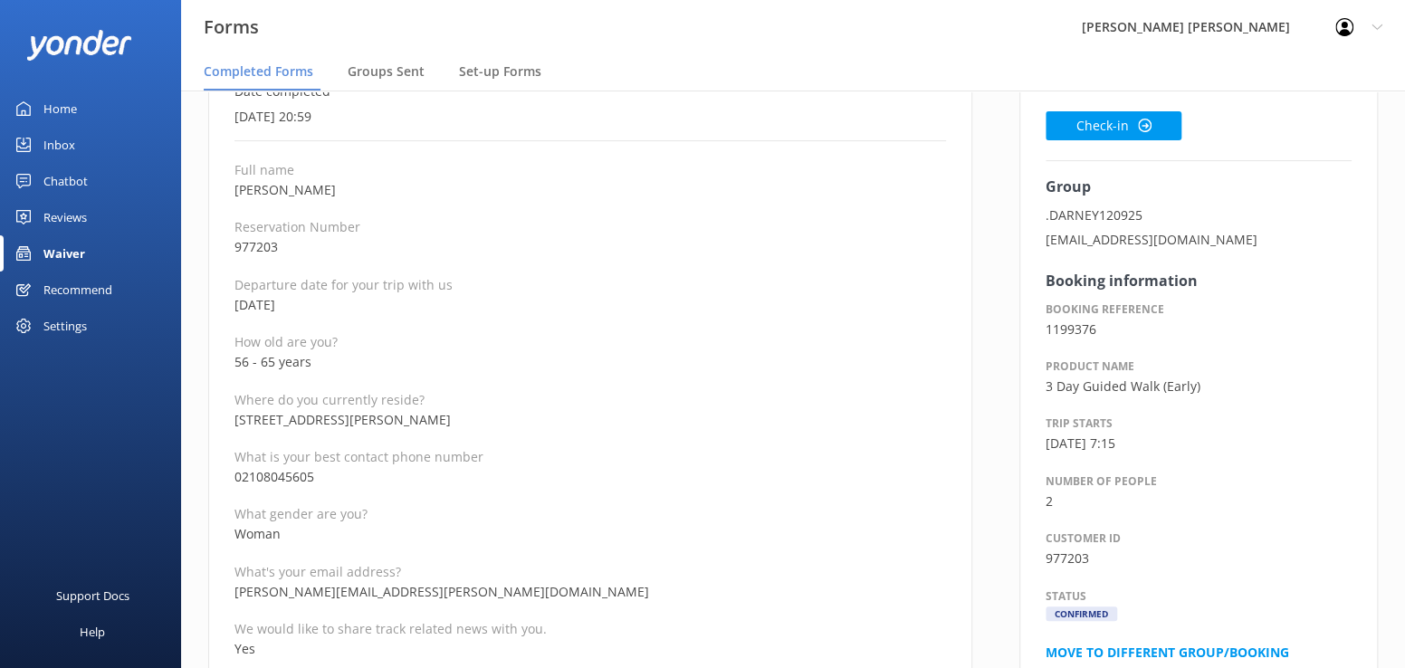
scroll to position [181, 0]
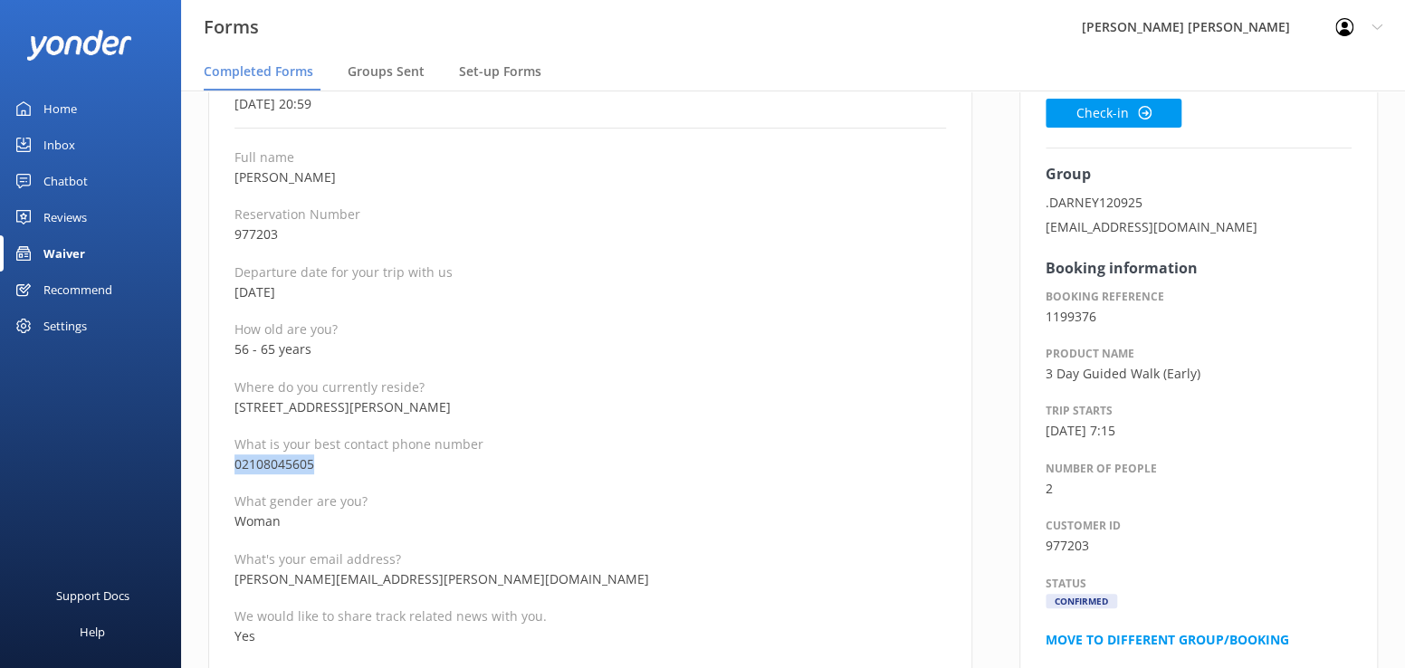
drag, startPoint x: 339, startPoint y: 465, endPoint x: 226, endPoint y: 463, distance: 112.3
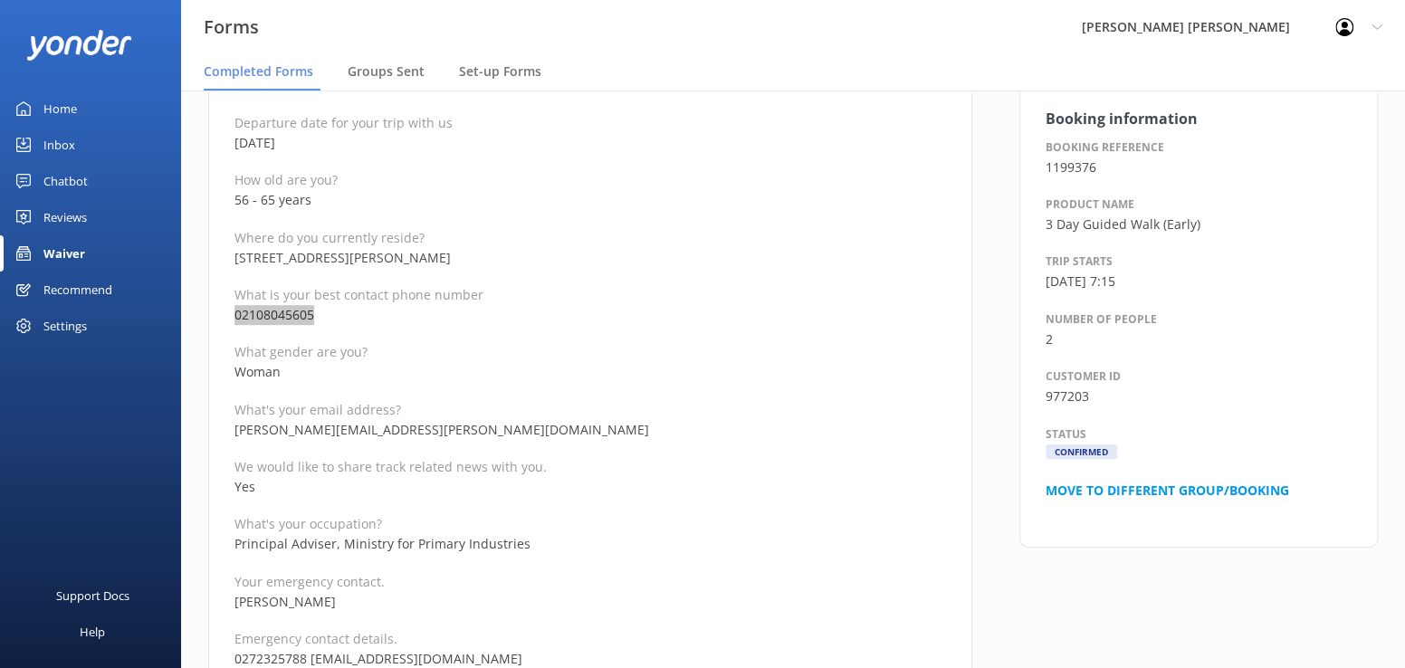
scroll to position [362, 0]
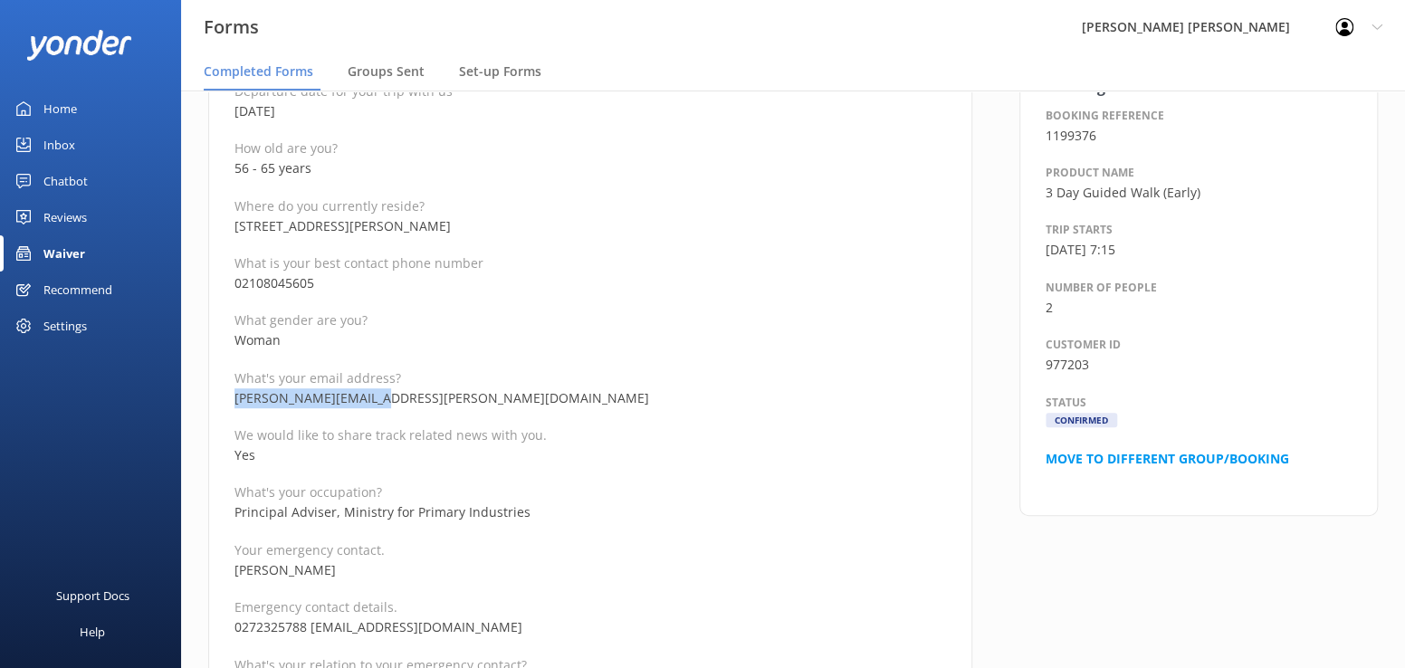
drag, startPoint x: 377, startPoint y: 397, endPoint x: 229, endPoint y: 395, distance: 148.5
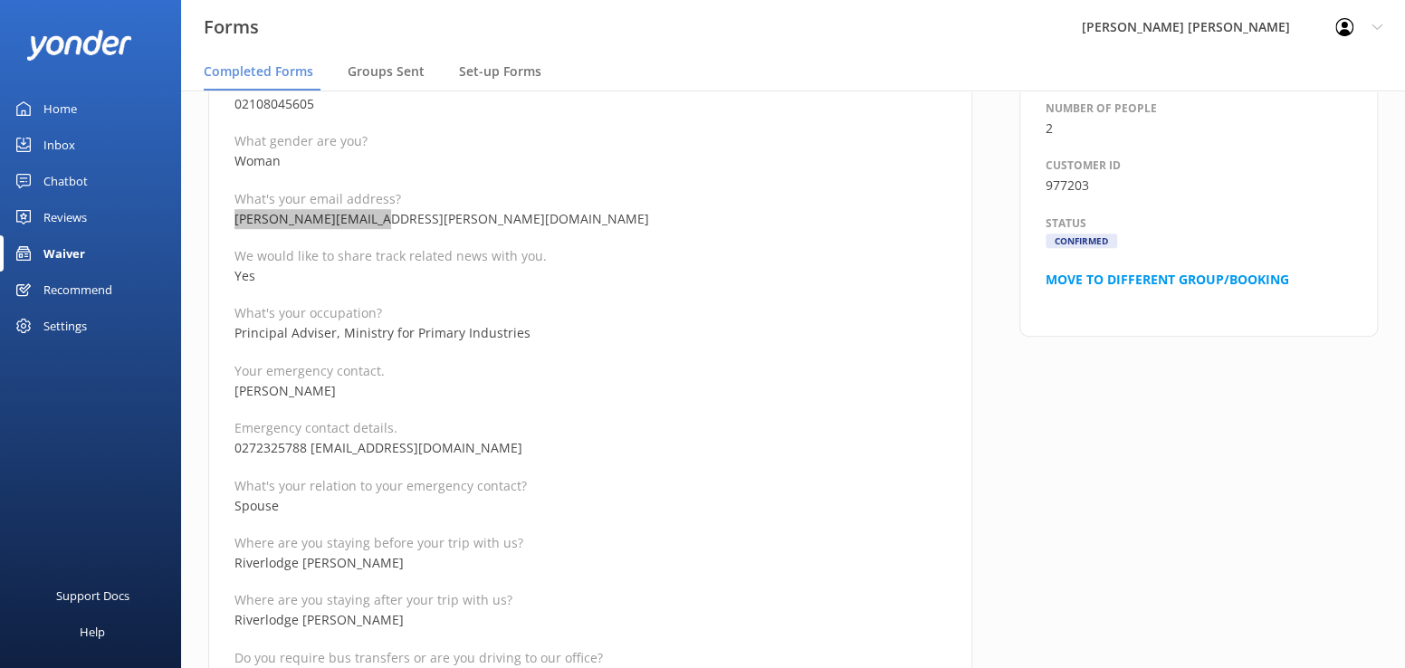
scroll to position [543, 0]
drag, startPoint x: 363, startPoint y: 387, endPoint x: 234, endPoint y: 381, distance: 129.6
click at [234, 381] on p "[PERSON_NAME]" at bounding box center [590, 389] width 712 height 20
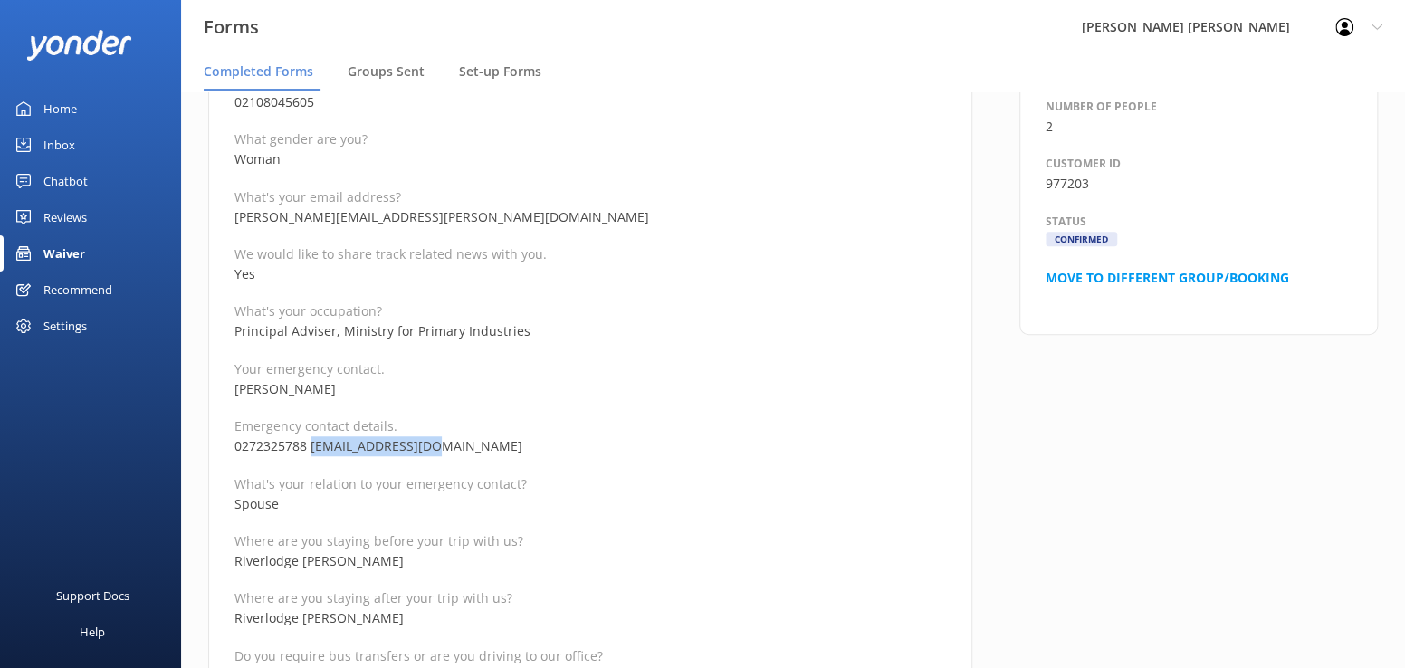
drag, startPoint x: 425, startPoint y: 447, endPoint x: 309, endPoint y: 445, distance: 116.8
click at [309, 445] on p "0272325788 [EMAIL_ADDRESS][DOMAIN_NAME]" at bounding box center [590, 446] width 712 height 20
drag, startPoint x: 240, startPoint y: 461, endPoint x: 263, endPoint y: 461, distance: 23.5
drag, startPoint x: 308, startPoint y: 445, endPoint x: 215, endPoint y: 444, distance: 93.3
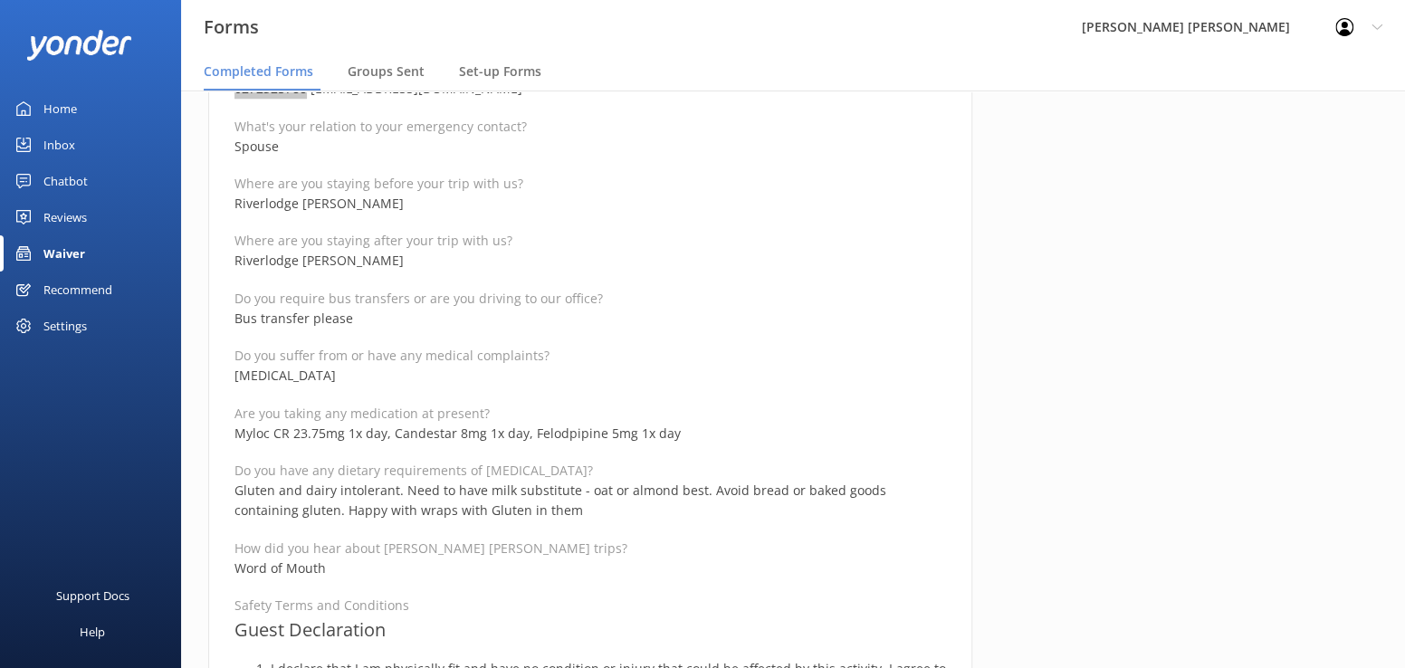
scroll to position [905, 0]
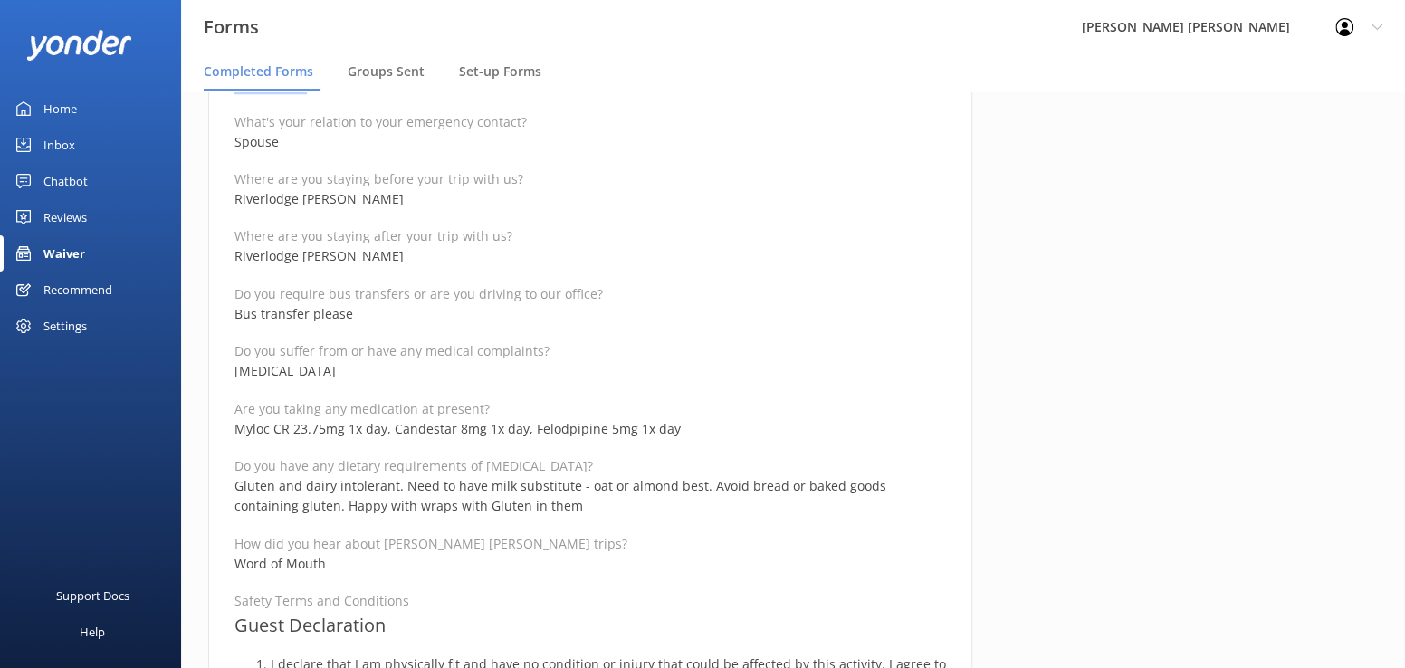
drag, startPoint x: 384, startPoint y: 371, endPoint x: 222, endPoint y: 368, distance: 162.1
click at [222, 368] on div "Medical and Assurance Form Date completed [DATE] 20:59 Full name [PERSON_NAME] …" at bounding box center [590, 503] width 764 height 2450
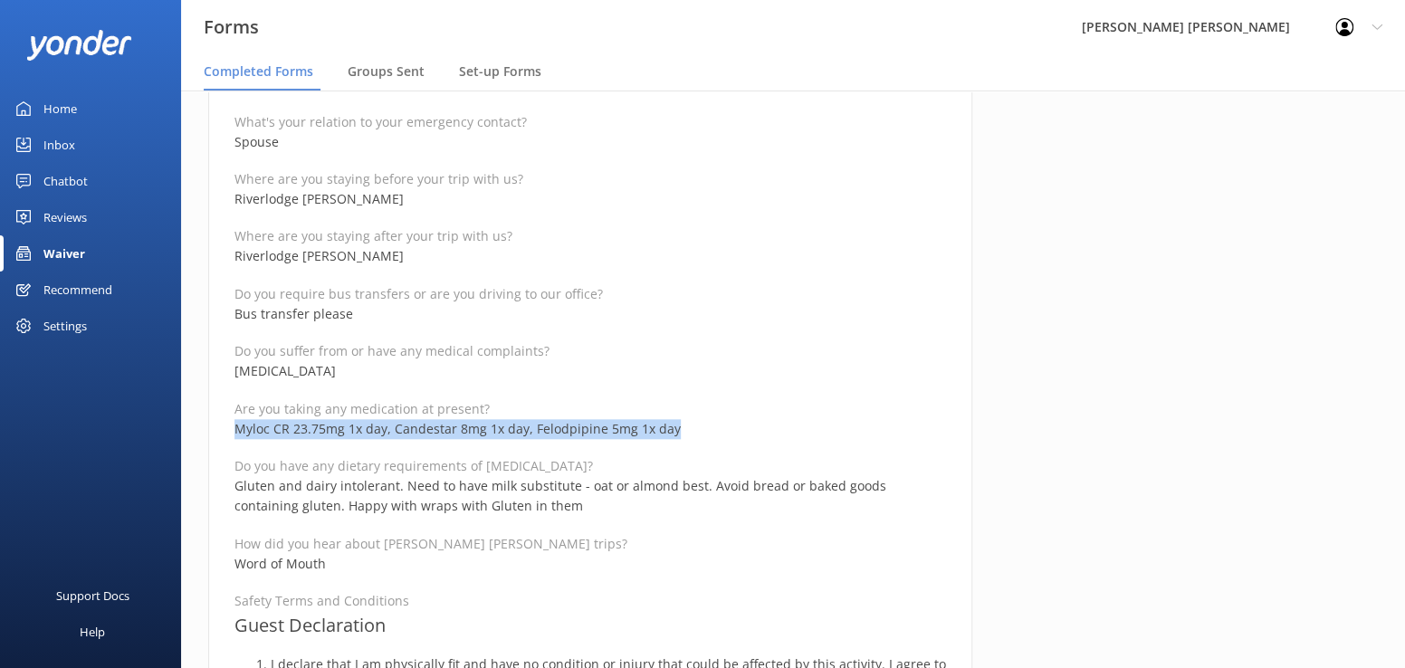
drag, startPoint x: 683, startPoint y: 431, endPoint x: 225, endPoint y: 416, distance: 458.3
click at [225, 416] on div "Medical and Assurance Form Date completed [DATE] 20:59 Full name [PERSON_NAME] …" at bounding box center [590, 503] width 764 height 2450
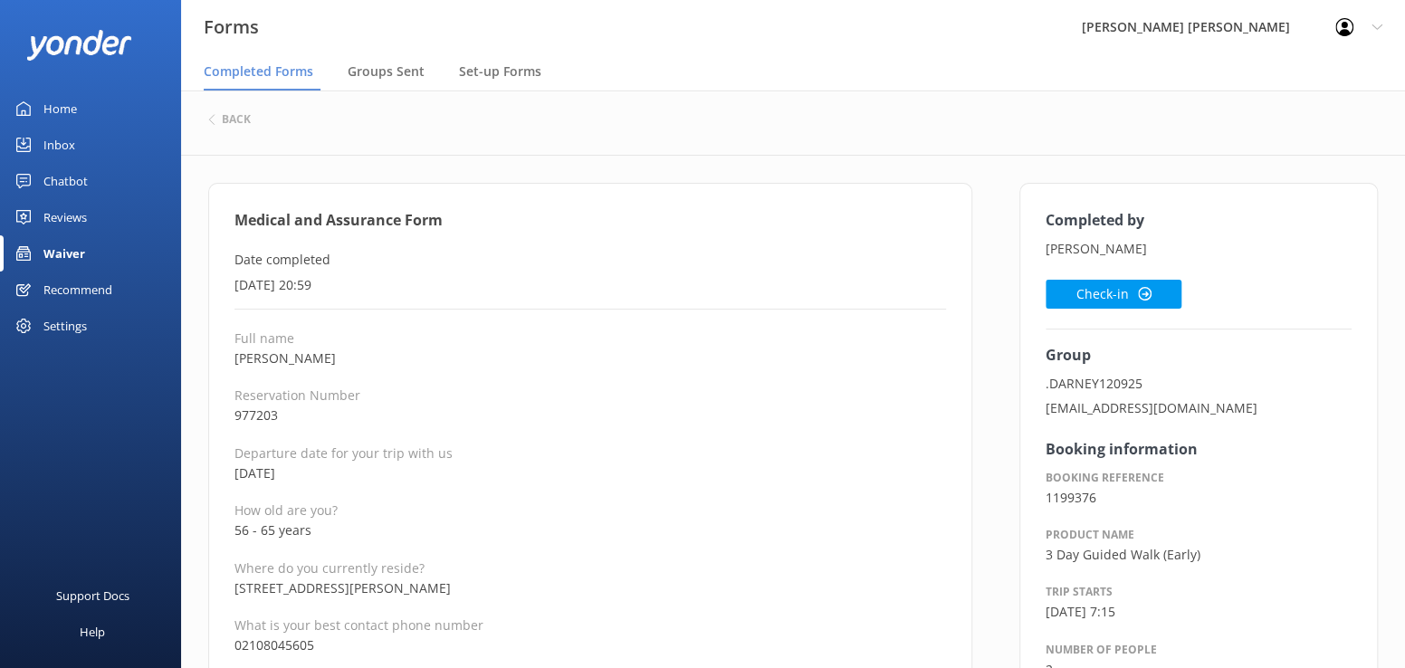
scroll to position [0, 0]
drag, startPoint x: 335, startPoint y: 535, endPoint x: 221, endPoint y: 531, distance: 114.1
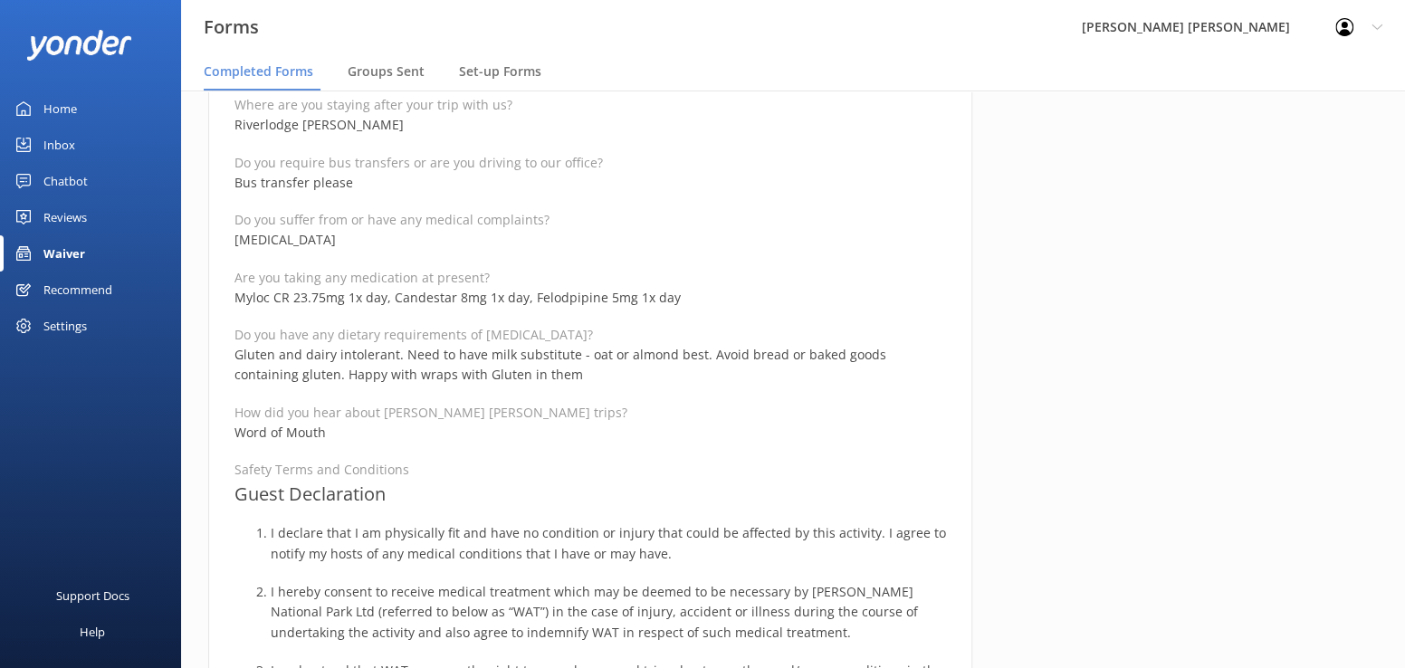
scroll to position [1086, 0]
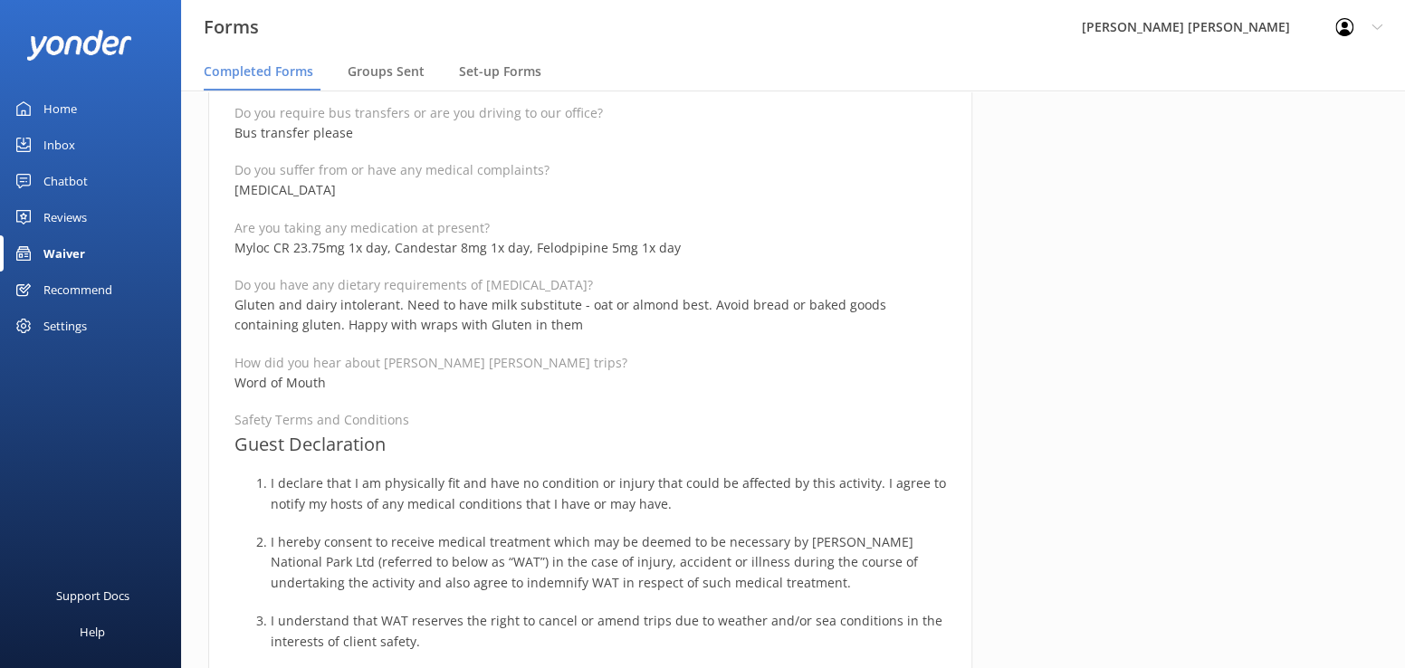
click at [676, 346] on div "Full name [PERSON_NAME] Reservation Number 977203 Departure date for your trip …" at bounding box center [590, 381] width 712 height 2276
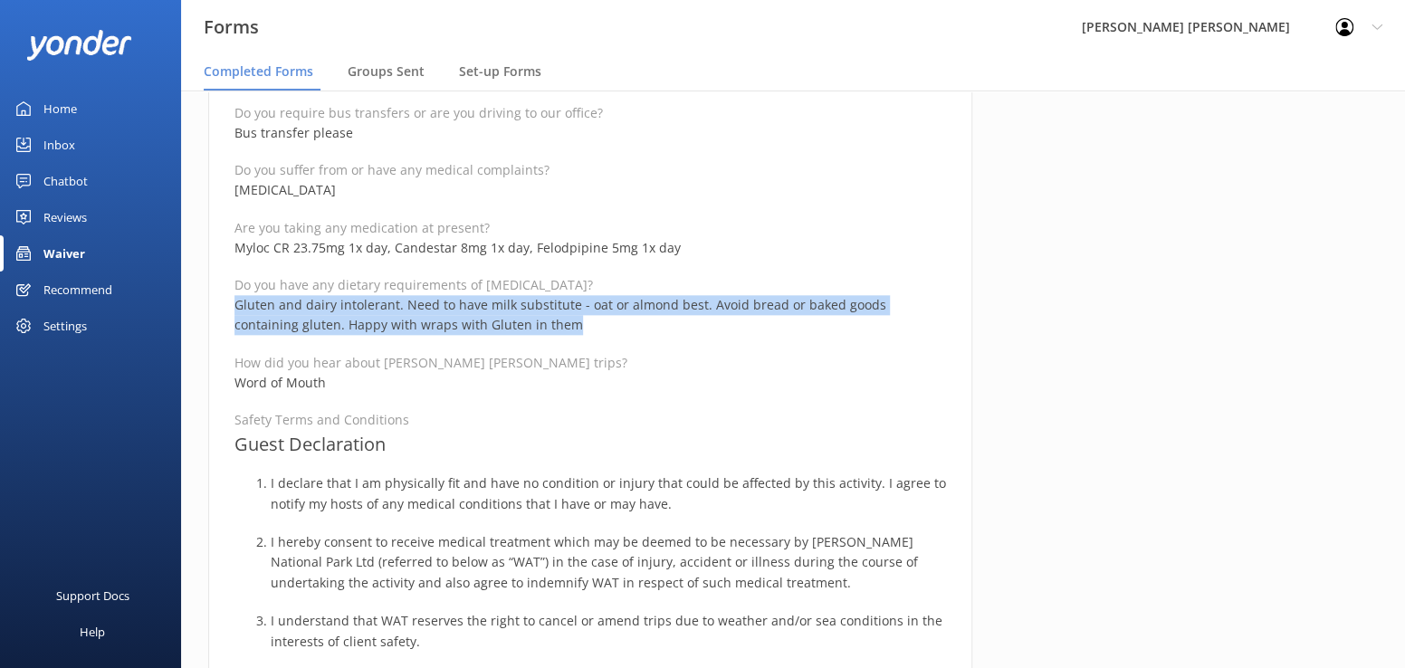
drag, startPoint x: 234, startPoint y: 304, endPoint x: 914, endPoint y: 326, distance: 681.1
click at [914, 326] on p "Gluten and dairy intolerant. Need to have milk substitute - oat or almond best.…" at bounding box center [590, 315] width 712 height 41
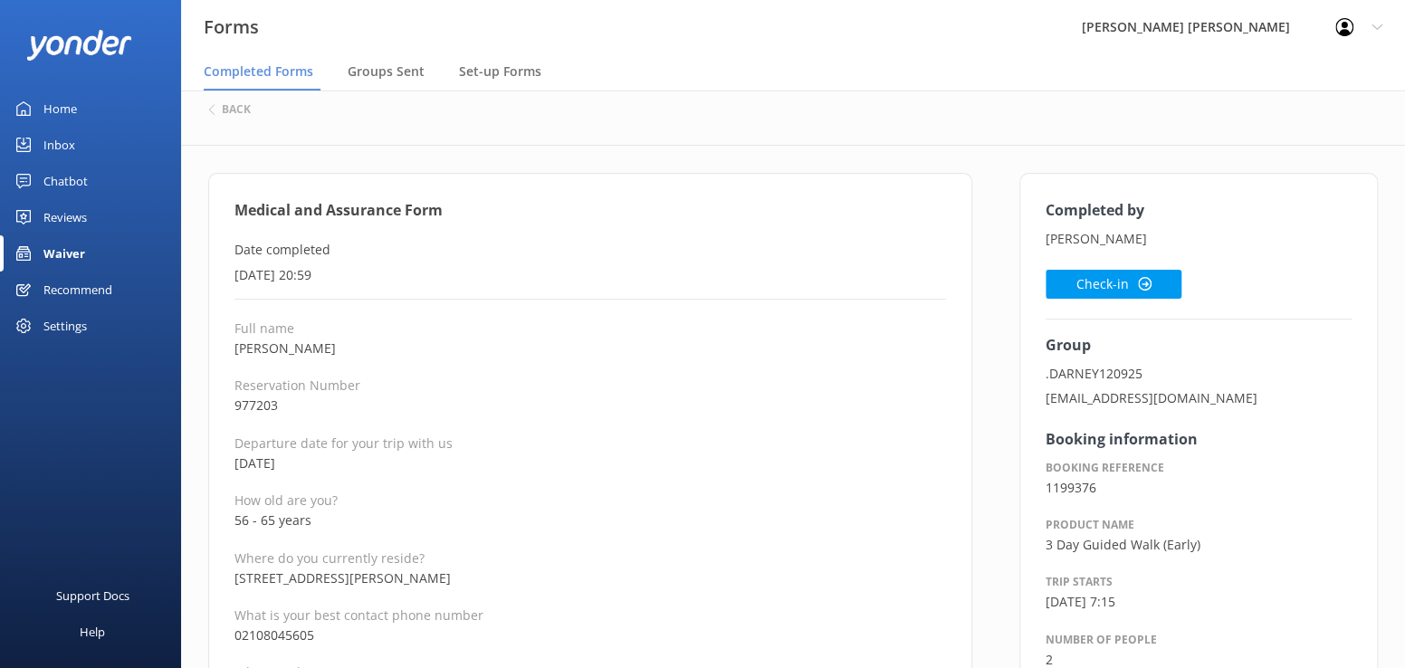
scroll to position [0, 0]
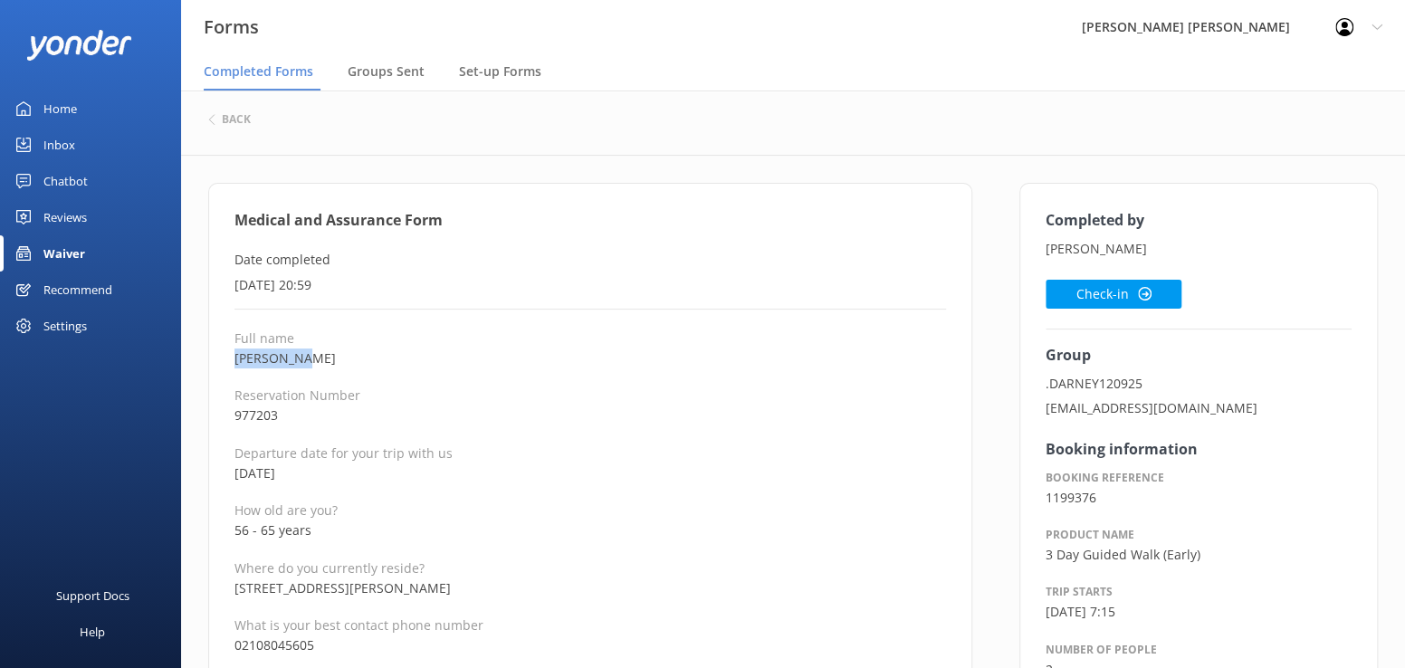
drag, startPoint x: 321, startPoint y: 357, endPoint x: 230, endPoint y: 358, distance: 91.4
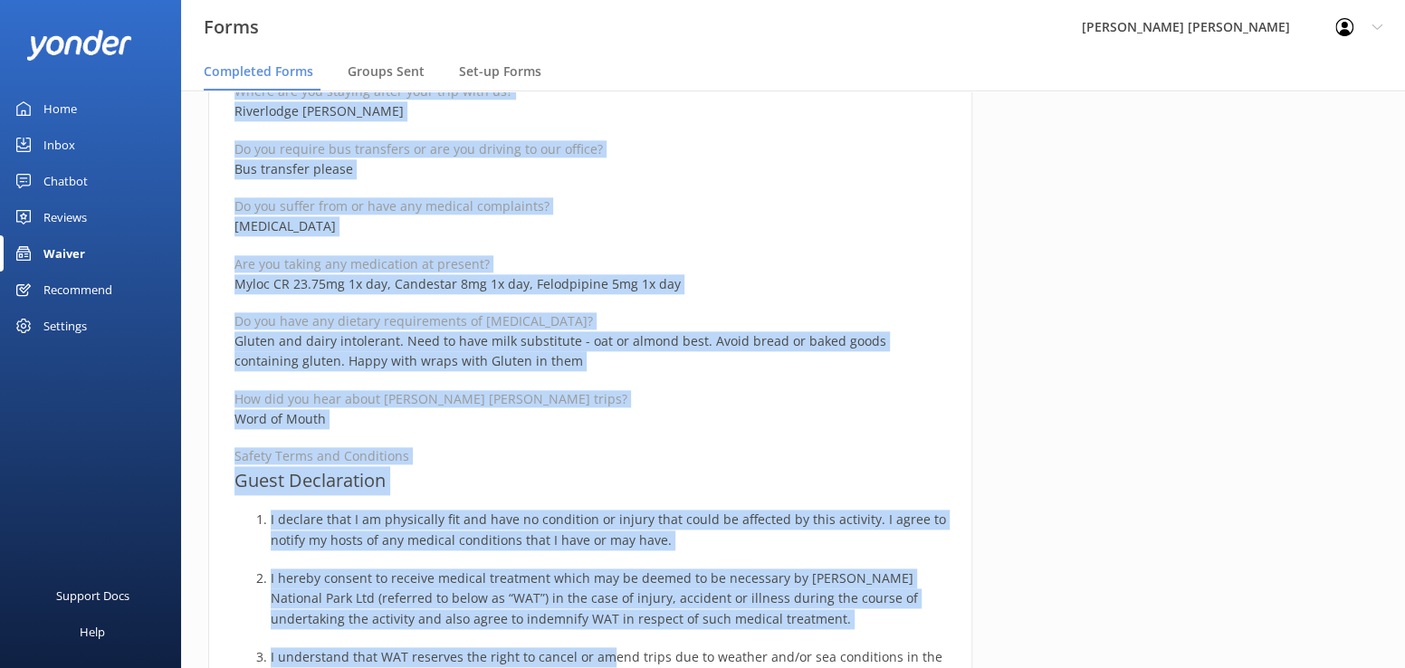
scroll to position [1094, 0]
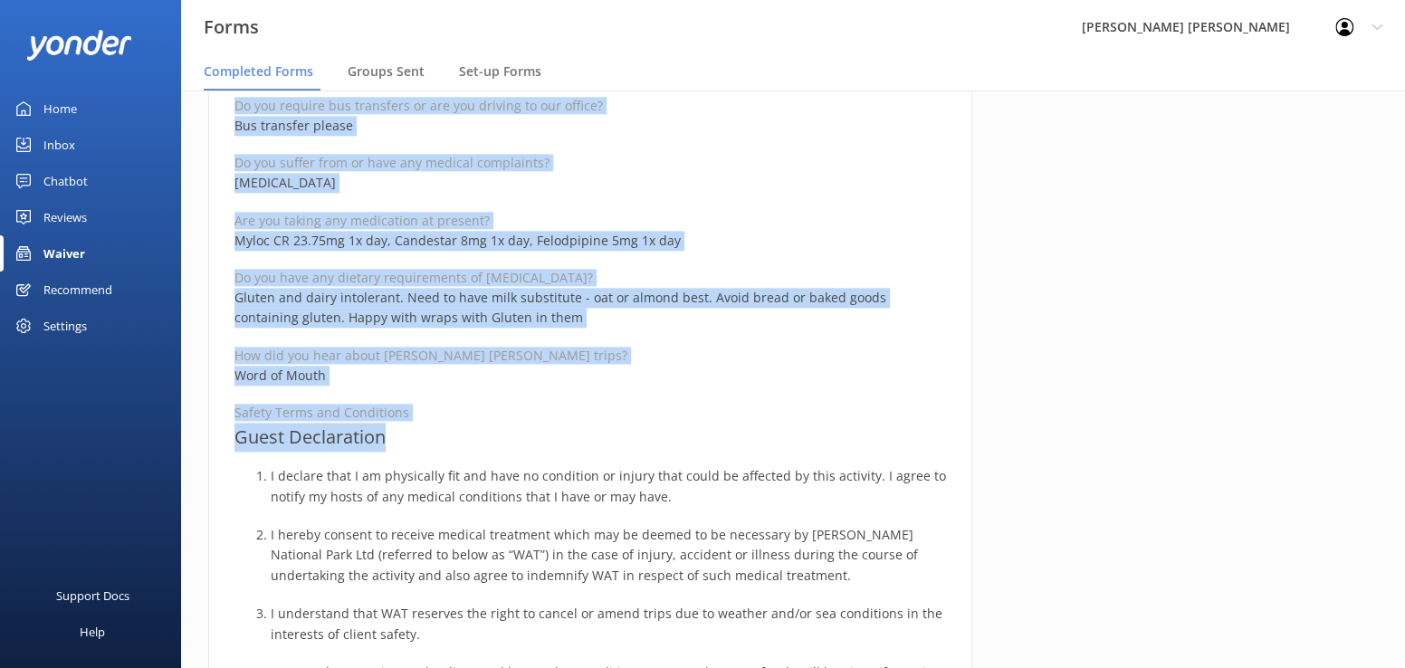
drag, startPoint x: 234, startPoint y: 216, endPoint x: 634, endPoint y: 439, distance: 457.1
click at [634, 439] on div "Medical and Assurance Form Date completed [DATE] 20:59 Full name [PERSON_NAME] …" at bounding box center [590, 314] width 764 height 2450
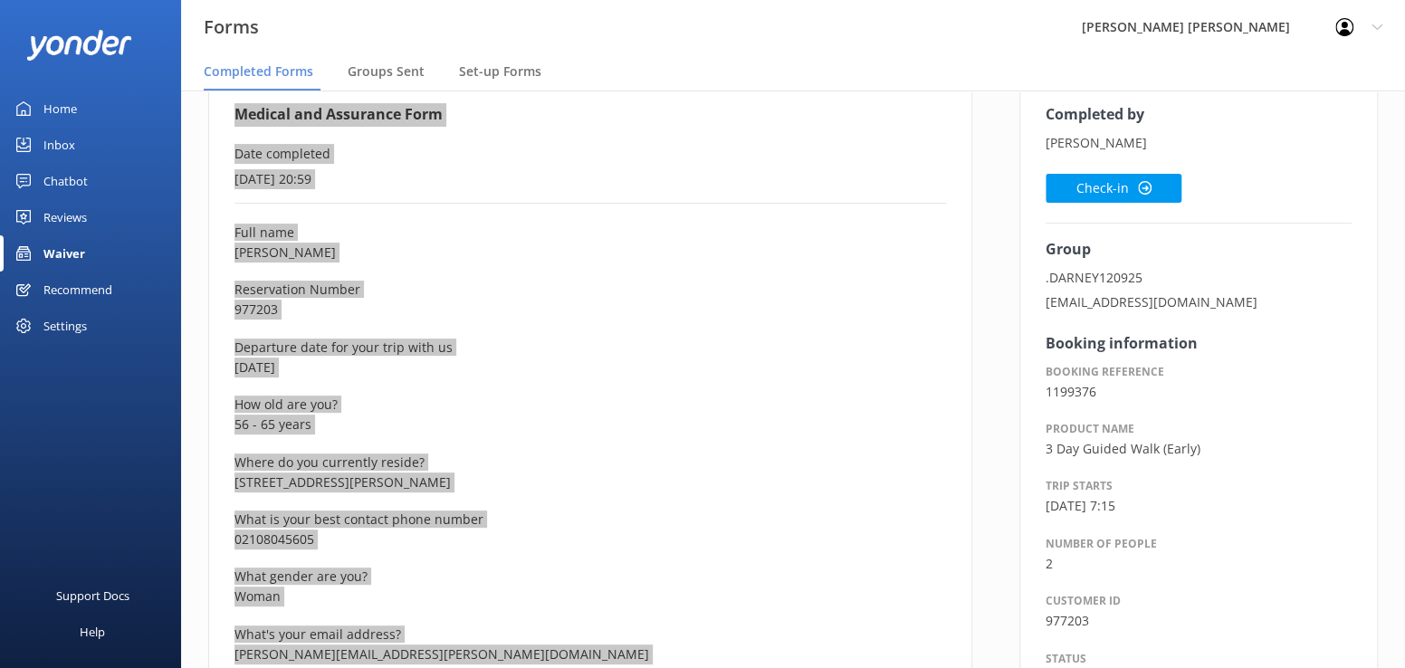
scroll to position [7, 0]
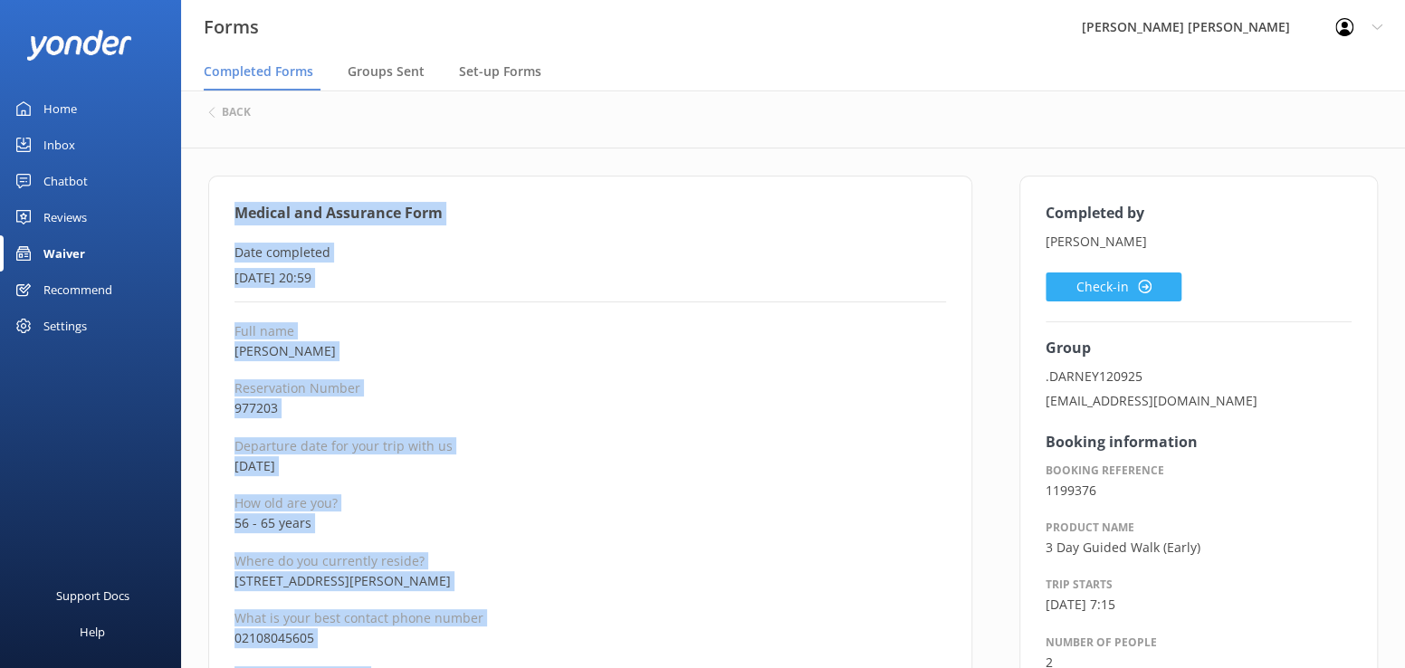
drag, startPoint x: 1099, startPoint y: 288, endPoint x: 1083, endPoint y: 296, distance: 18.2
click at [1099, 288] on button "Check-in" at bounding box center [1114, 286] width 136 height 29
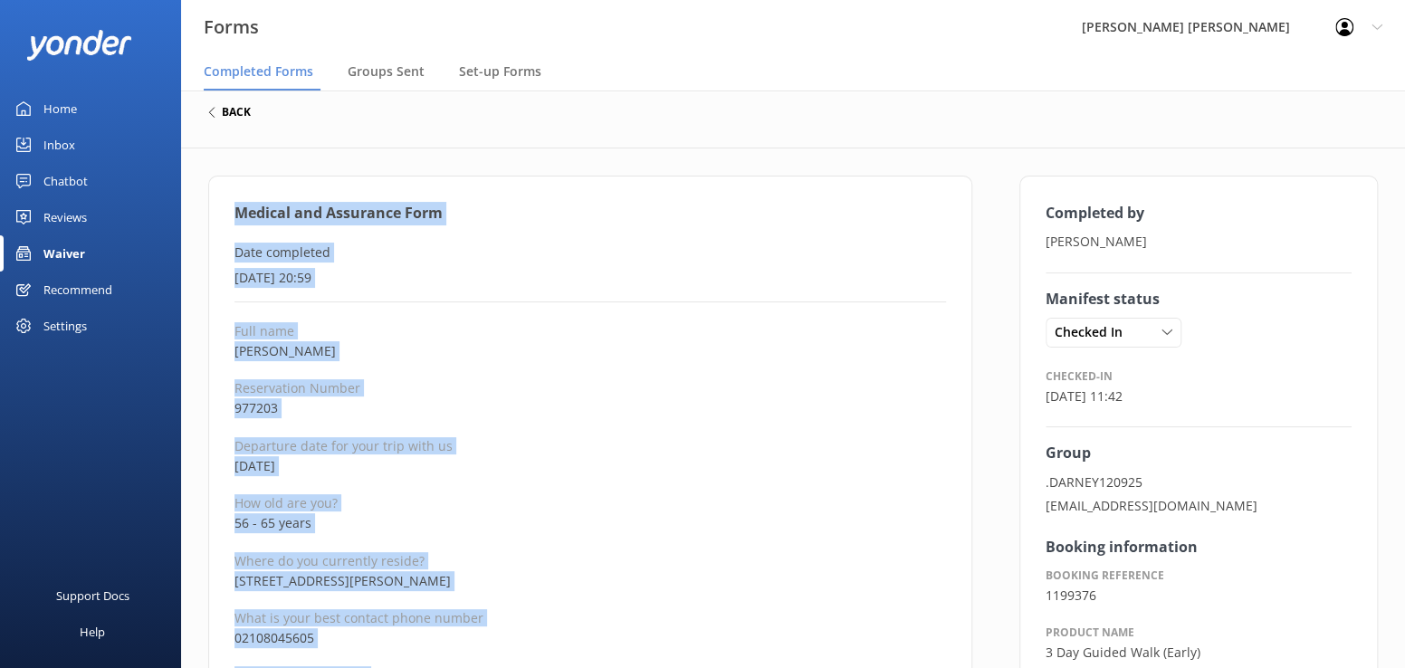
click at [229, 111] on h6 "back" at bounding box center [236, 112] width 29 height 11
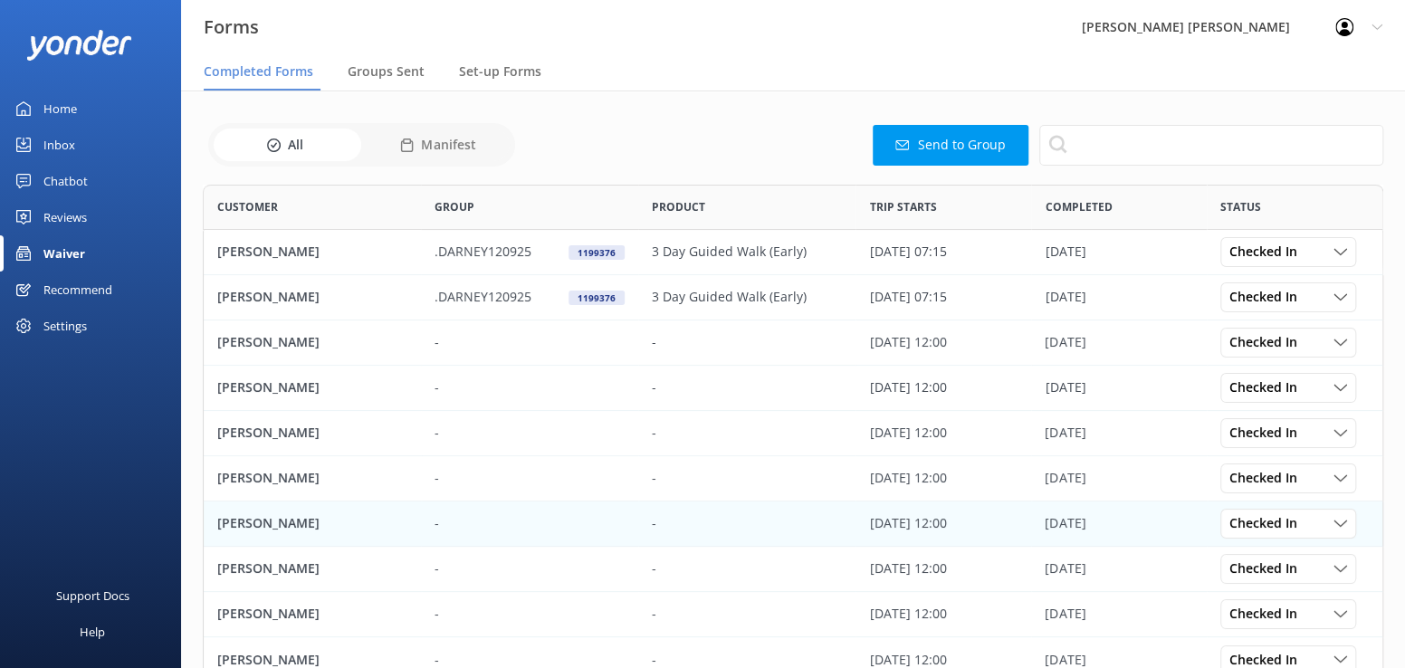
scroll to position [110, 0]
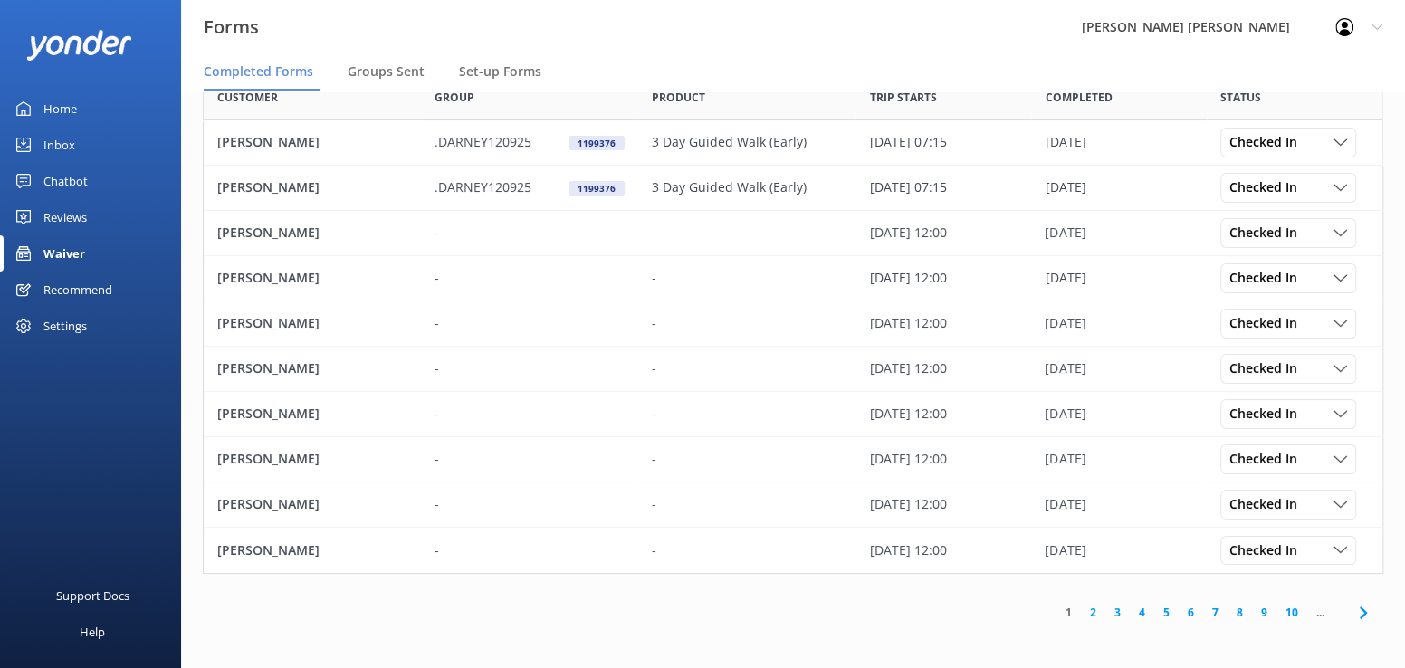
click at [1091, 611] on link "2" at bounding box center [1093, 612] width 24 height 17
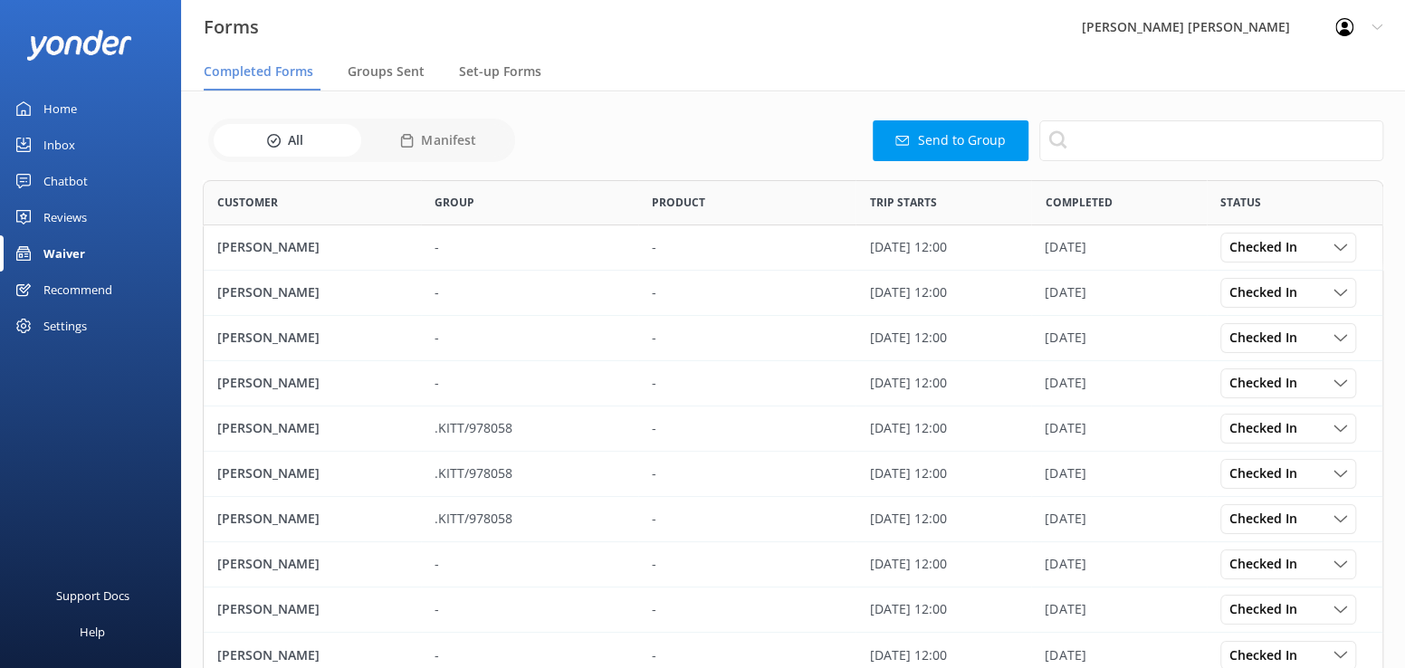
scroll to position [110, 0]
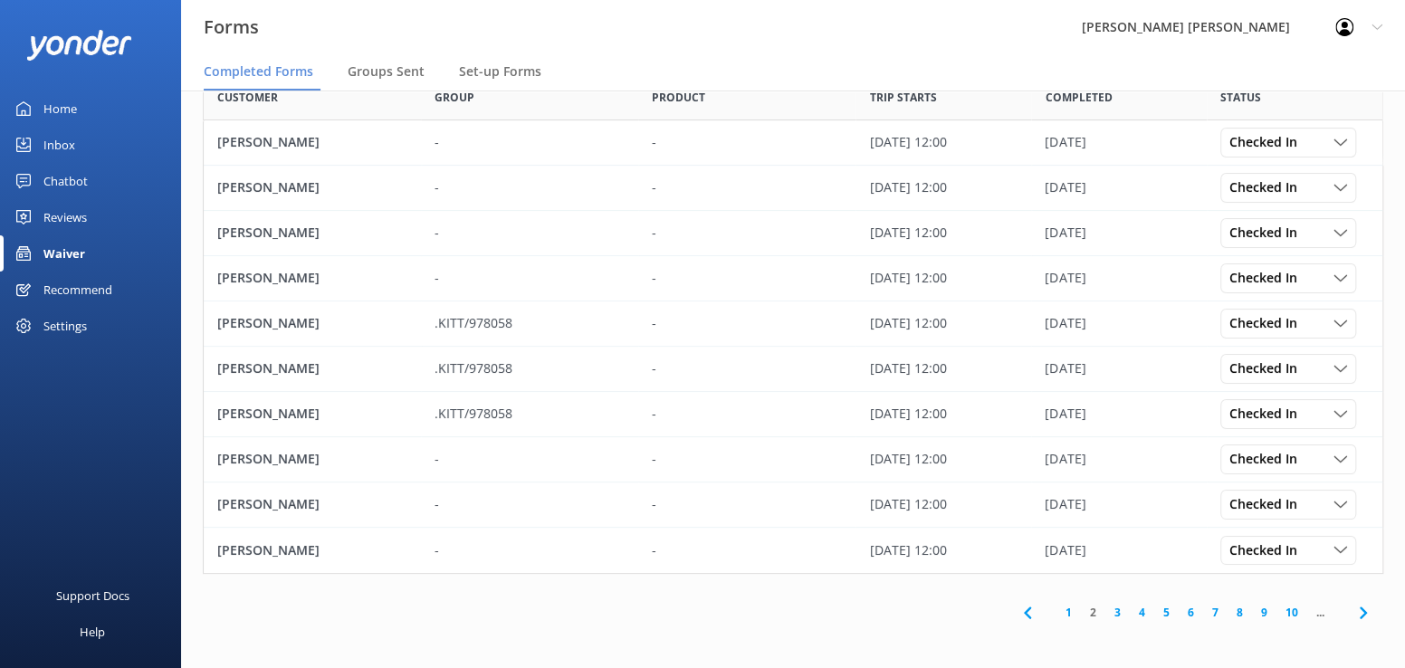
click at [1070, 609] on link "1" at bounding box center [1068, 612] width 24 height 17
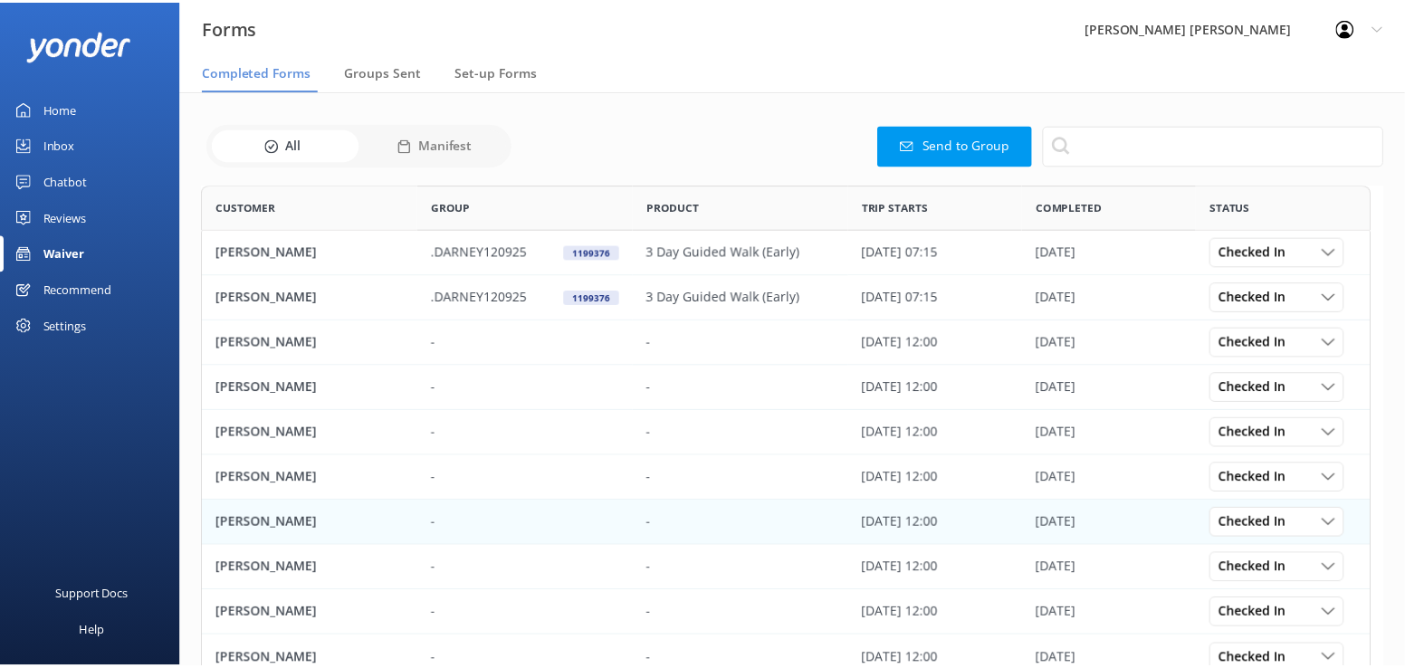
scroll to position [485, 1167]
